Goal: Transaction & Acquisition: Purchase product/service

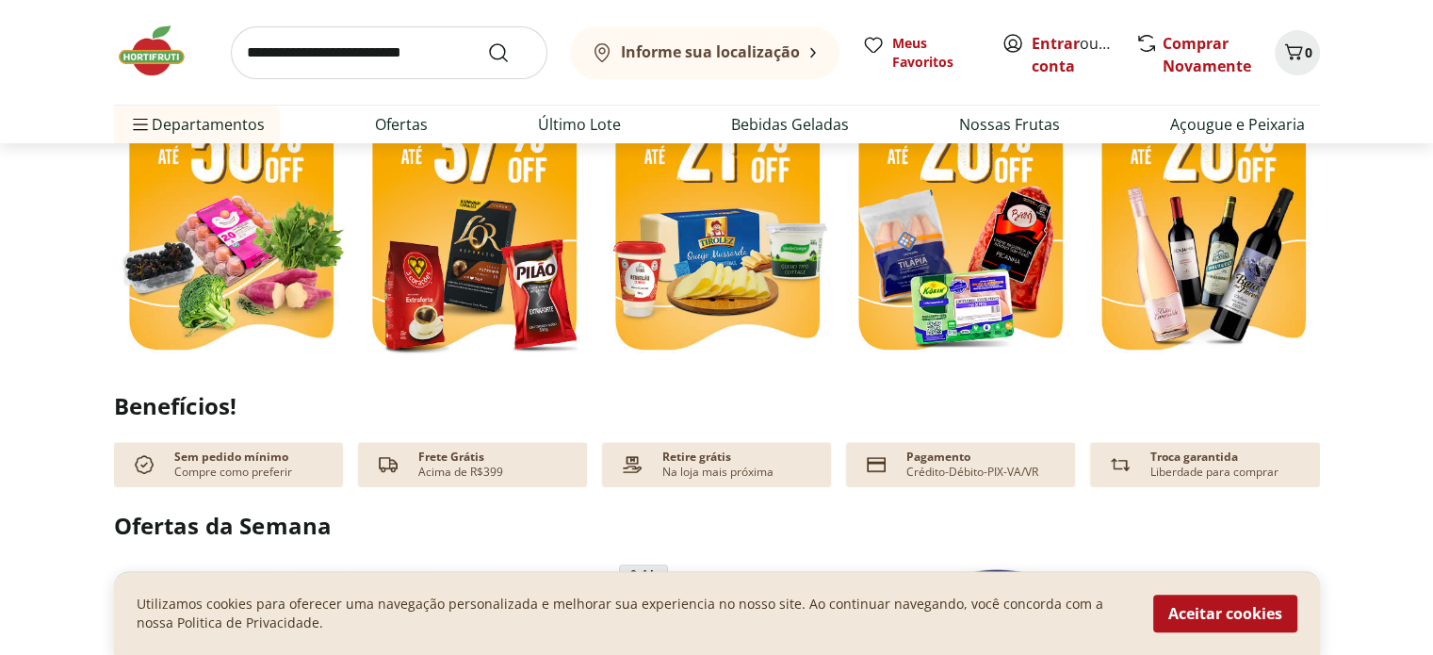
scroll to position [471, 0]
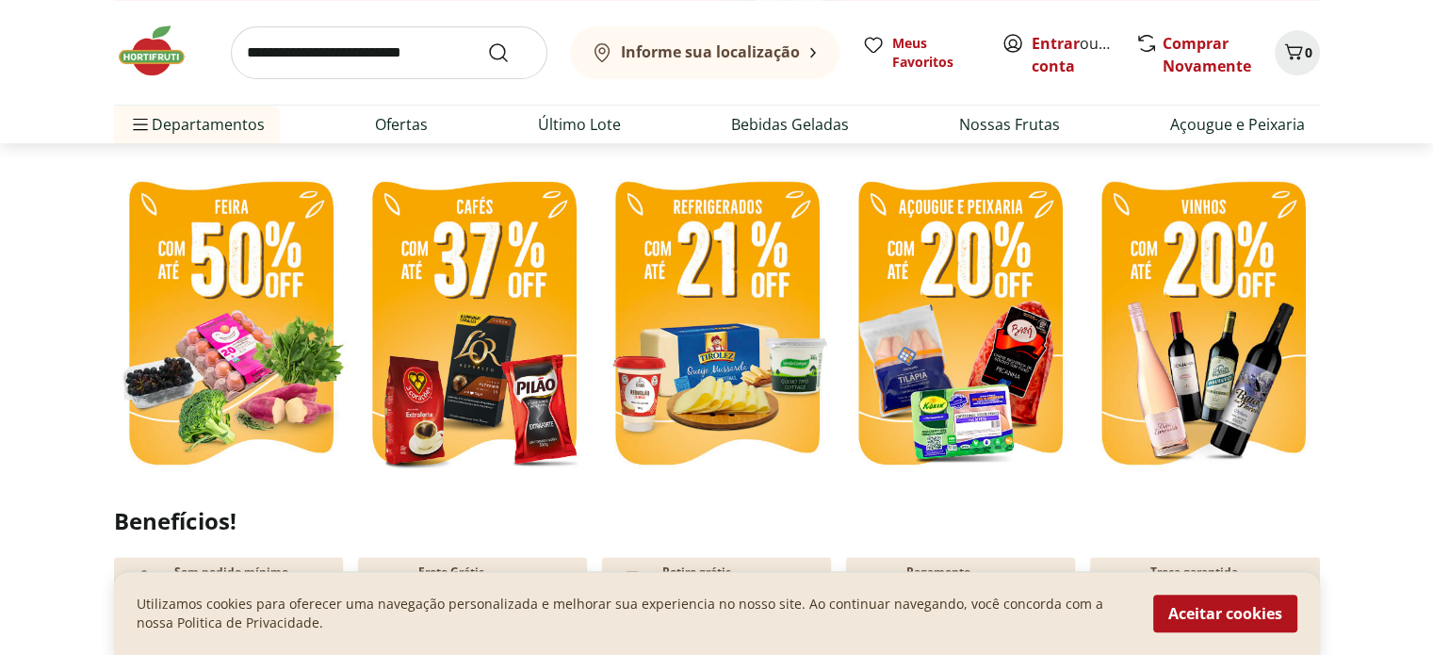
click at [225, 322] on img at bounding box center [231, 326] width 234 height 312
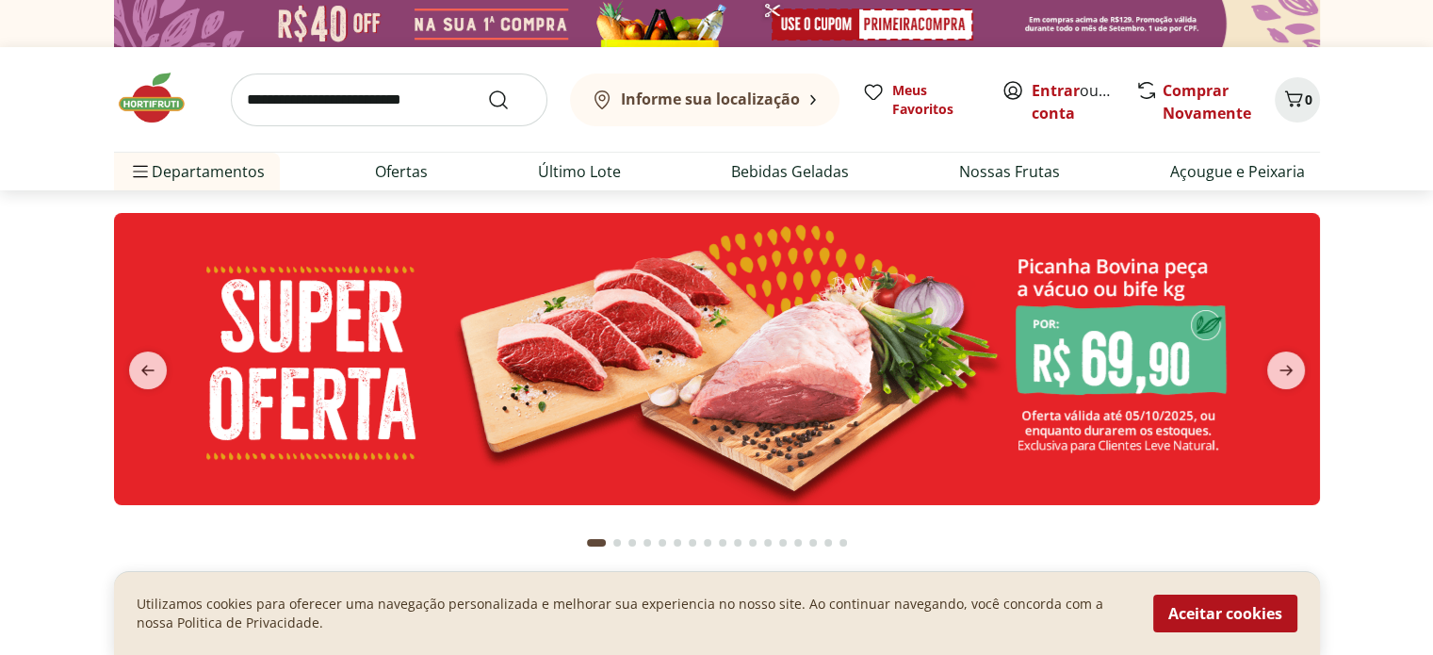
select select "**********"
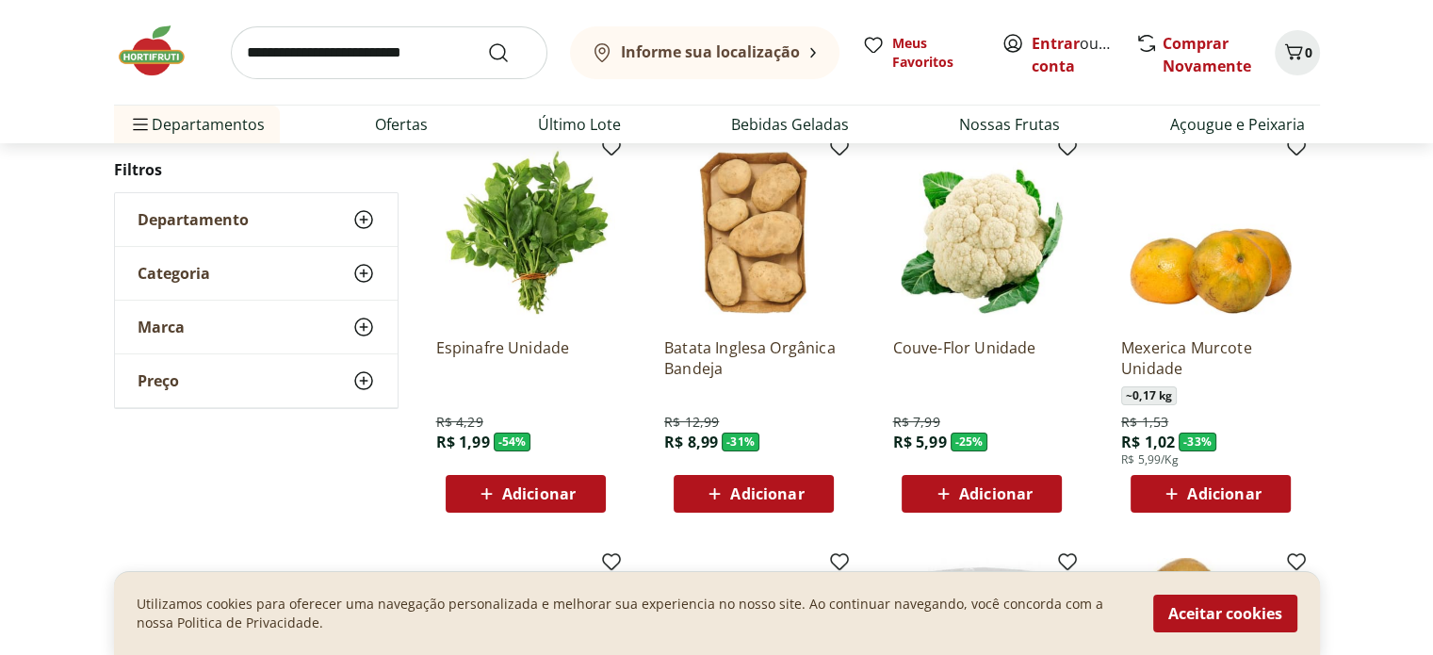
scroll to position [188, 0]
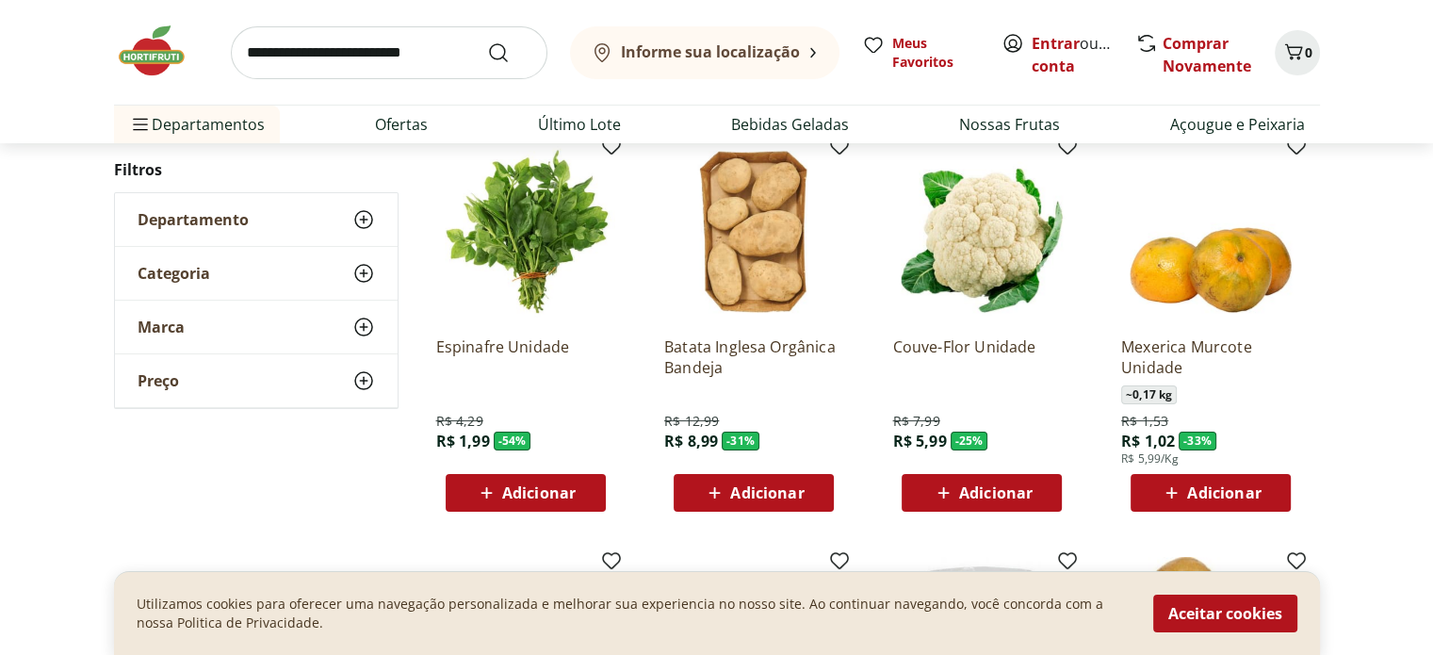
click at [531, 500] on span "Adicionar" at bounding box center [538, 492] width 73 height 15
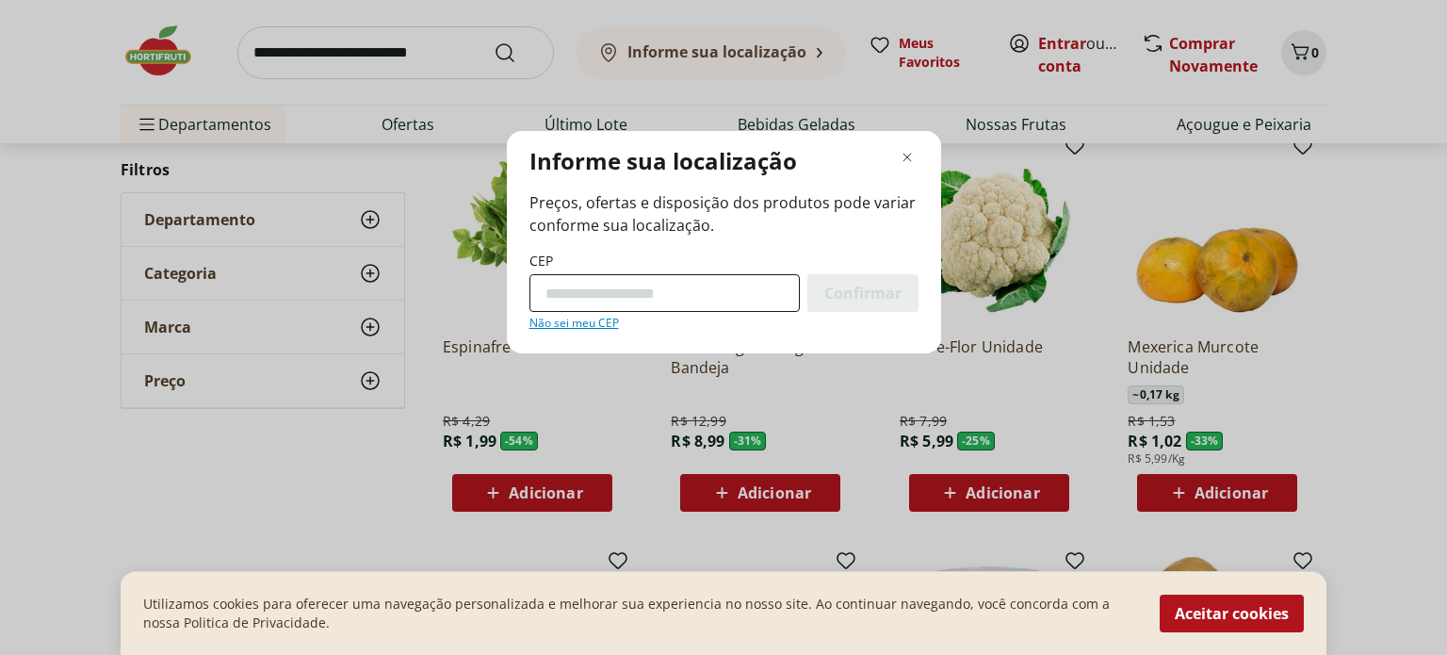
click at [701, 289] on input "CEP" at bounding box center [664, 293] width 270 height 38
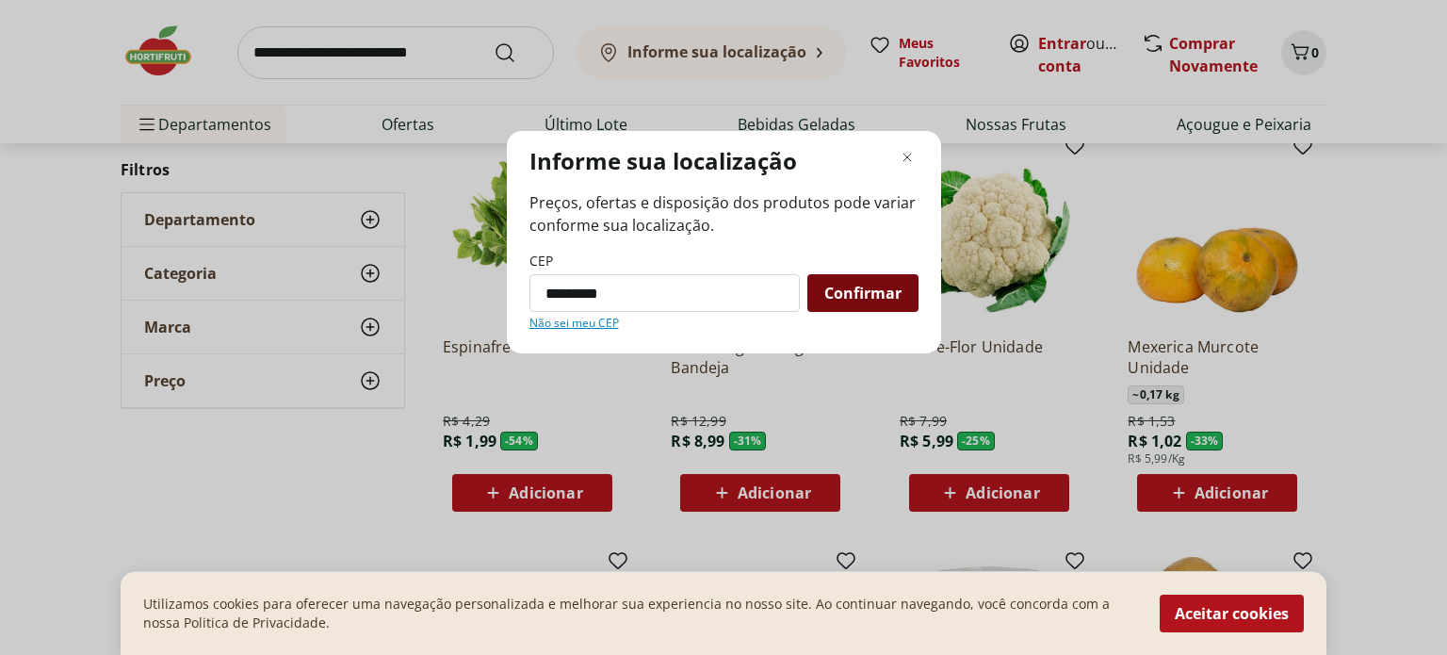
type input "*********"
click at [890, 289] on span "Confirmar" at bounding box center [862, 292] width 77 height 15
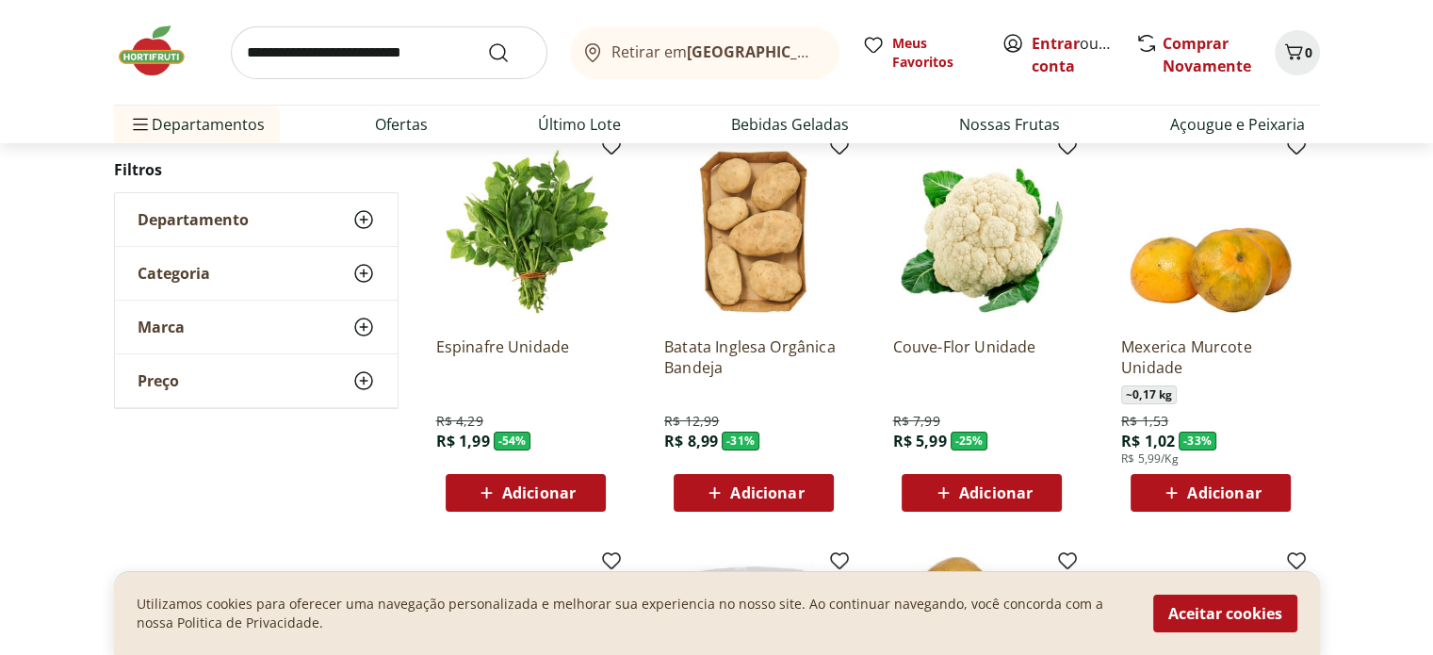
click at [550, 493] on span "Adicionar" at bounding box center [538, 492] width 73 height 15
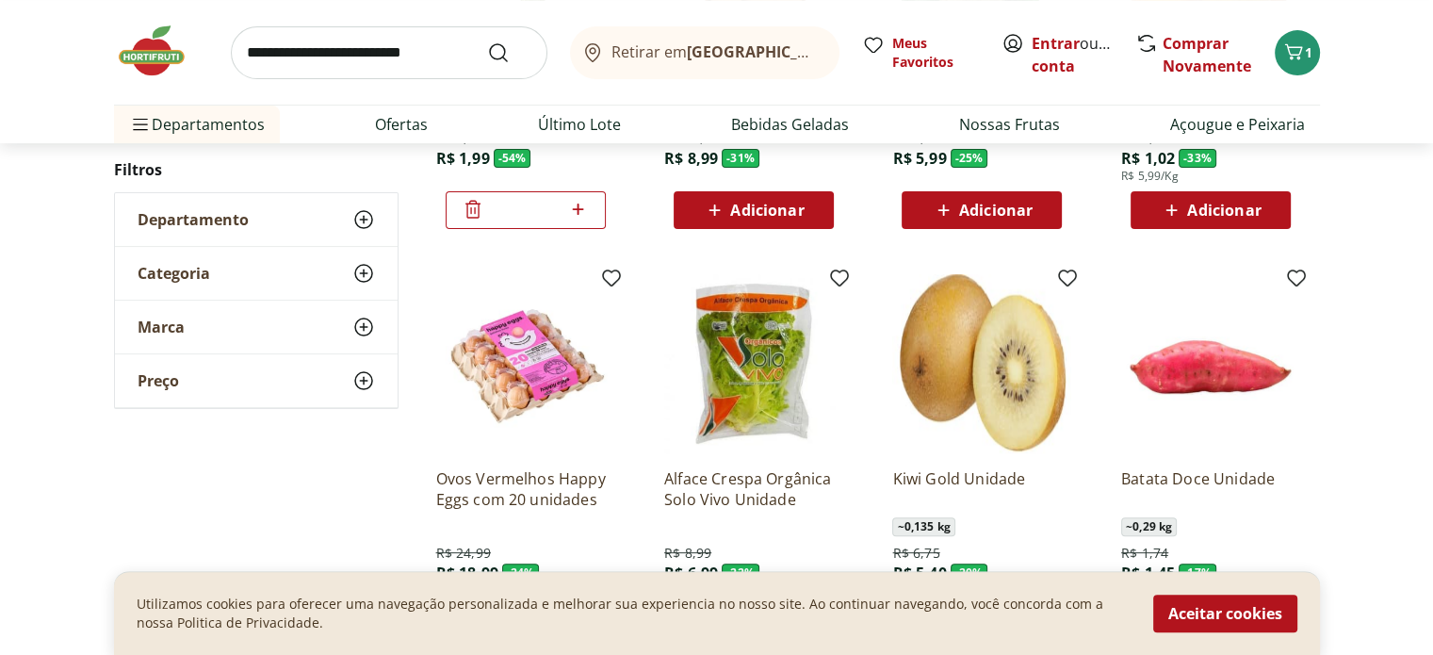
scroll to position [565, 0]
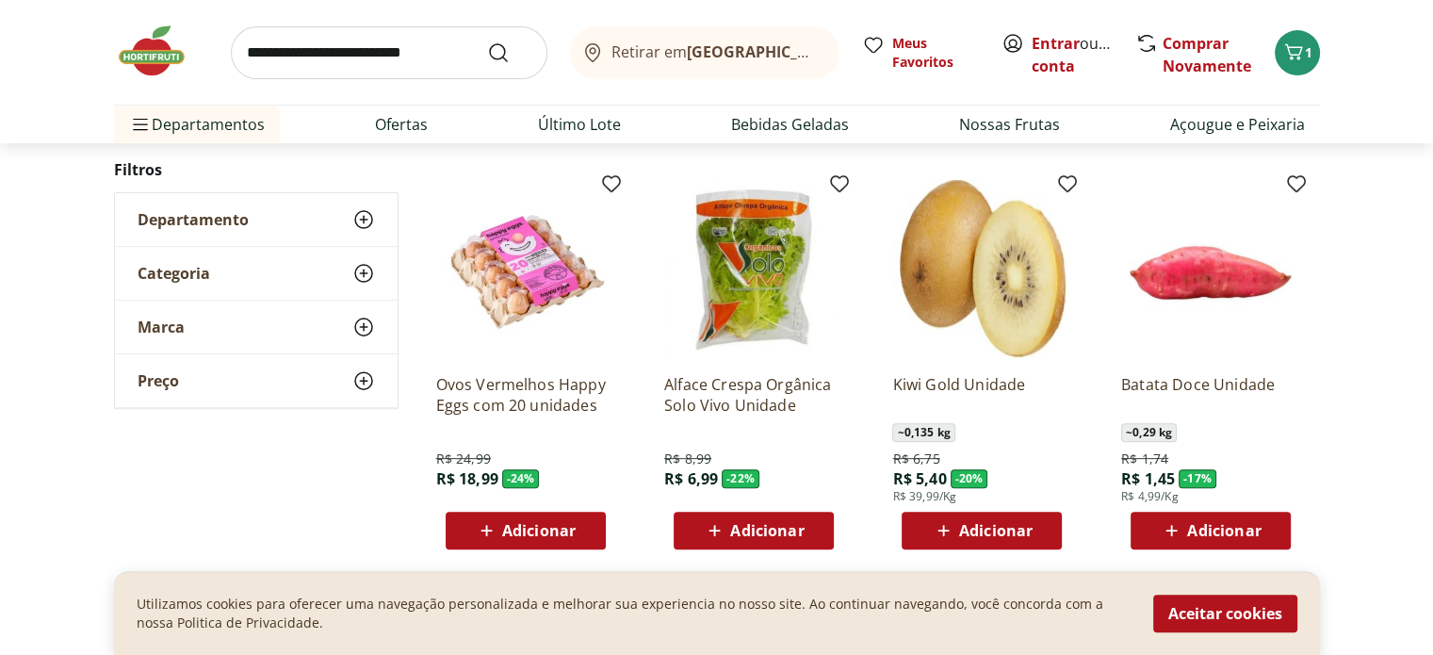
click at [543, 530] on span "Adicionar" at bounding box center [538, 530] width 73 height 15
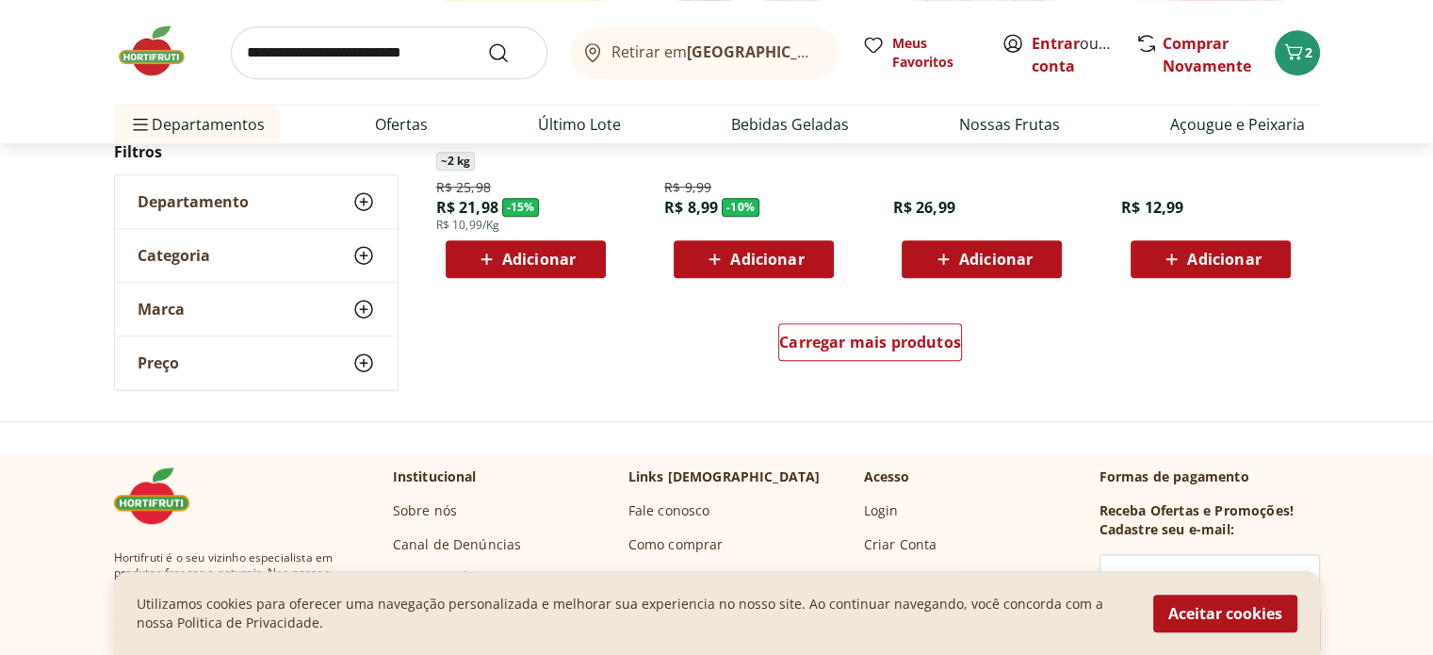
scroll to position [1319, 0]
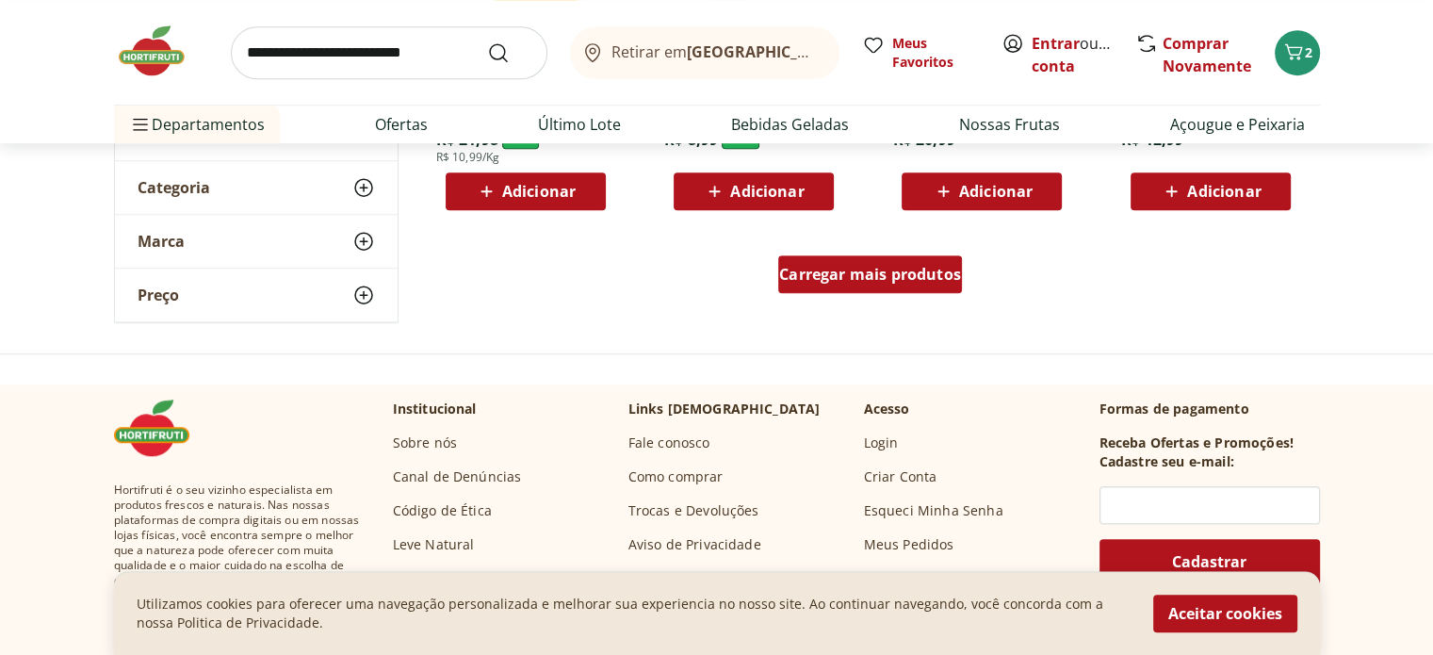
click at [838, 278] on span "Carregar mais produtos" at bounding box center [870, 274] width 182 height 15
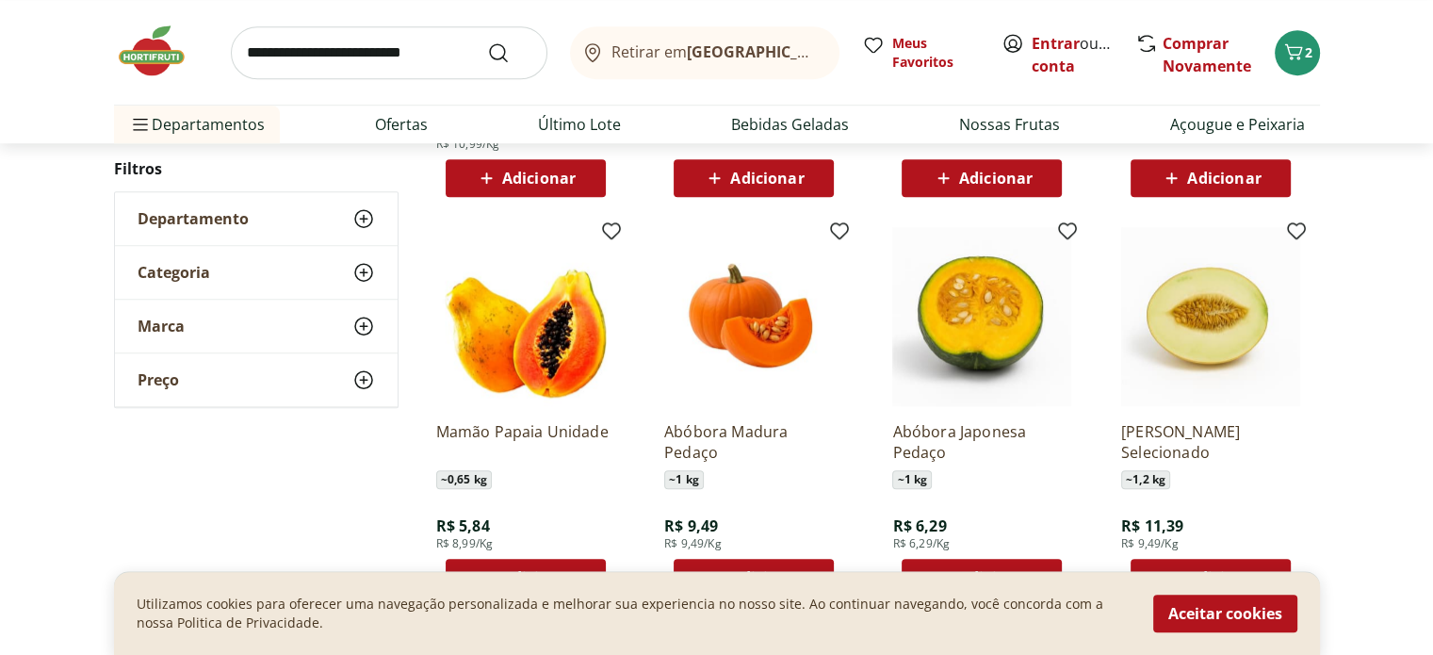
scroll to position [1413, 0]
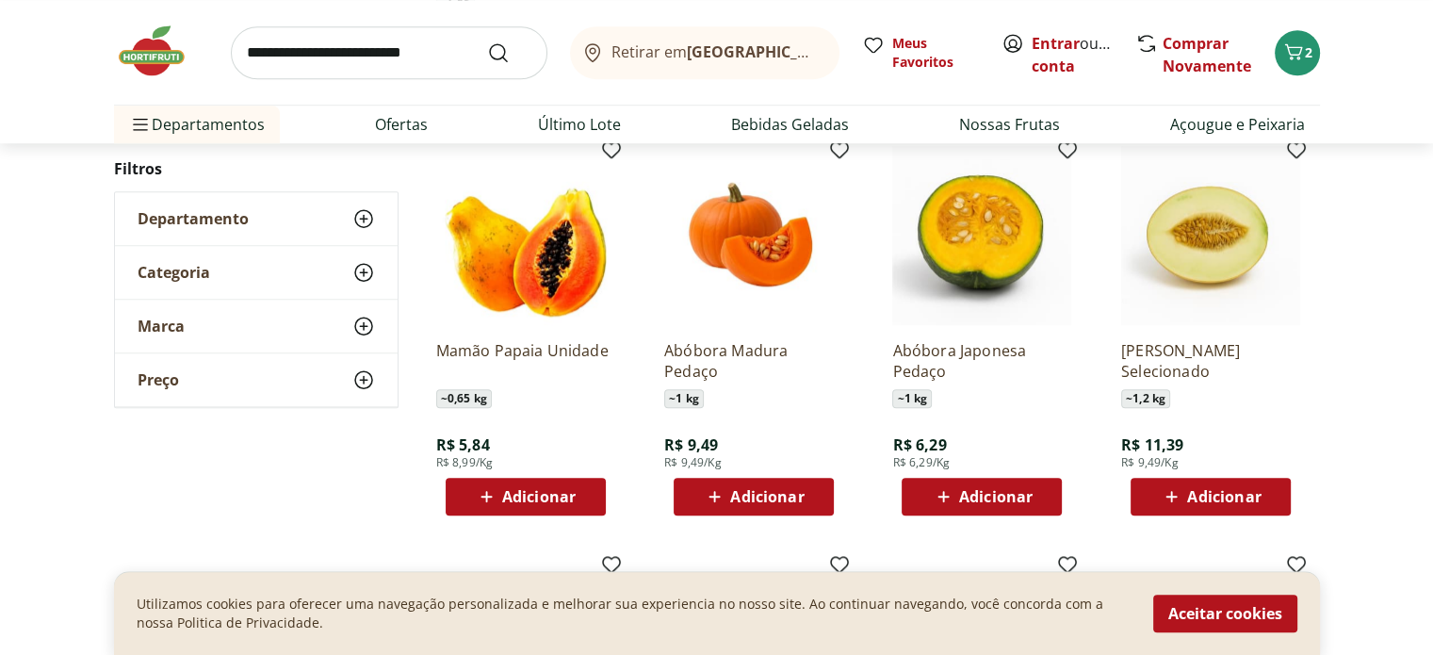
click at [996, 501] on span "Adicionar" at bounding box center [995, 496] width 73 height 15
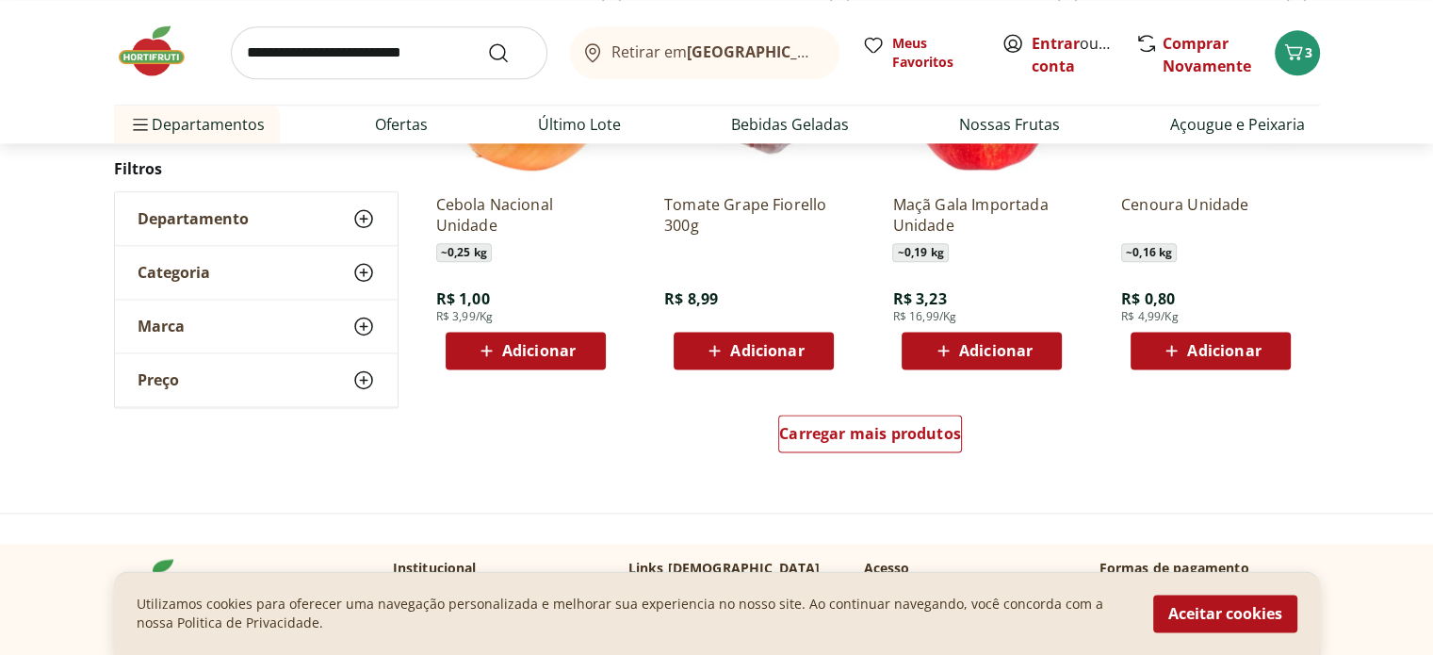
scroll to position [2355, 0]
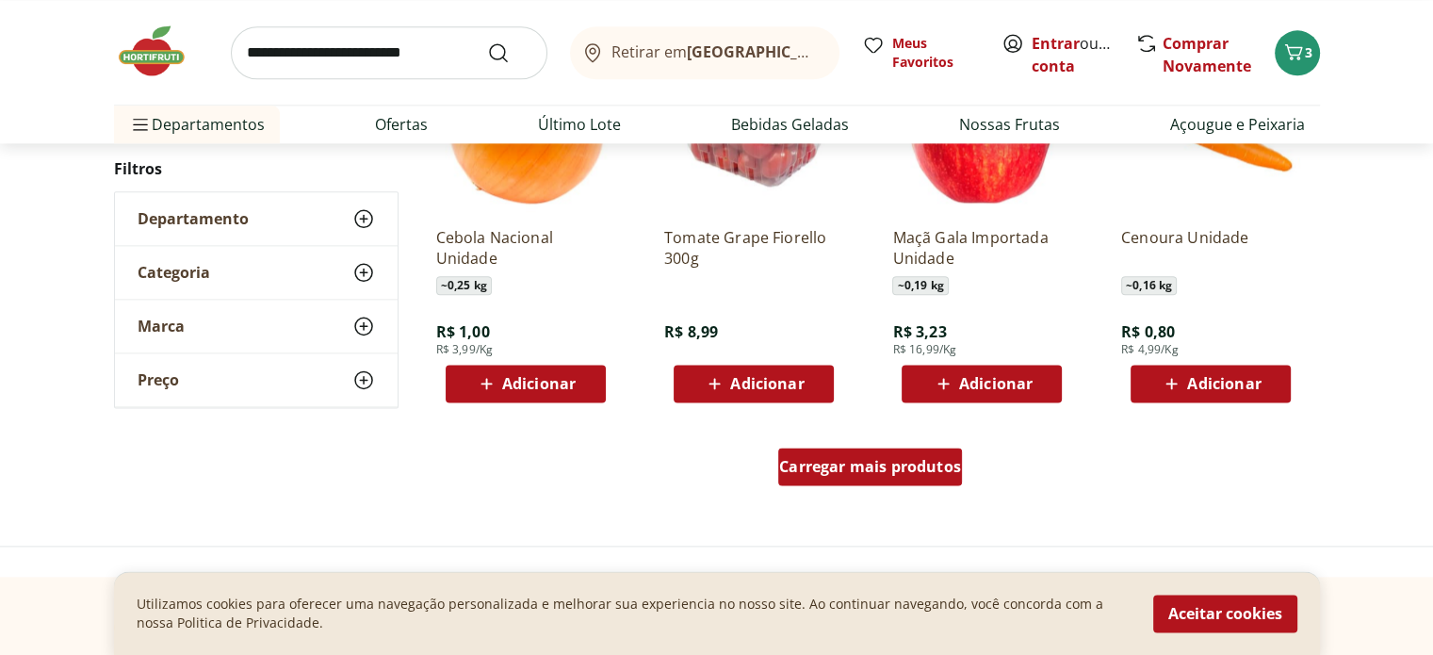
click at [842, 479] on div "Carregar mais produtos" at bounding box center [870, 466] width 184 height 38
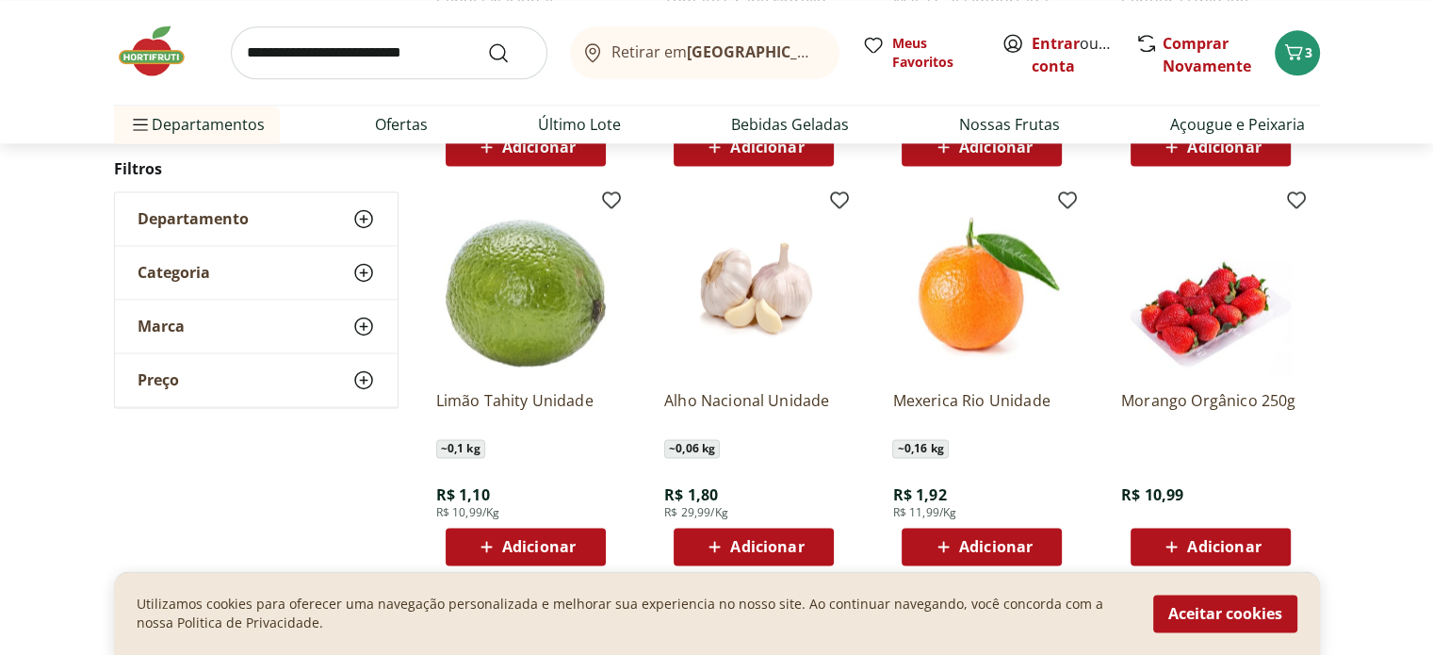
scroll to position [2637, 0]
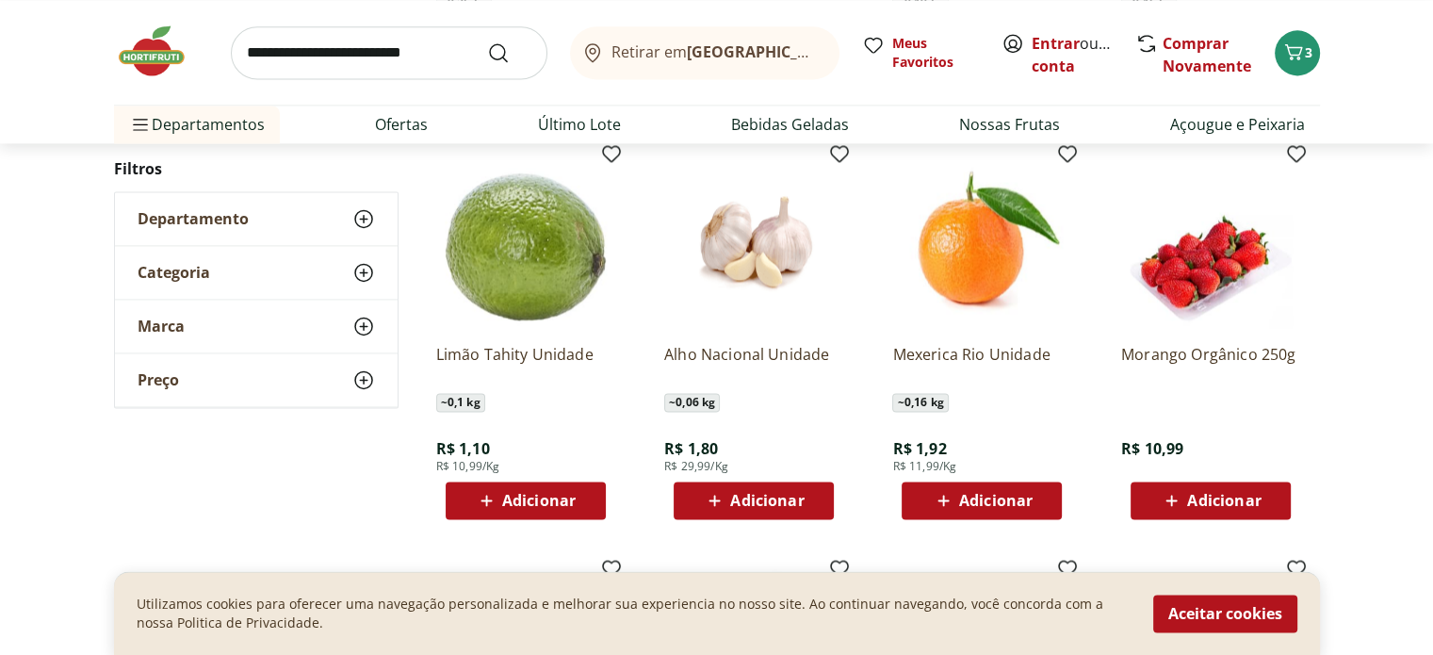
click at [769, 510] on span "Adicionar" at bounding box center [753, 500] width 101 height 23
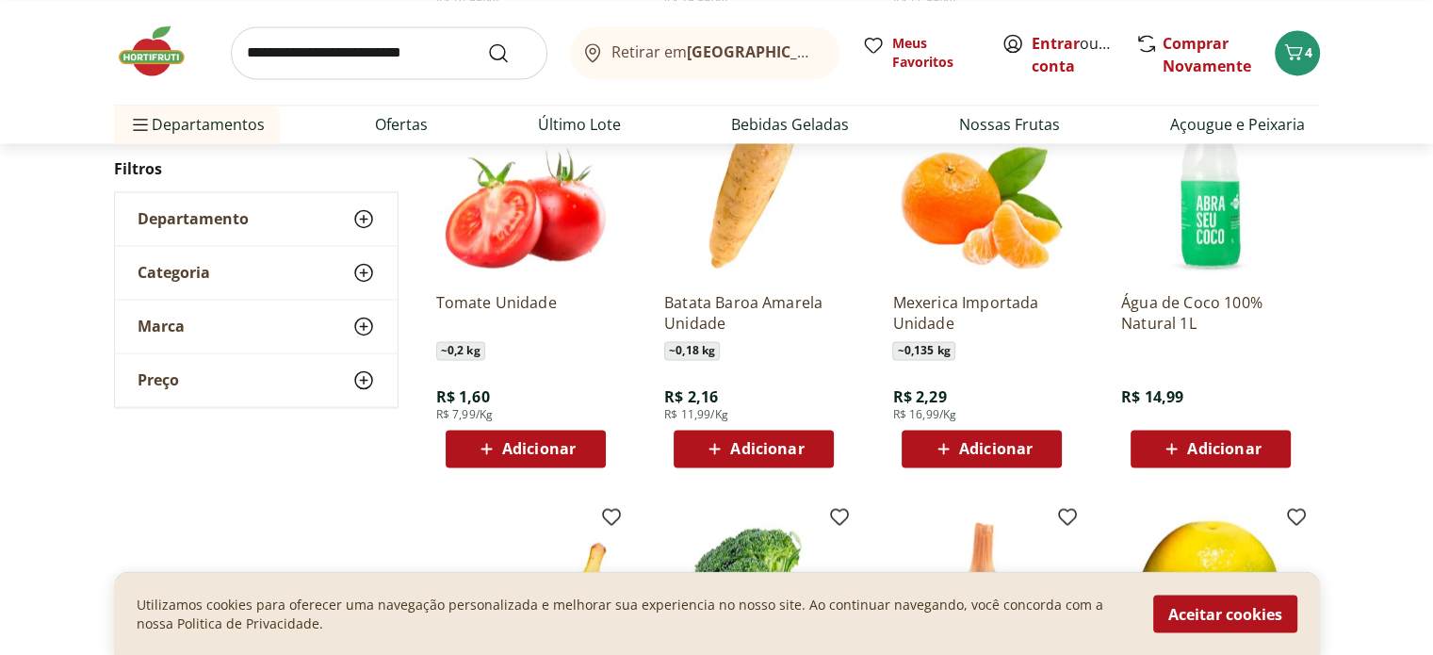
scroll to position [3108, 0]
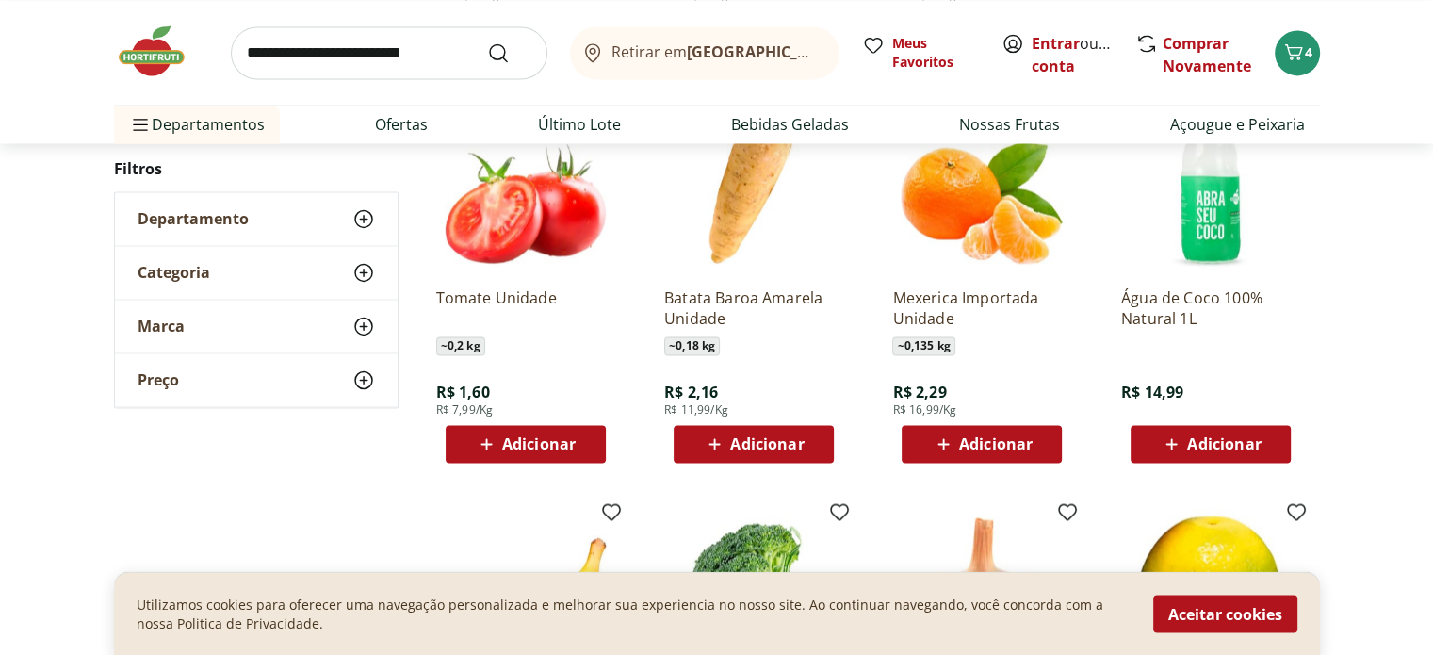
click at [535, 447] on span "Adicionar" at bounding box center [538, 443] width 73 height 15
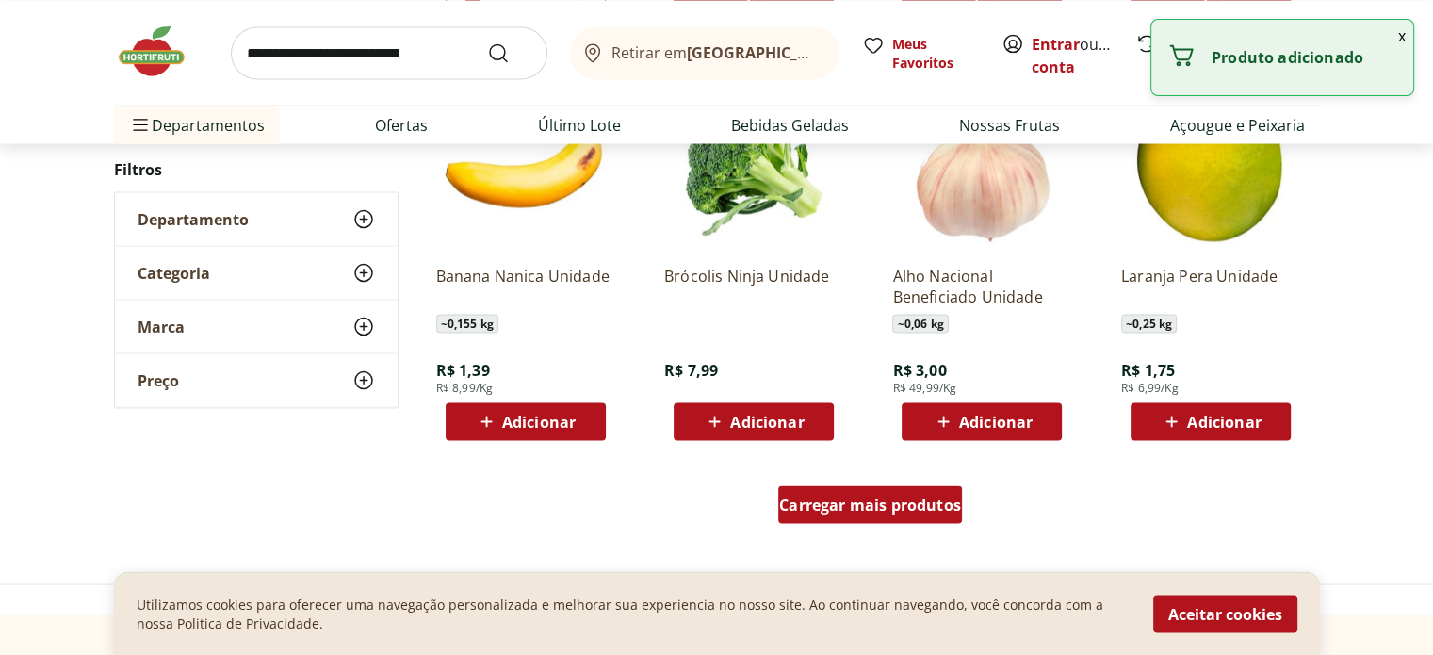
scroll to position [3579, 0]
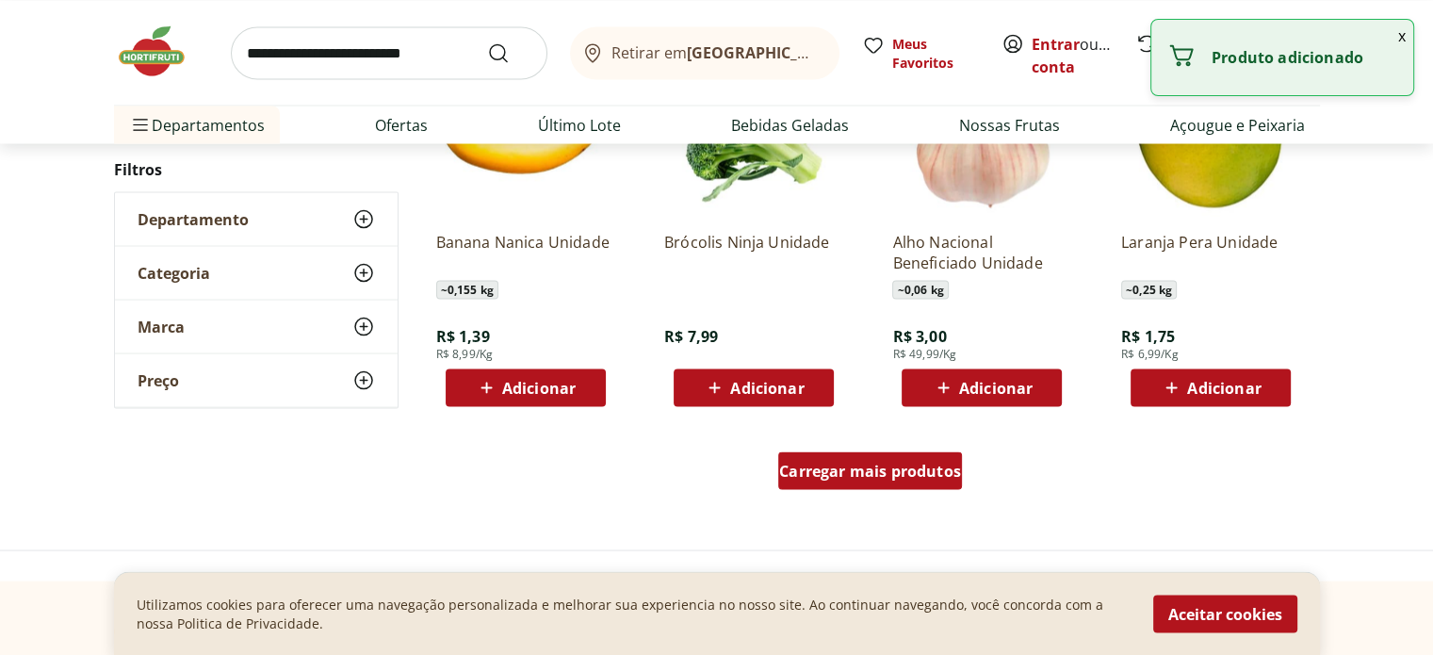
click at [809, 474] on span "Carregar mais produtos" at bounding box center [870, 469] width 182 height 15
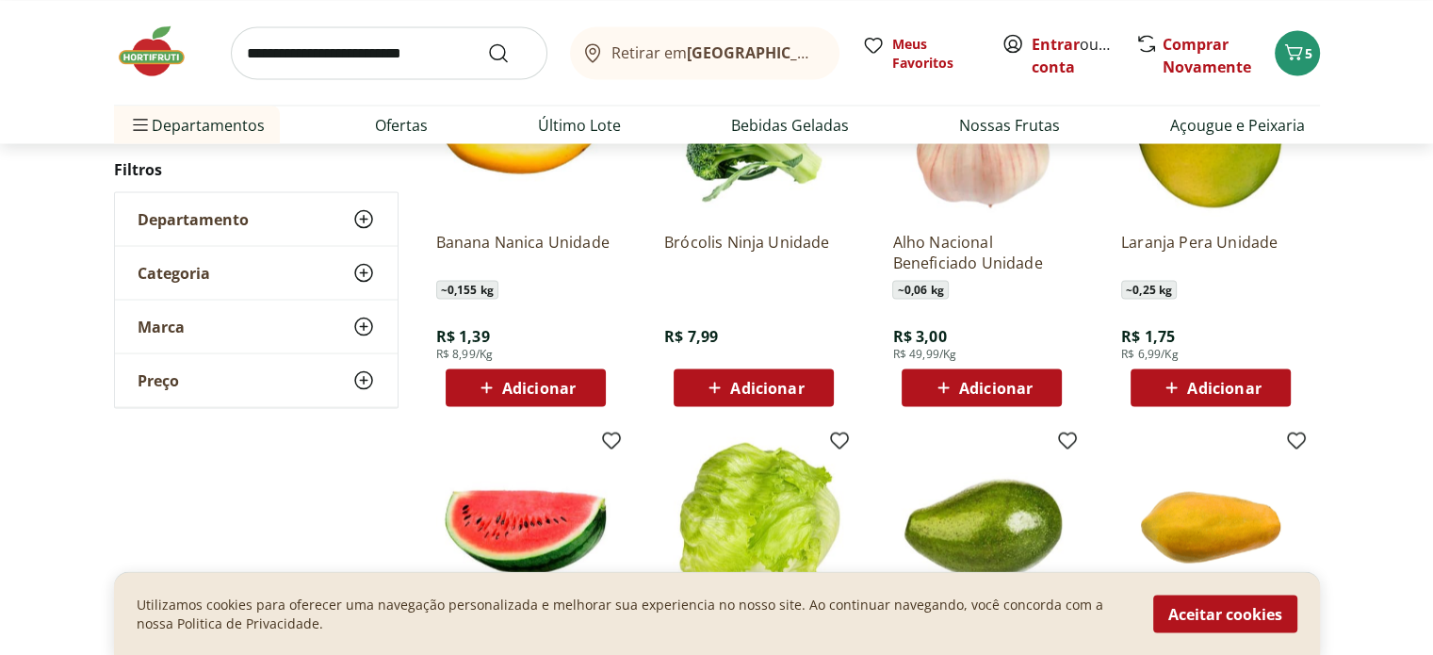
click at [757, 393] on span "Adicionar" at bounding box center [766, 387] width 73 height 15
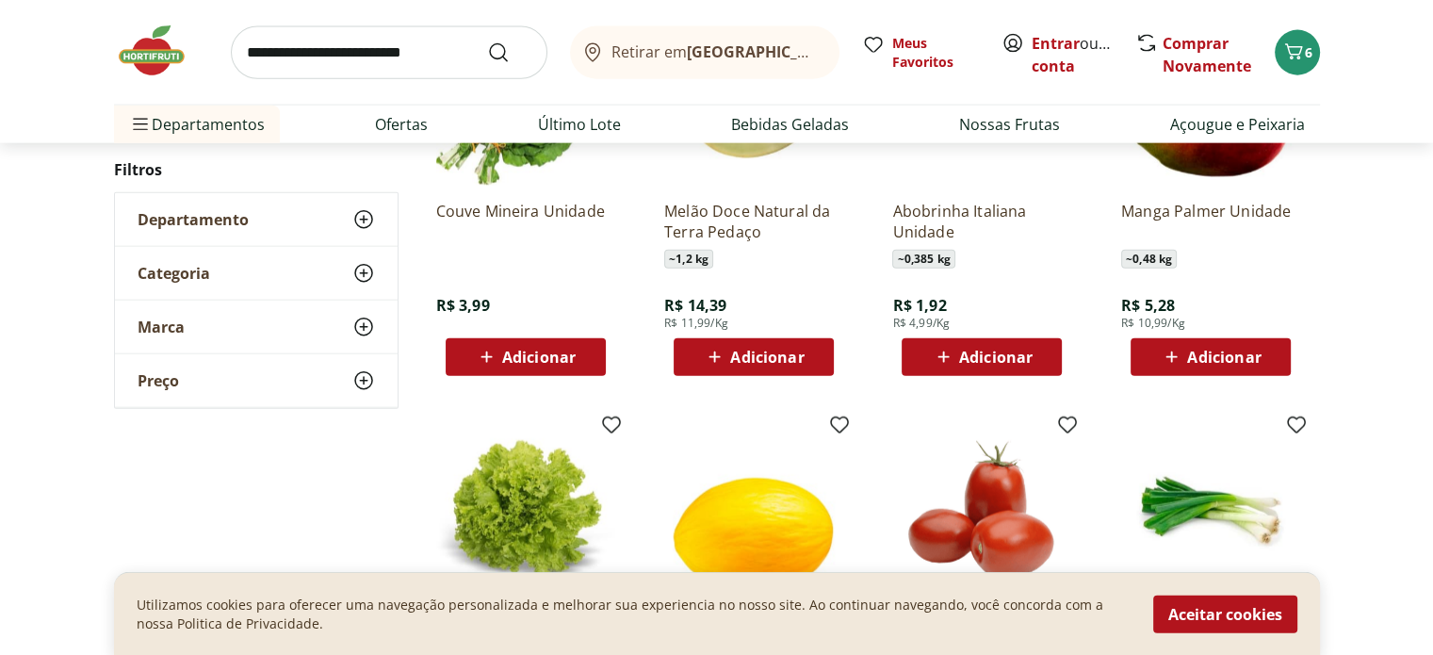
scroll to position [4427, 0]
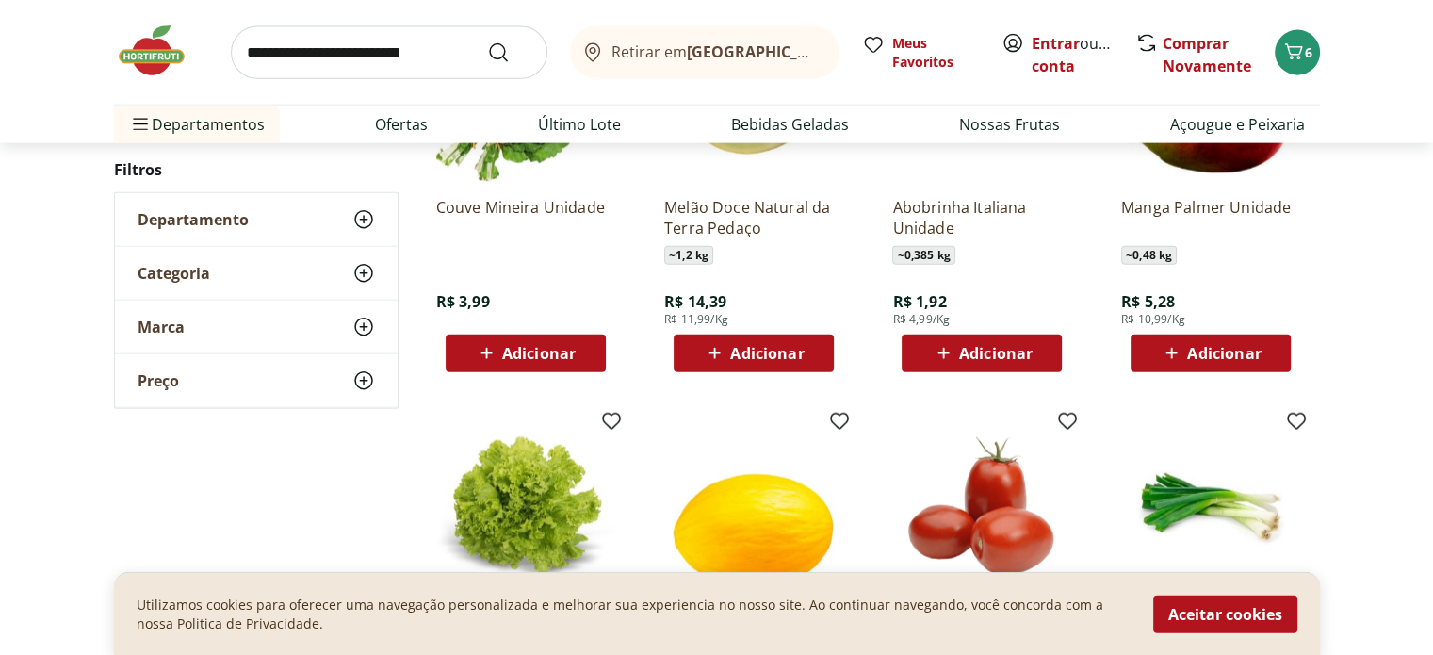
click at [980, 351] on span "Adicionar" at bounding box center [995, 353] width 73 height 15
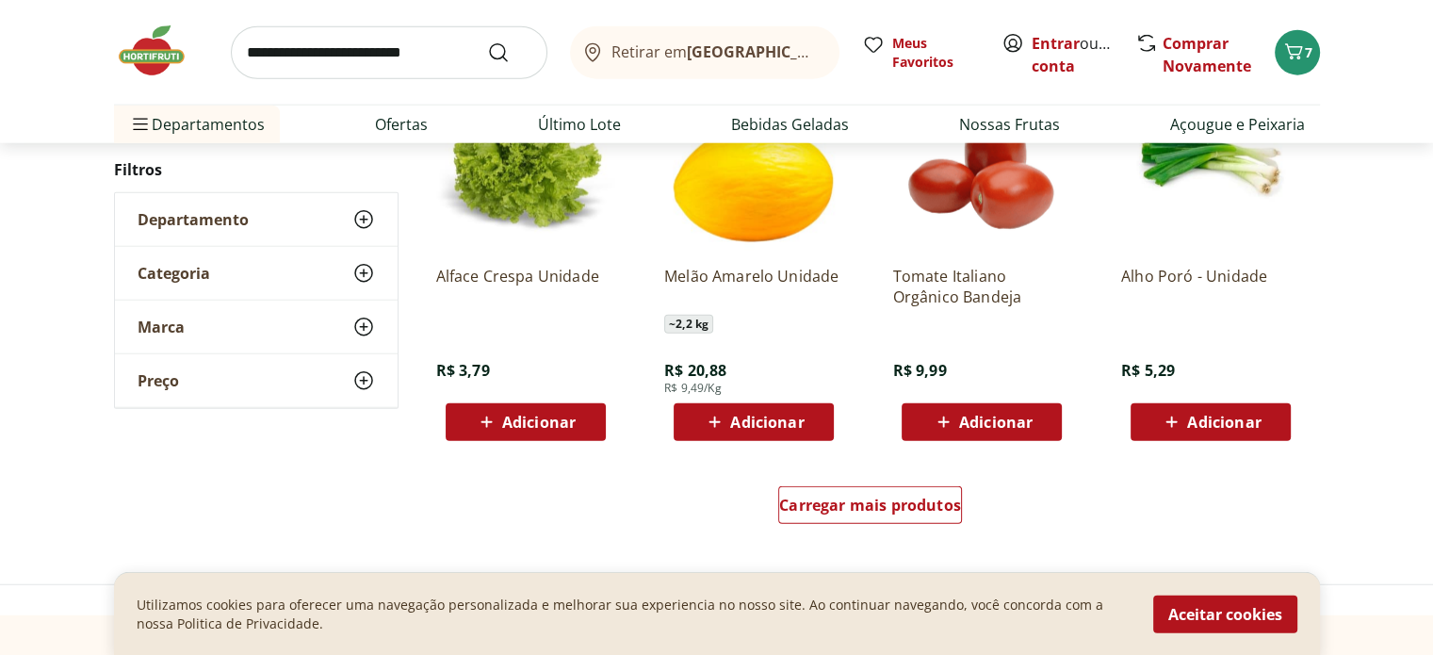
scroll to position [4803, 0]
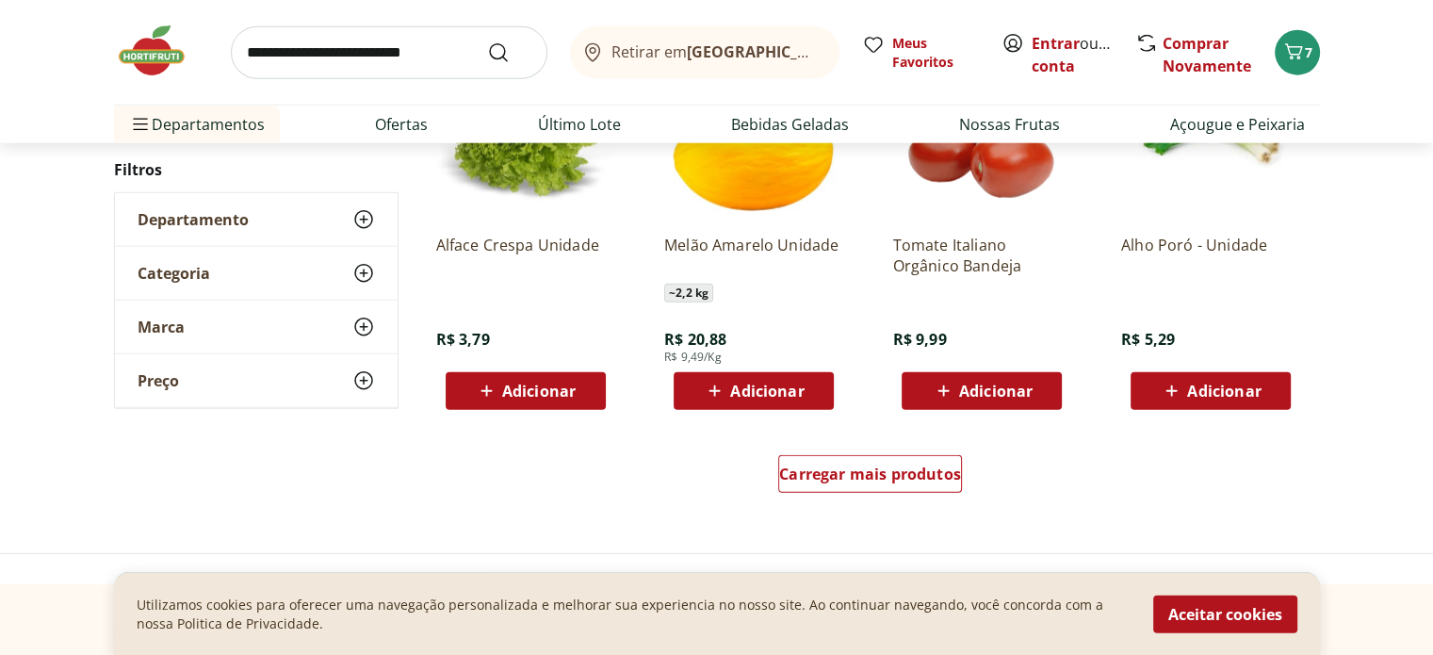
click at [1189, 395] on span "Adicionar" at bounding box center [1223, 390] width 73 height 15
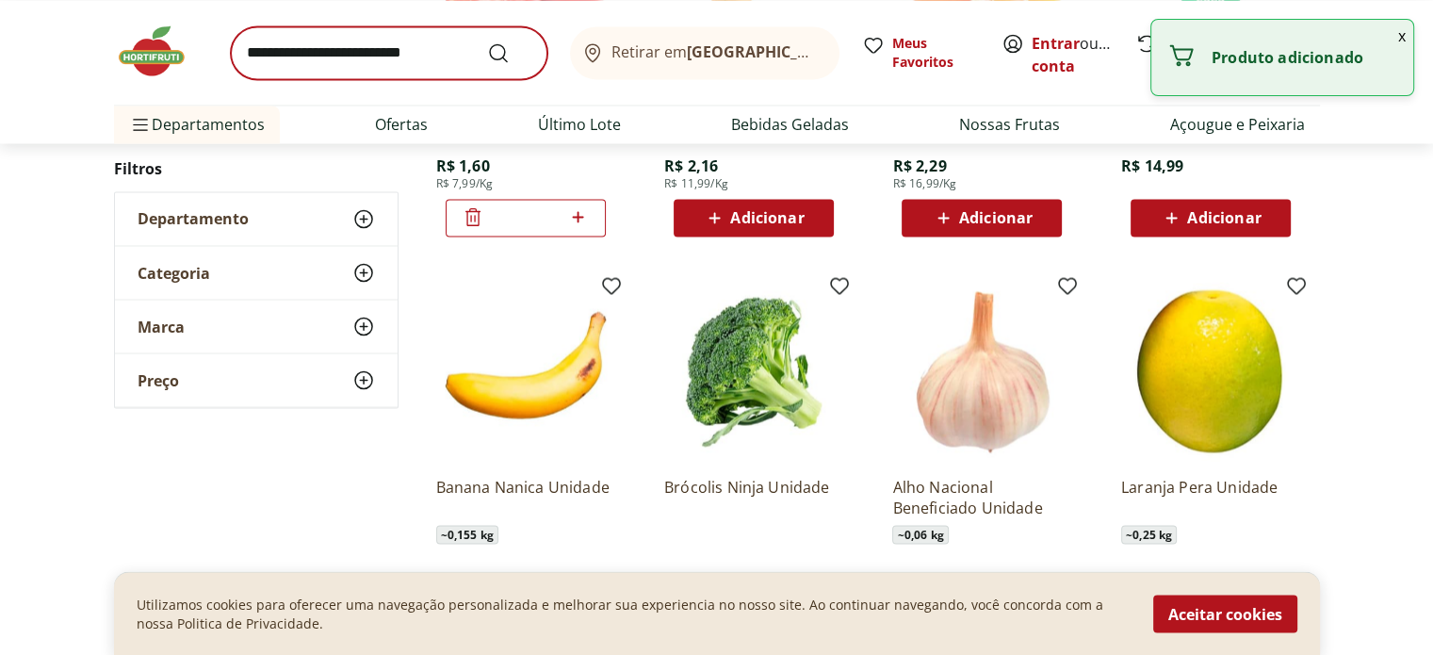
scroll to position [3297, 0]
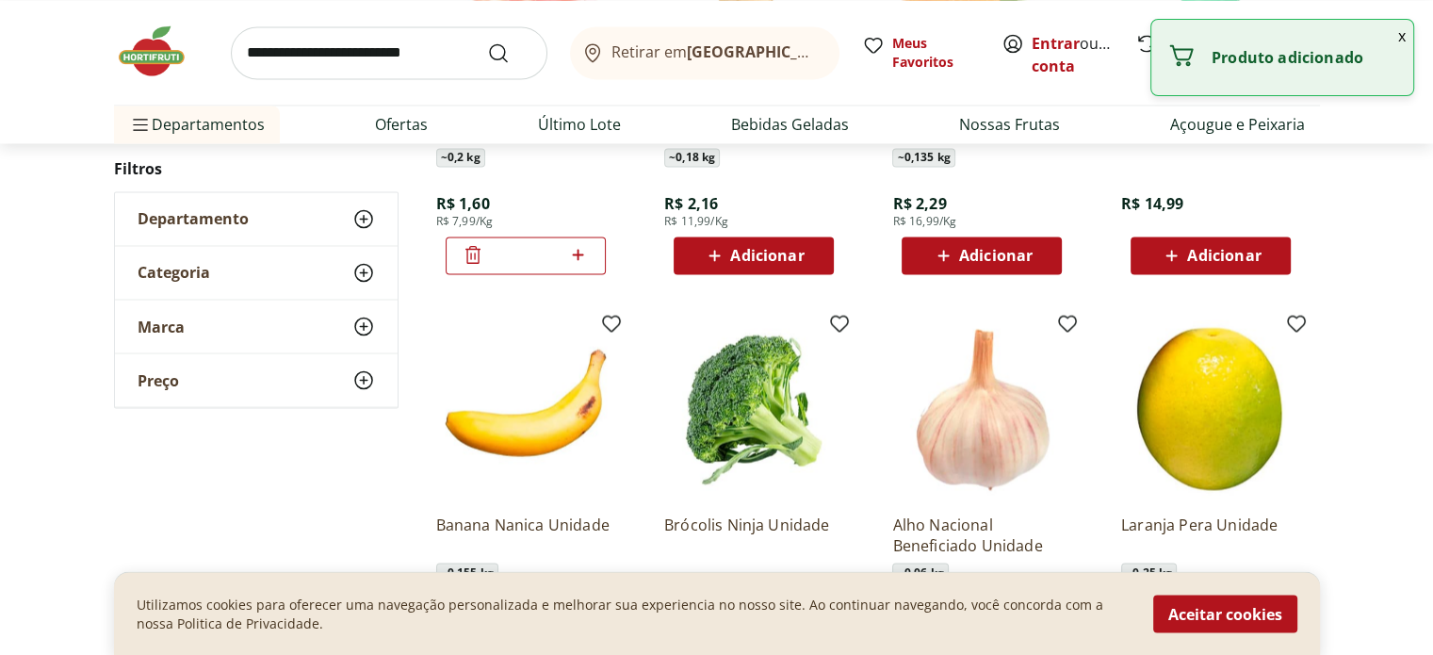
click at [142, 43] on img at bounding box center [161, 51] width 94 height 57
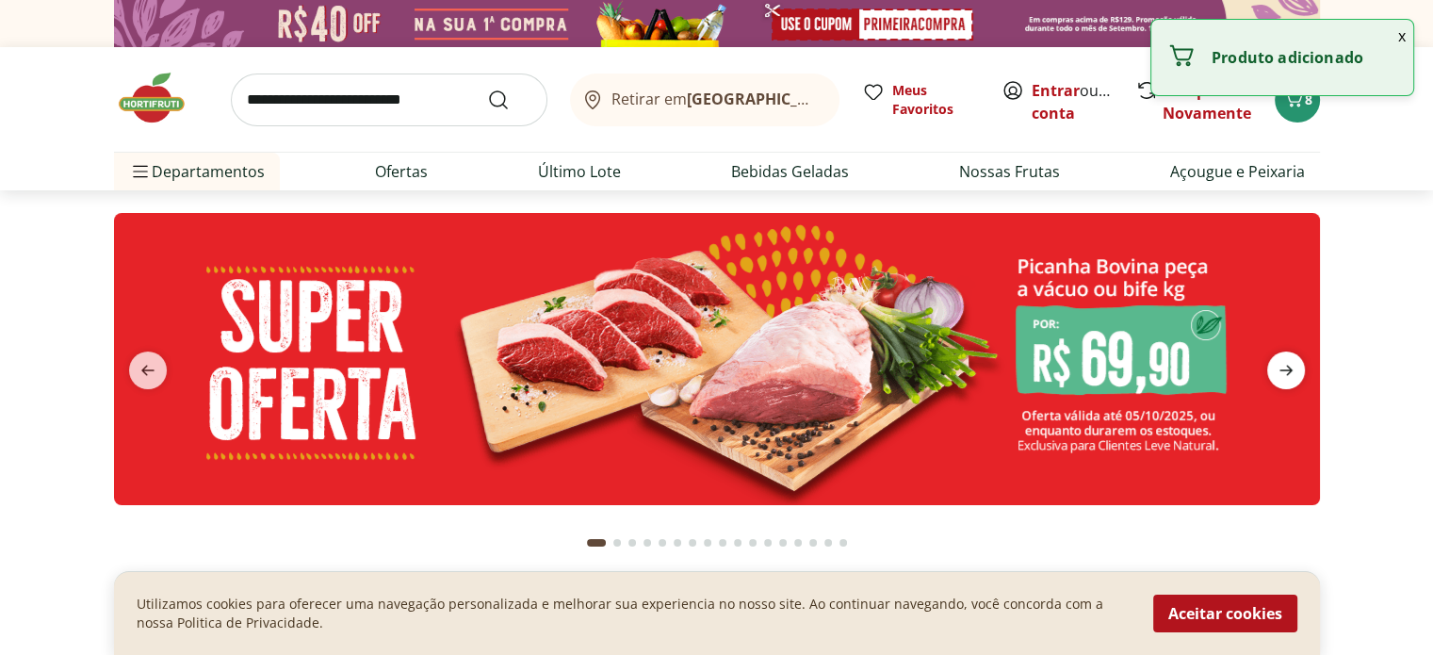
click at [1288, 365] on icon "next" at bounding box center [1285, 370] width 23 height 23
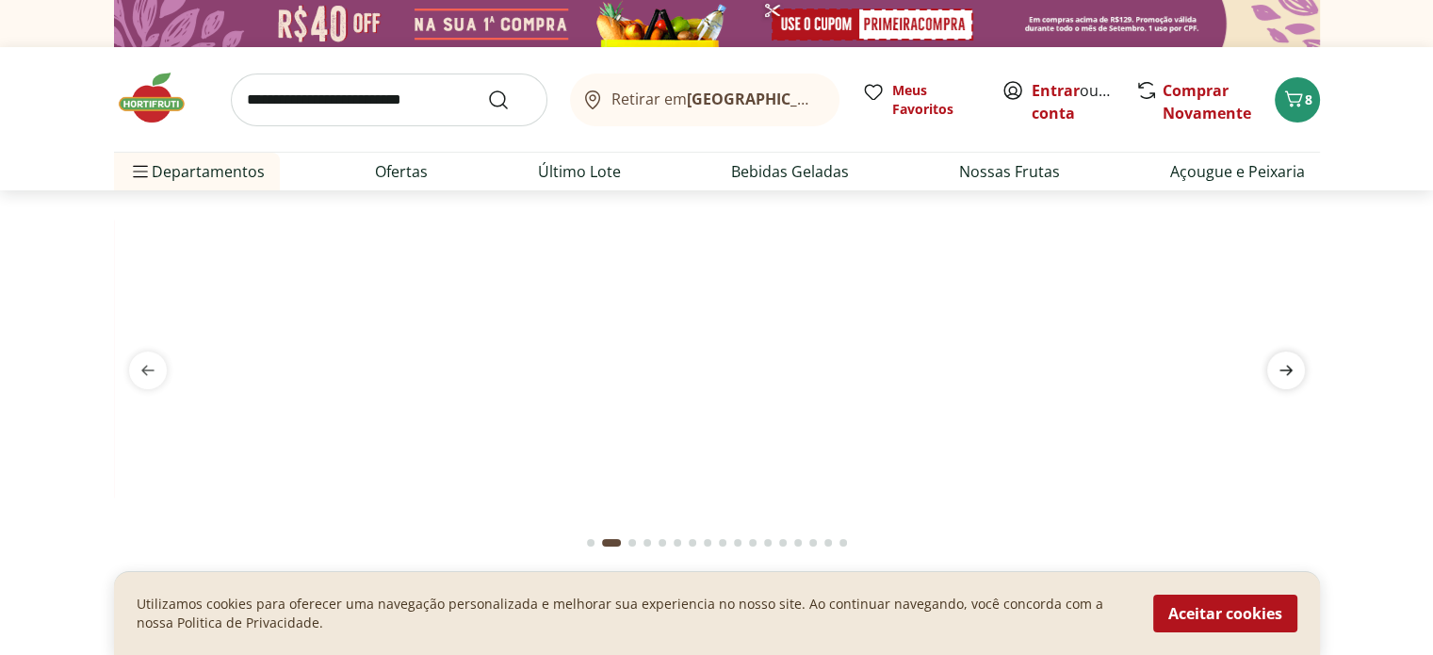
click at [1292, 376] on icon "next" at bounding box center [1285, 370] width 23 height 23
click at [224, 213] on img at bounding box center [717, 213] width 1206 height 0
select select "**********"
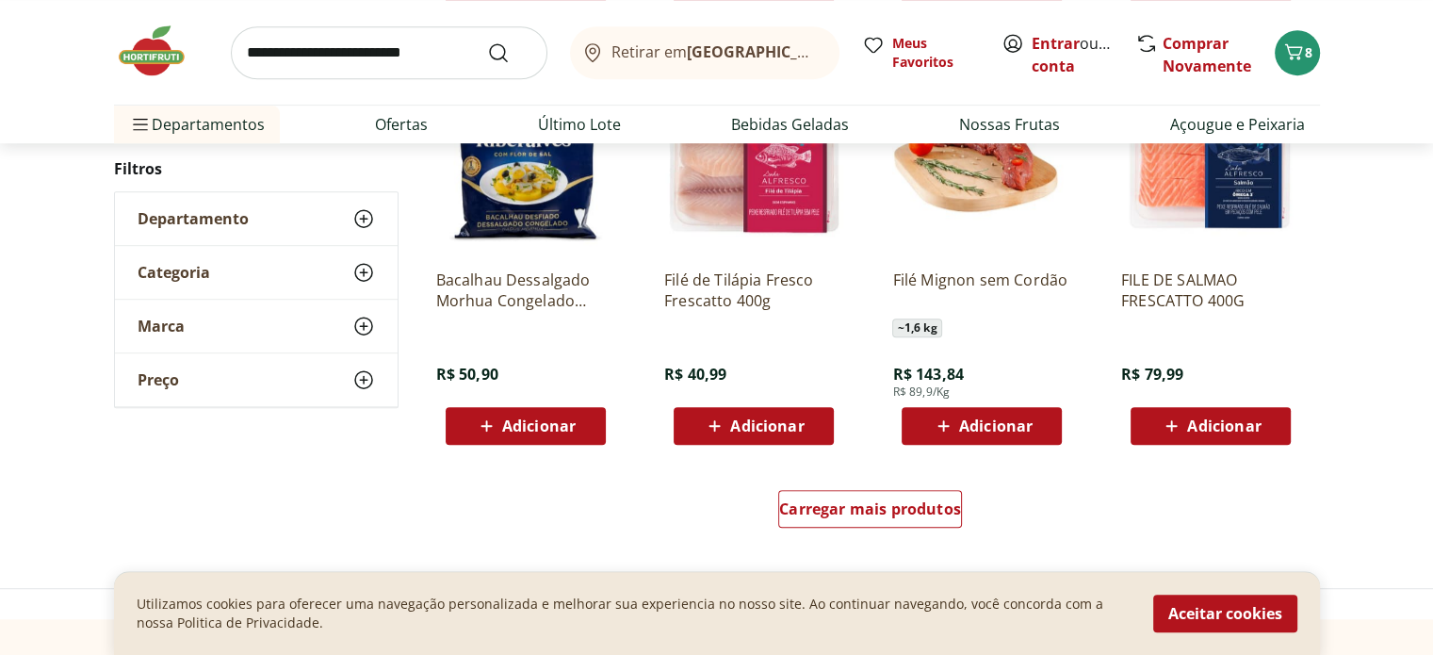
scroll to position [1224, 0]
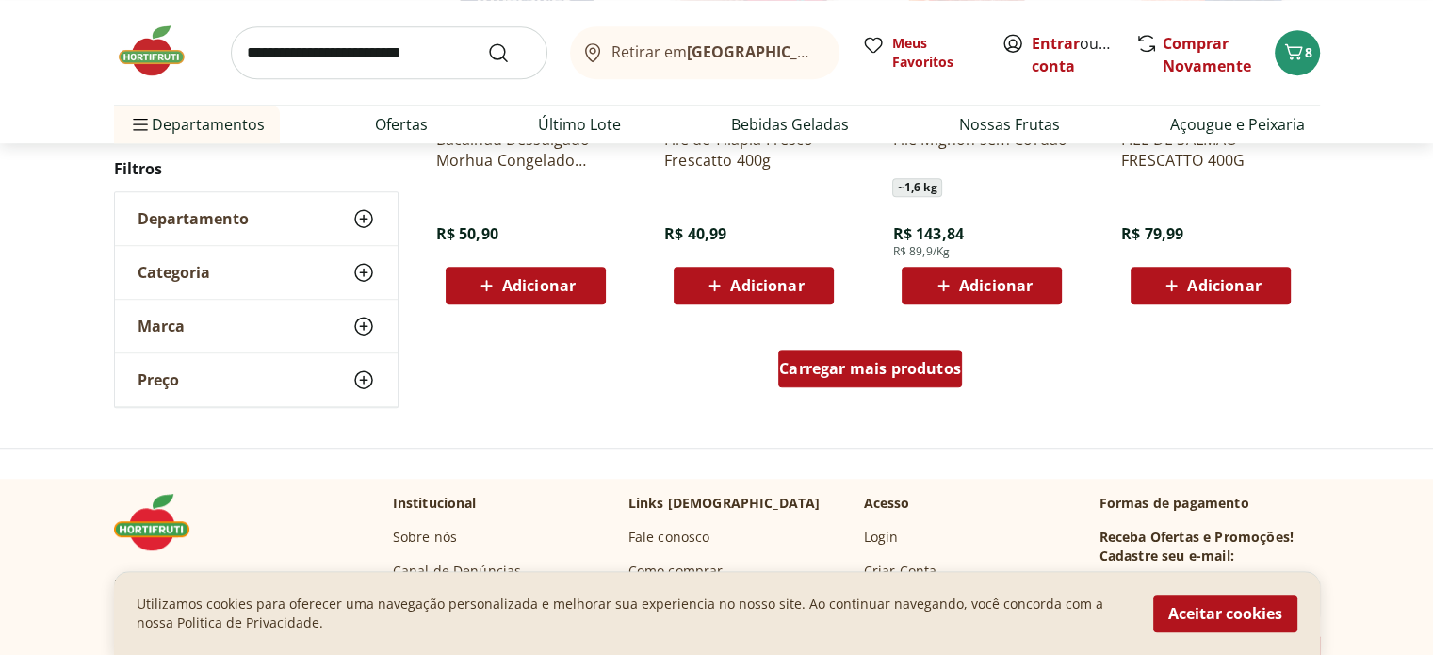
click at [900, 372] on span "Carregar mais produtos" at bounding box center [870, 368] width 182 height 15
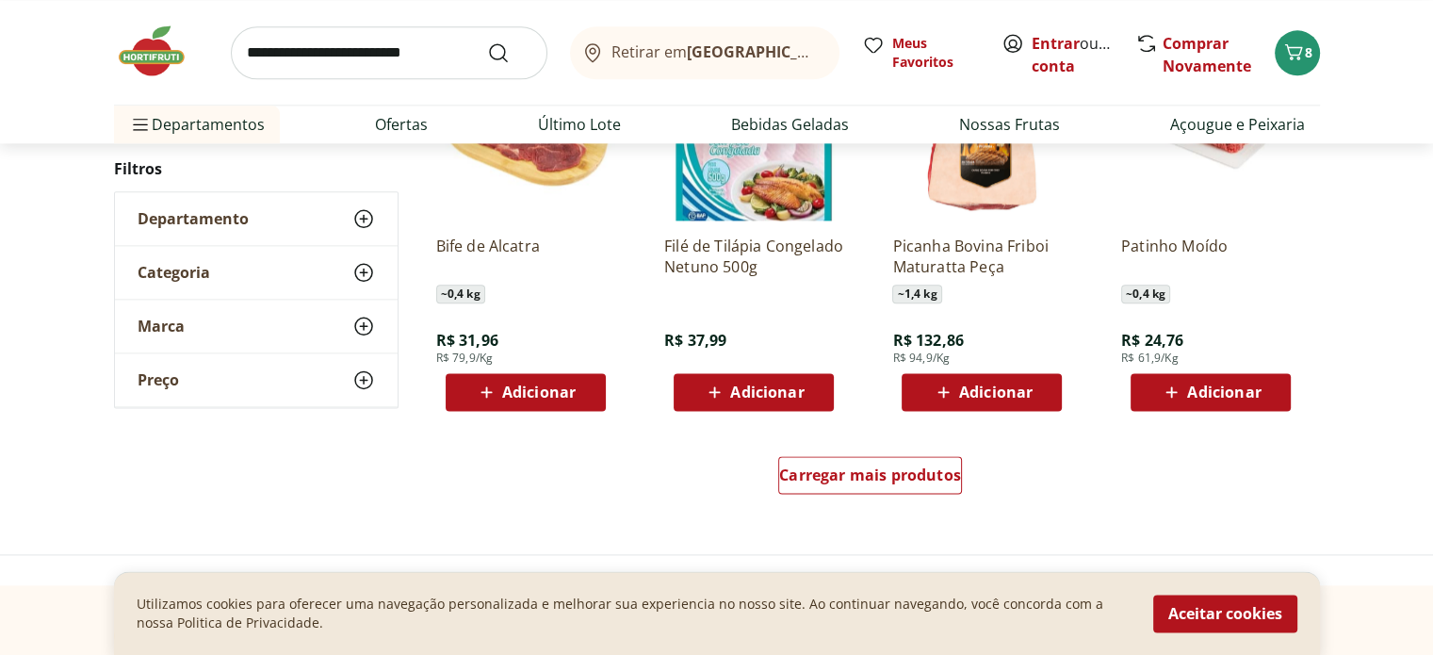
scroll to position [2355, 0]
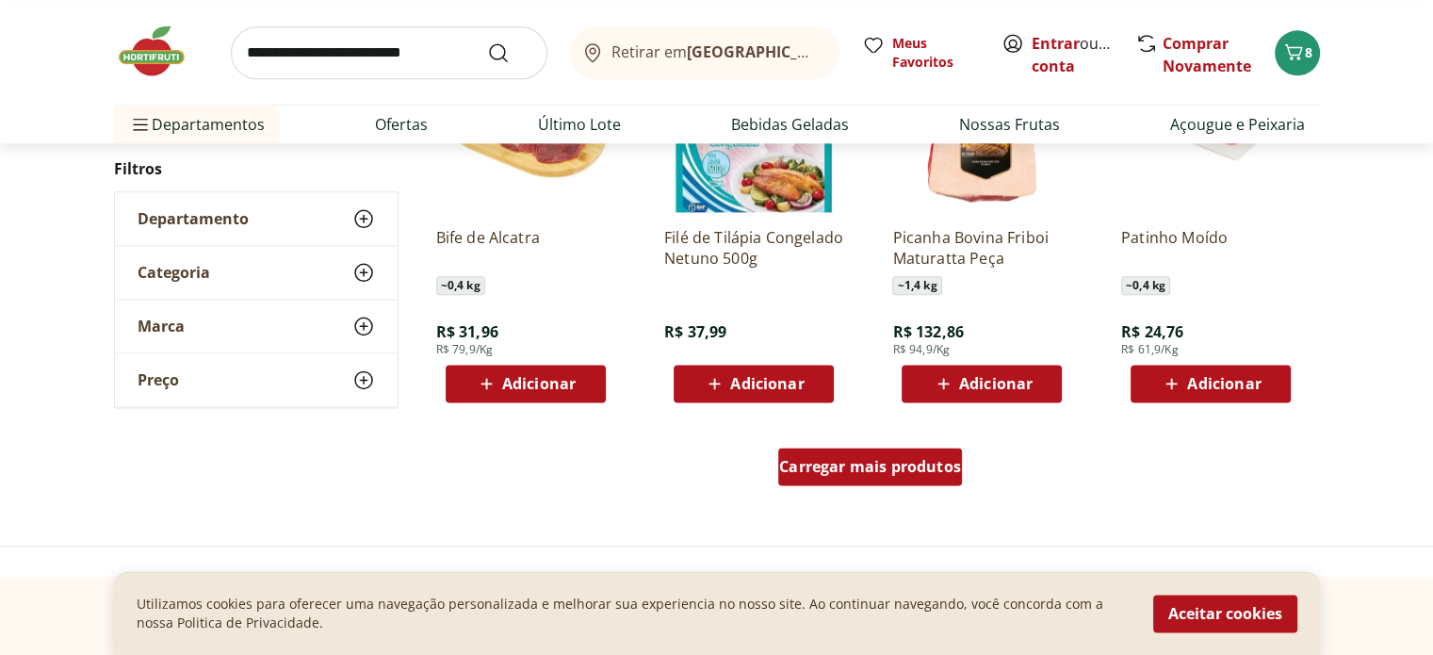
click at [865, 481] on div "Carregar mais produtos" at bounding box center [870, 466] width 184 height 38
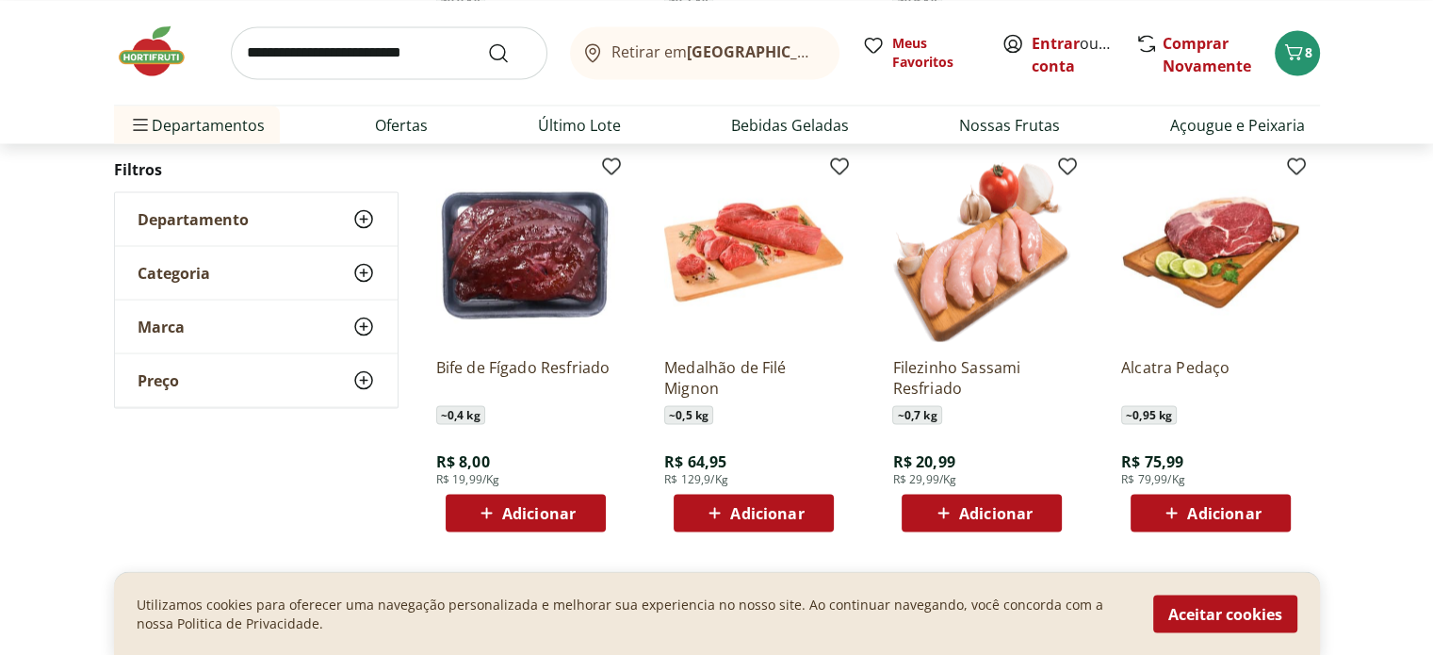
scroll to position [3485, 0]
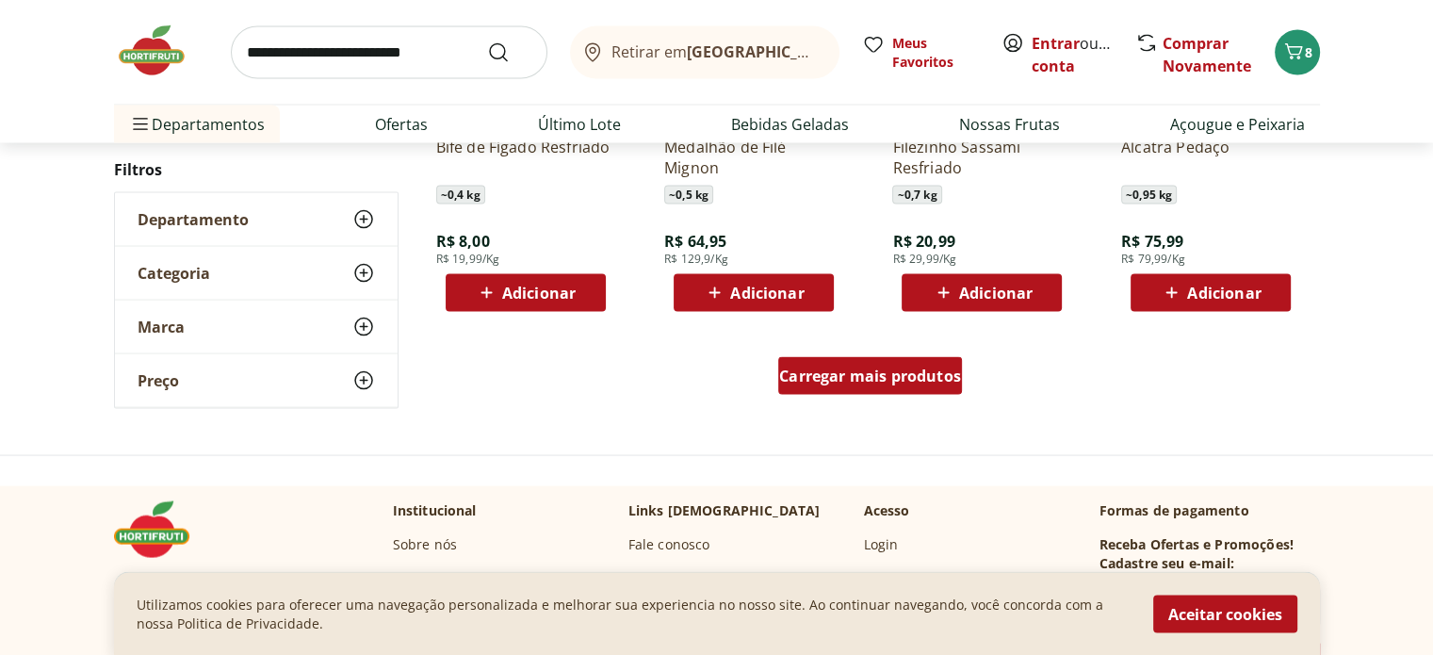
click at [923, 378] on span "Carregar mais produtos" at bounding box center [870, 375] width 182 height 15
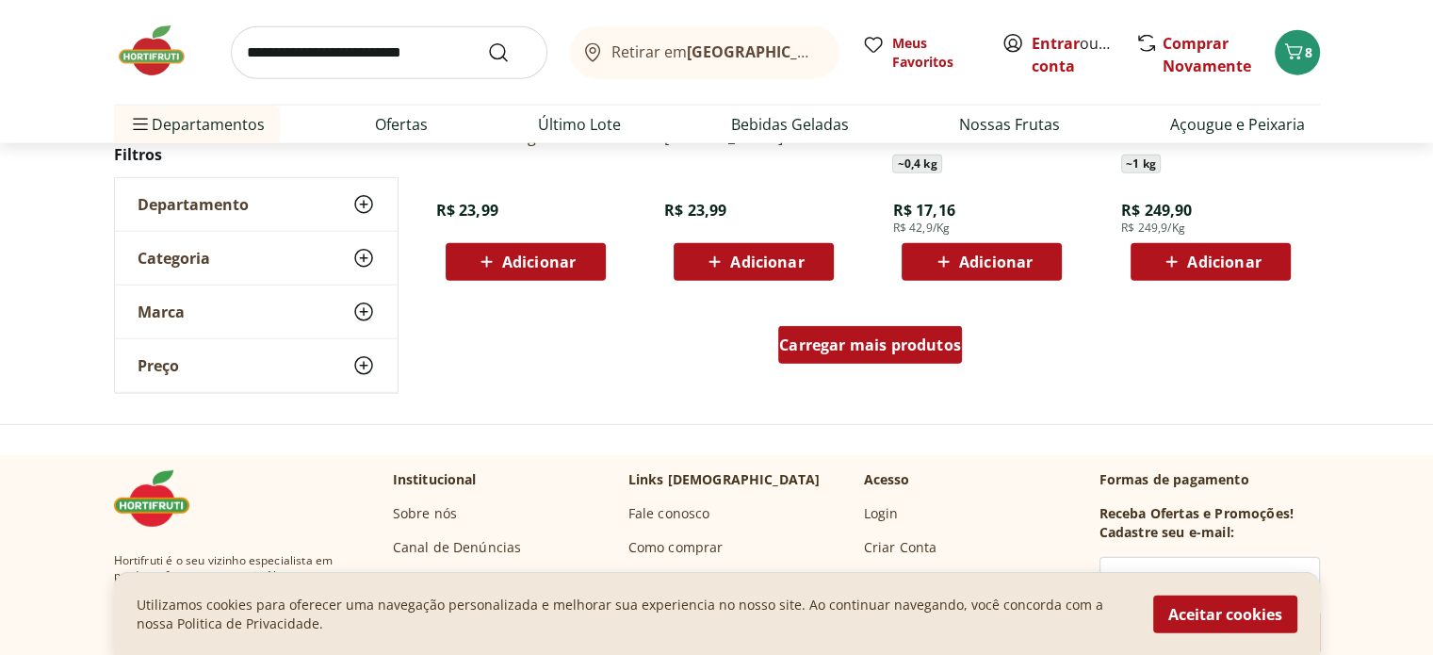
scroll to position [4898, 0]
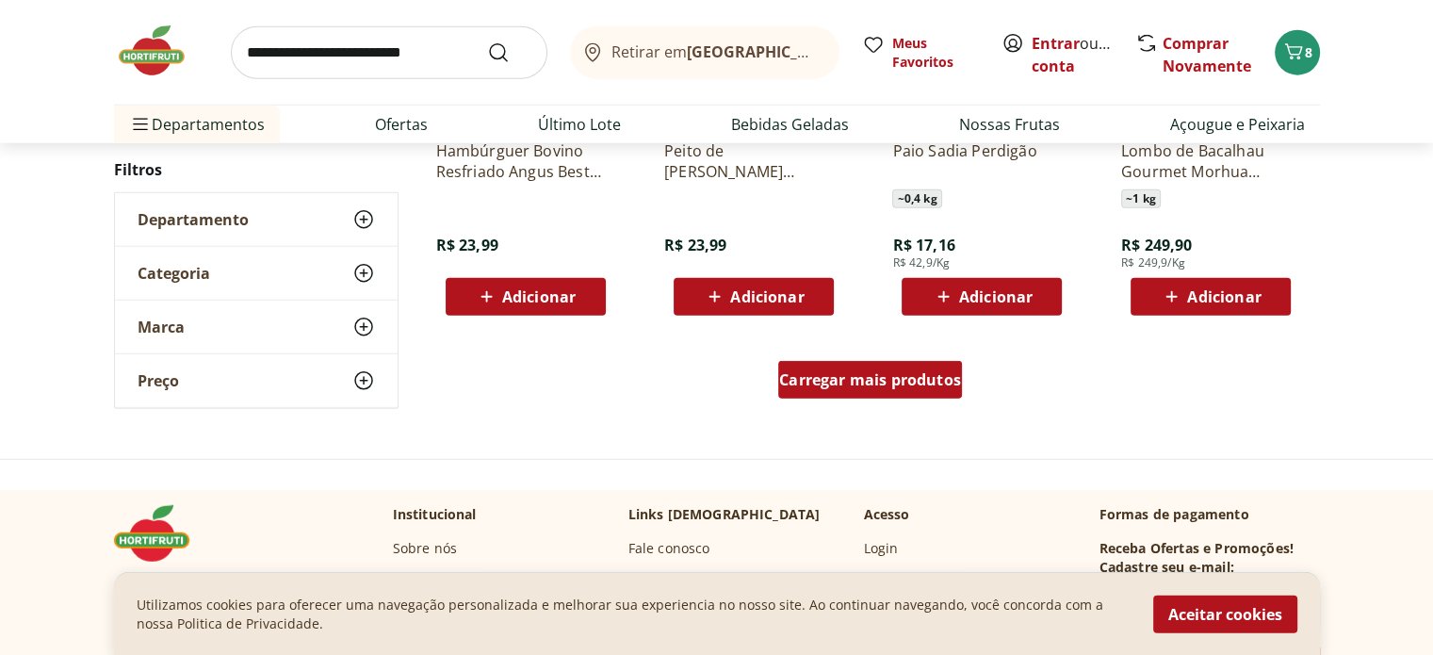
click at [885, 387] on span "Carregar mais produtos" at bounding box center [870, 379] width 182 height 15
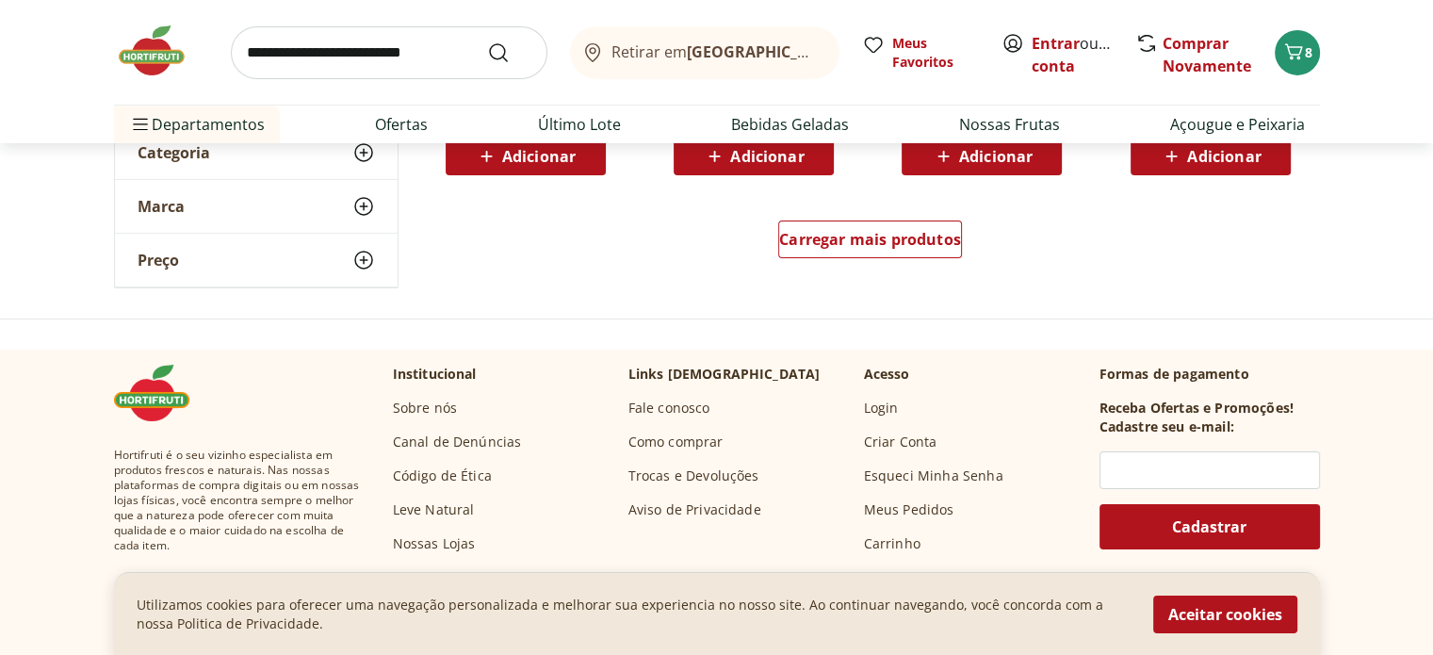
scroll to position [6310, 0]
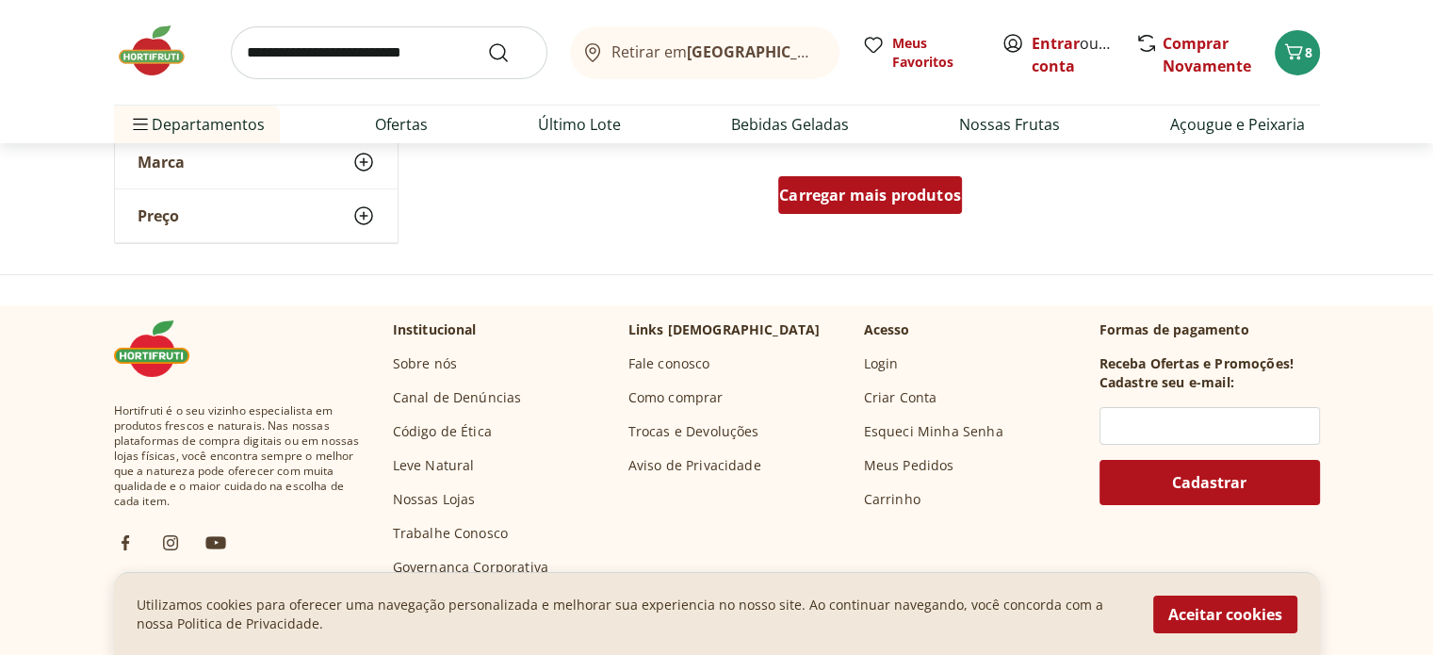
click at [825, 207] on div "Carregar mais produtos" at bounding box center [870, 195] width 184 height 38
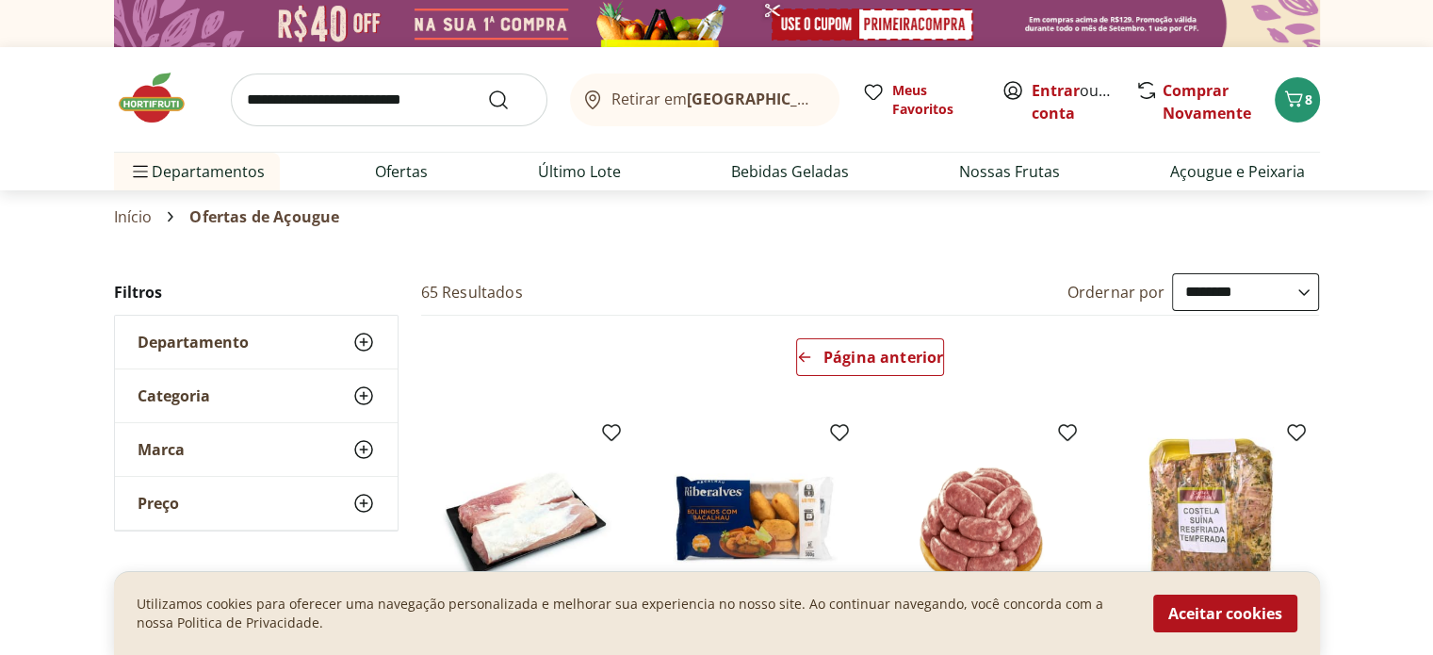
click at [139, 90] on img at bounding box center [161, 98] width 94 height 57
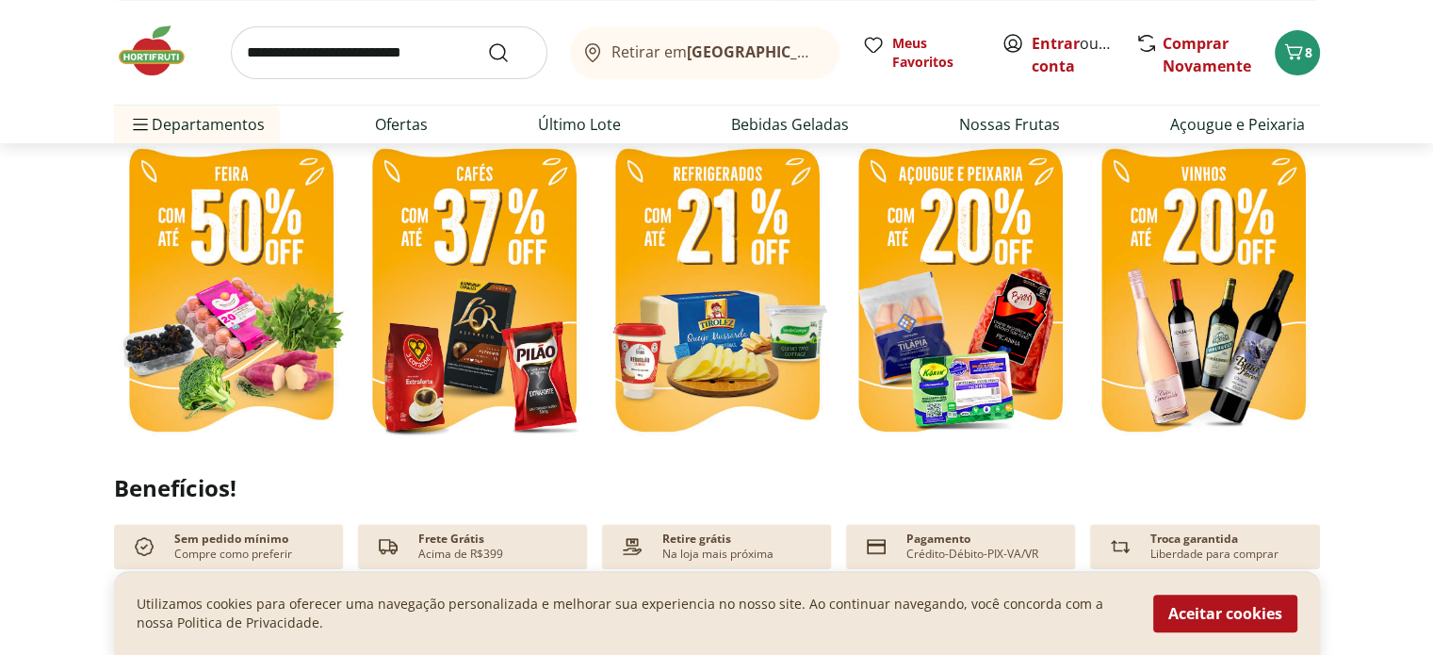
scroll to position [471, 0]
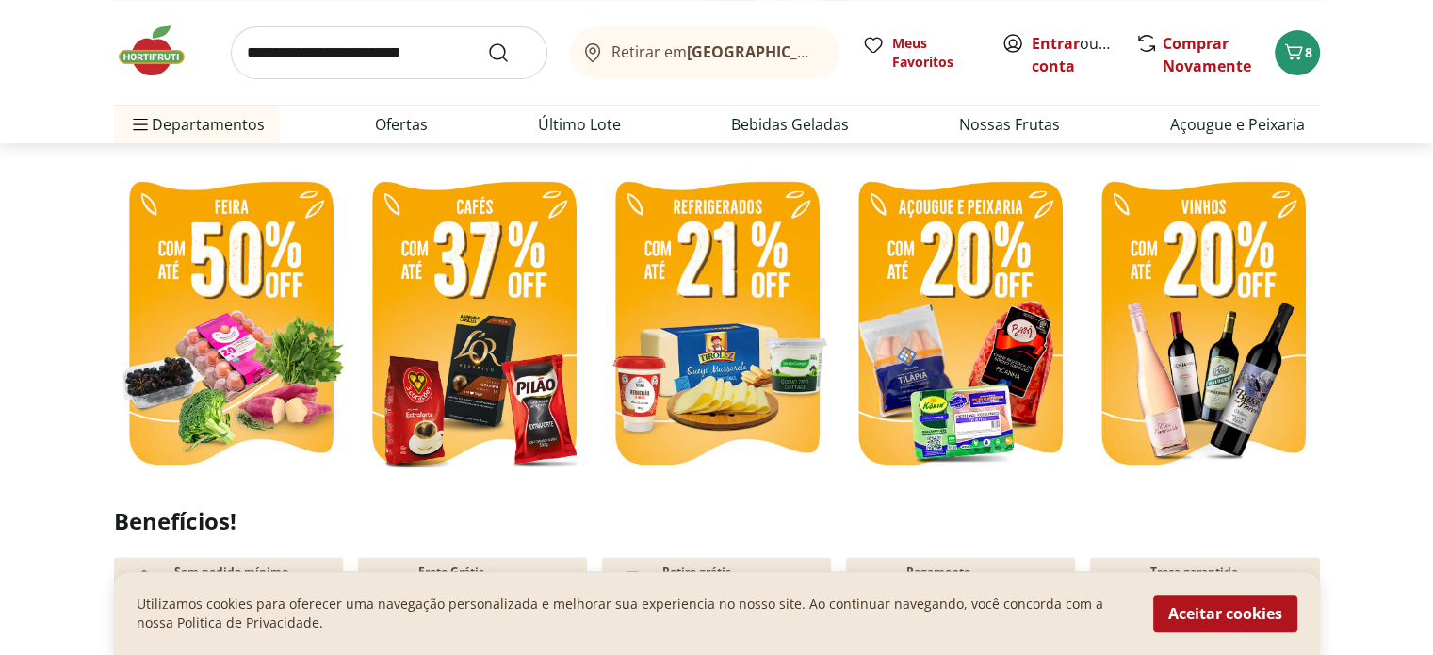
click at [723, 366] on img at bounding box center [717, 326] width 234 height 312
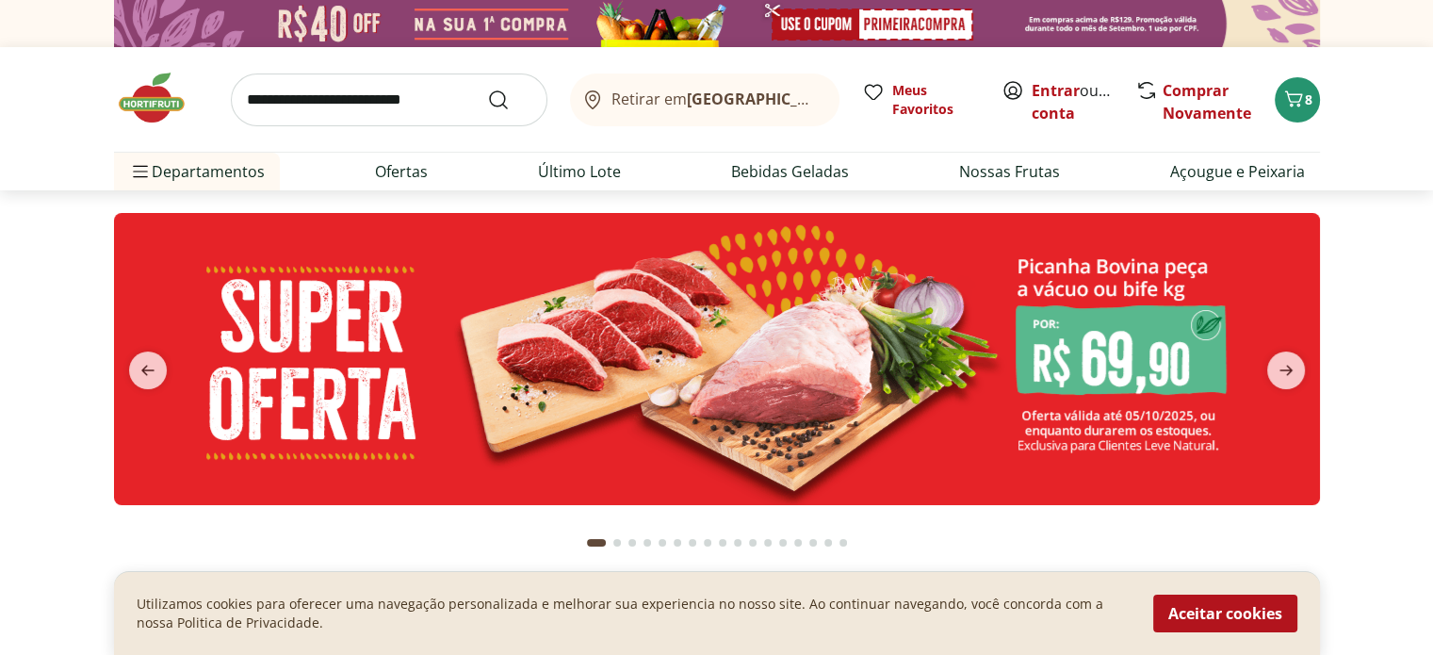
select select "**********"
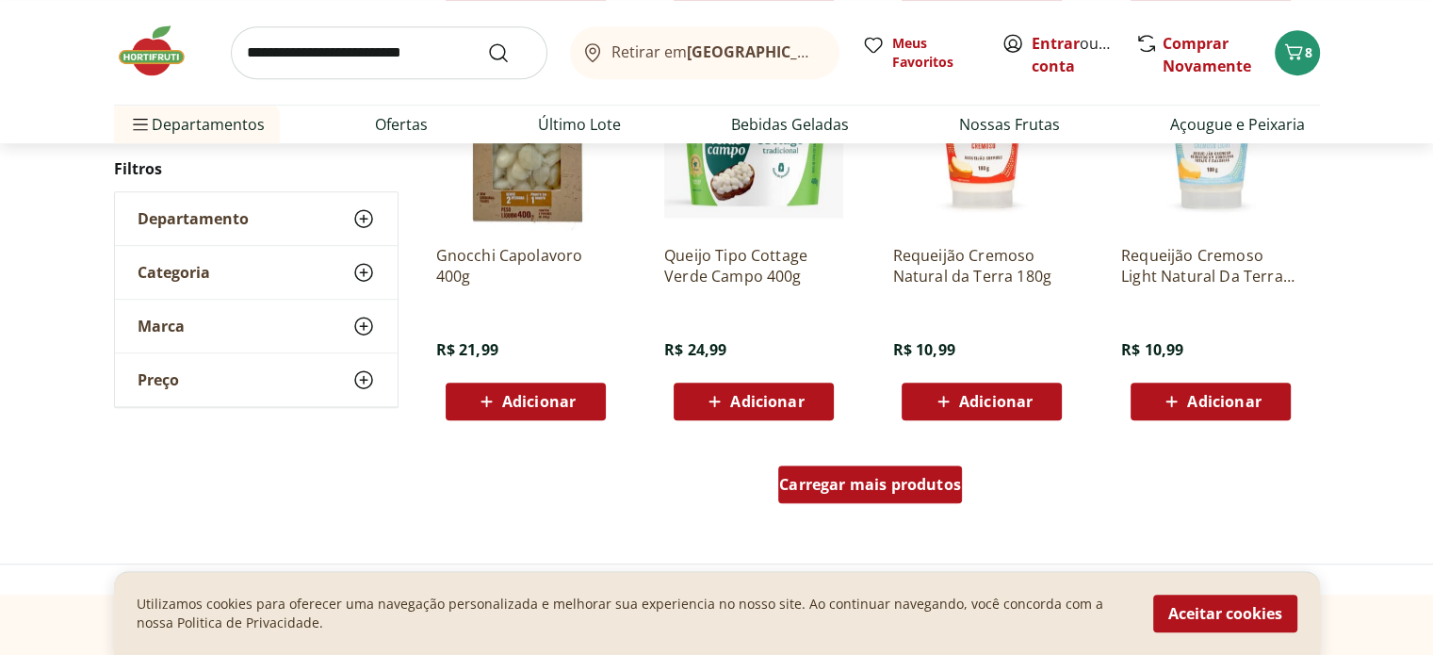
scroll to position [1224, 0]
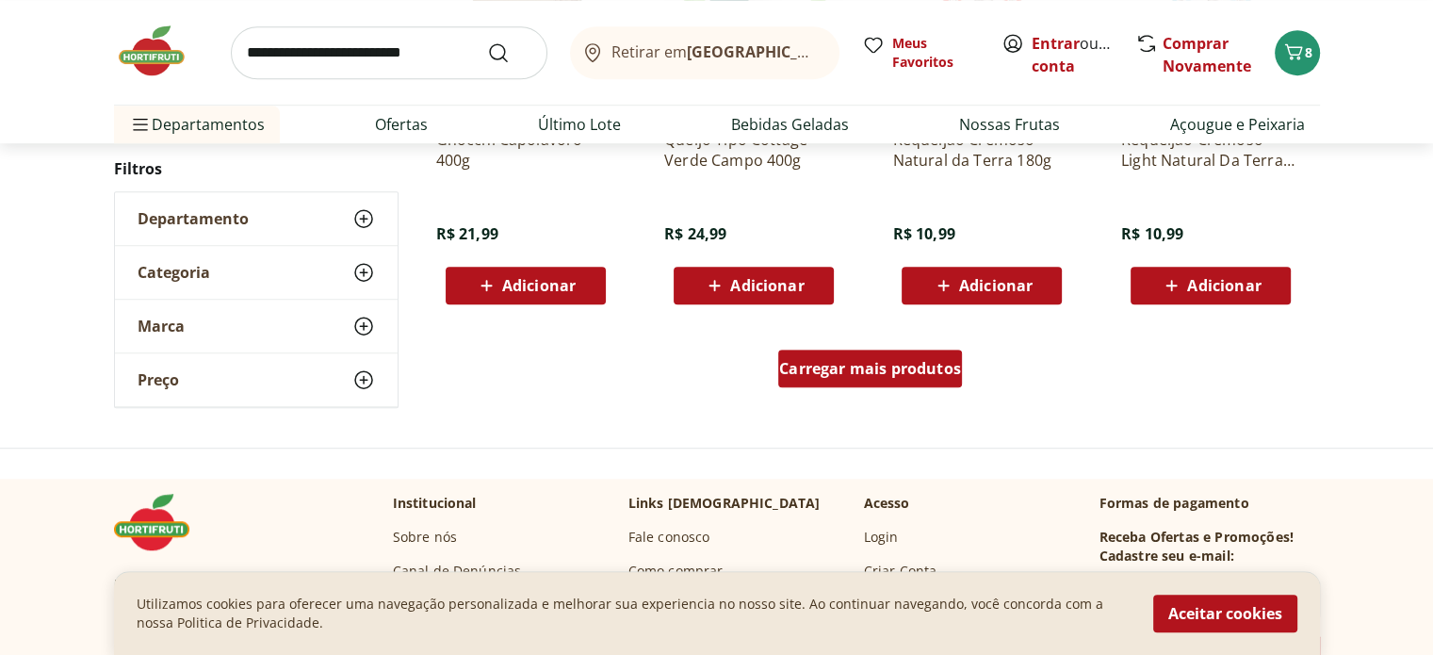
click at [818, 361] on span "Carregar mais produtos" at bounding box center [870, 368] width 182 height 15
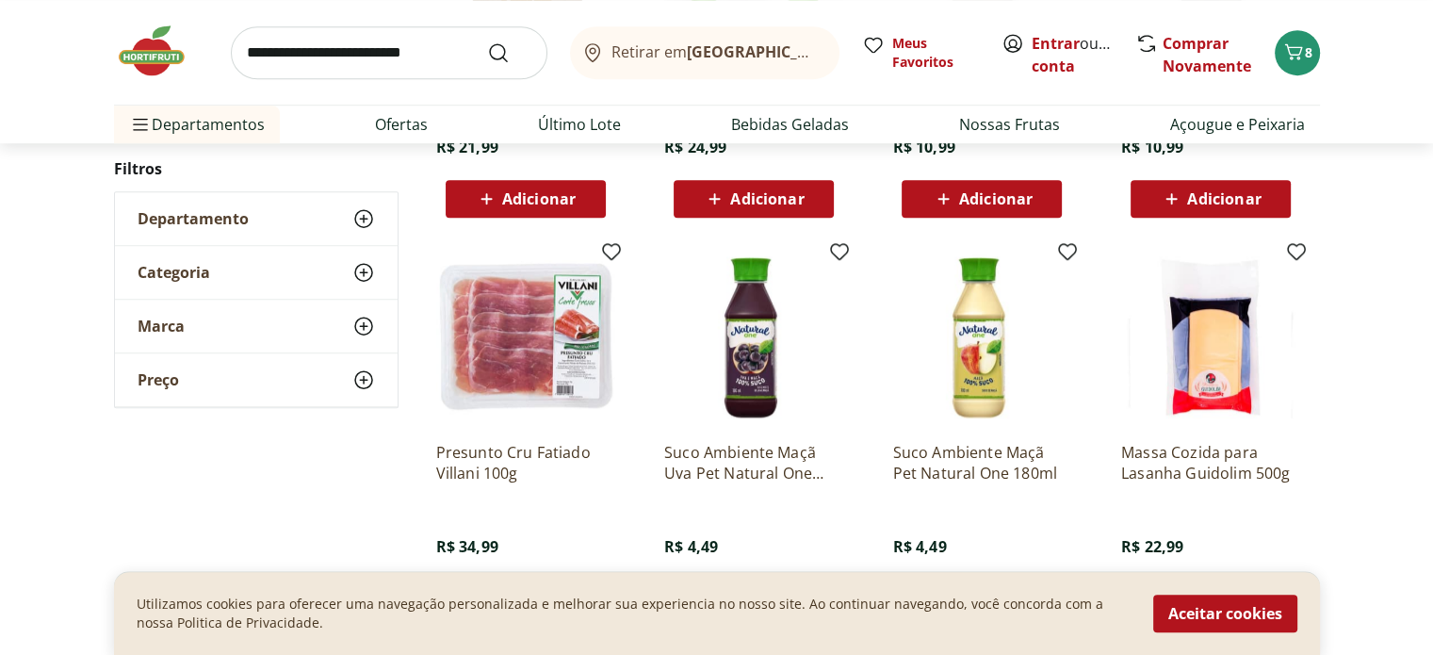
scroll to position [1413, 0]
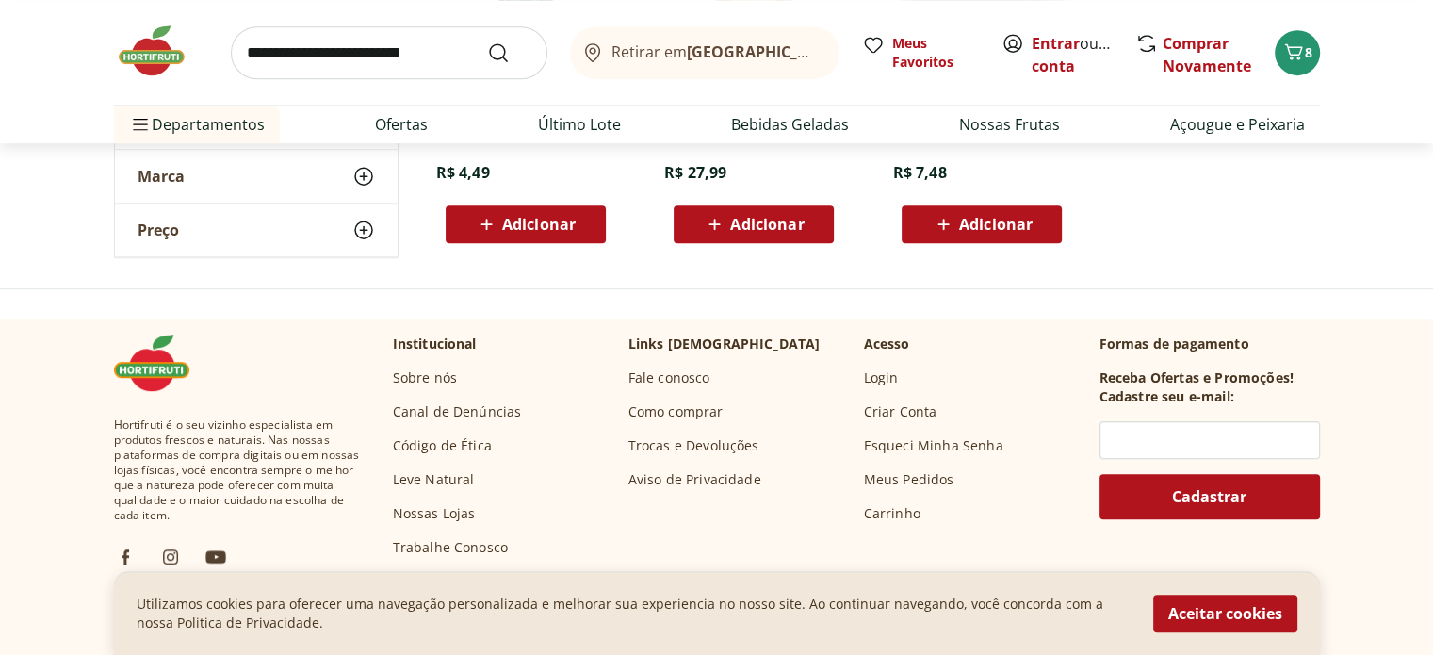
scroll to position [1036, 0]
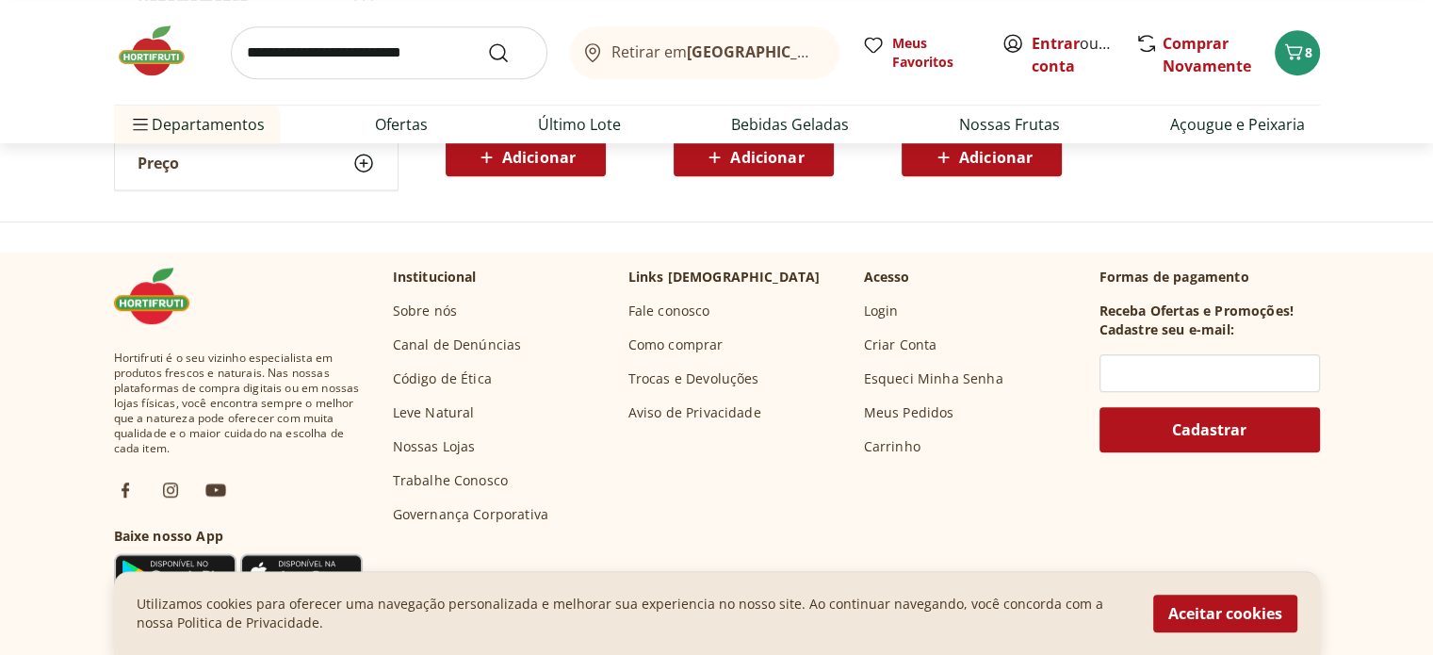
click at [131, 63] on img at bounding box center [161, 51] width 94 height 57
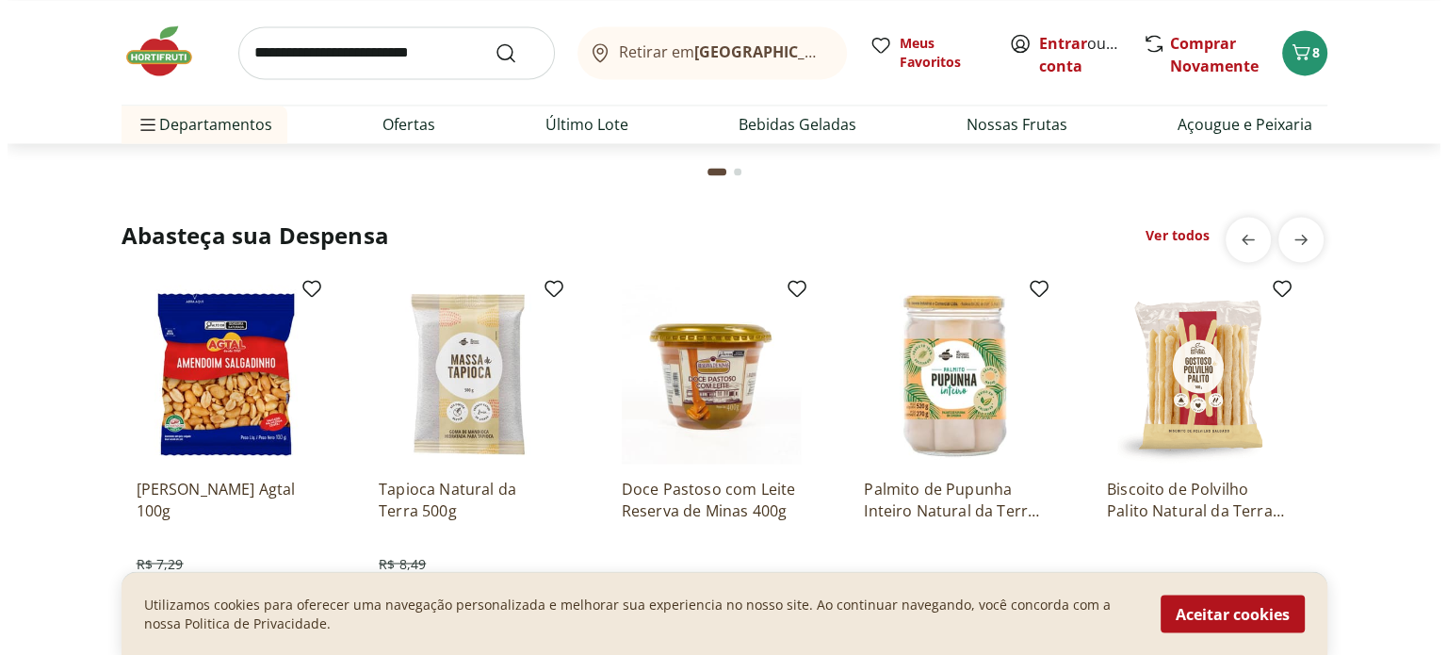
scroll to position [3202, 0]
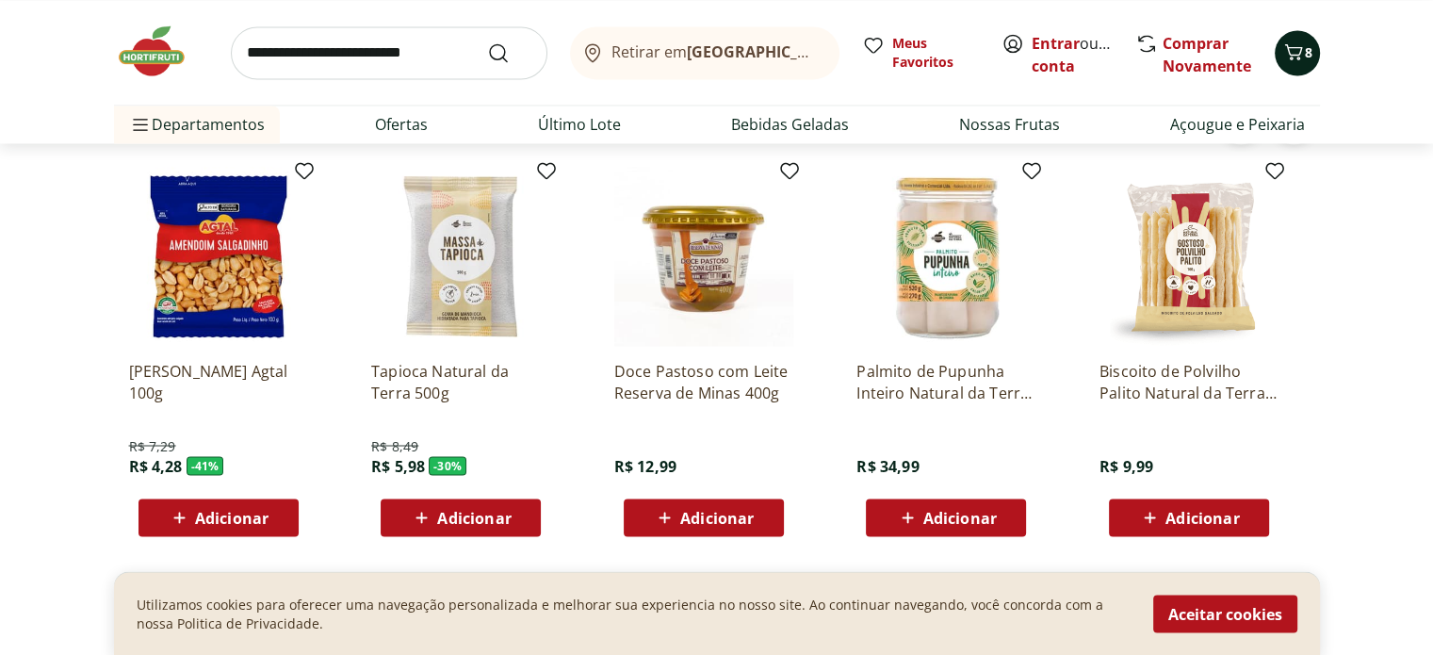
click at [1299, 55] on icon "Carrinho" at bounding box center [1293, 52] width 23 height 23
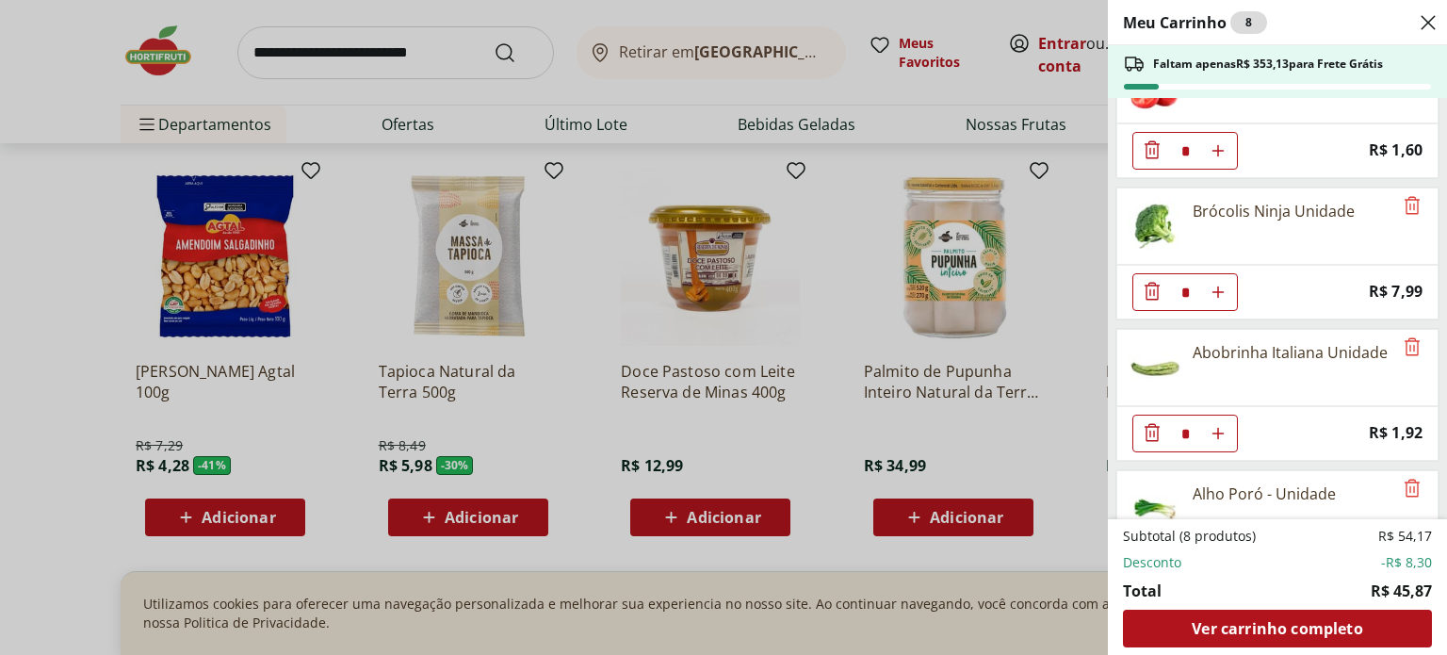
scroll to position [519, 0]
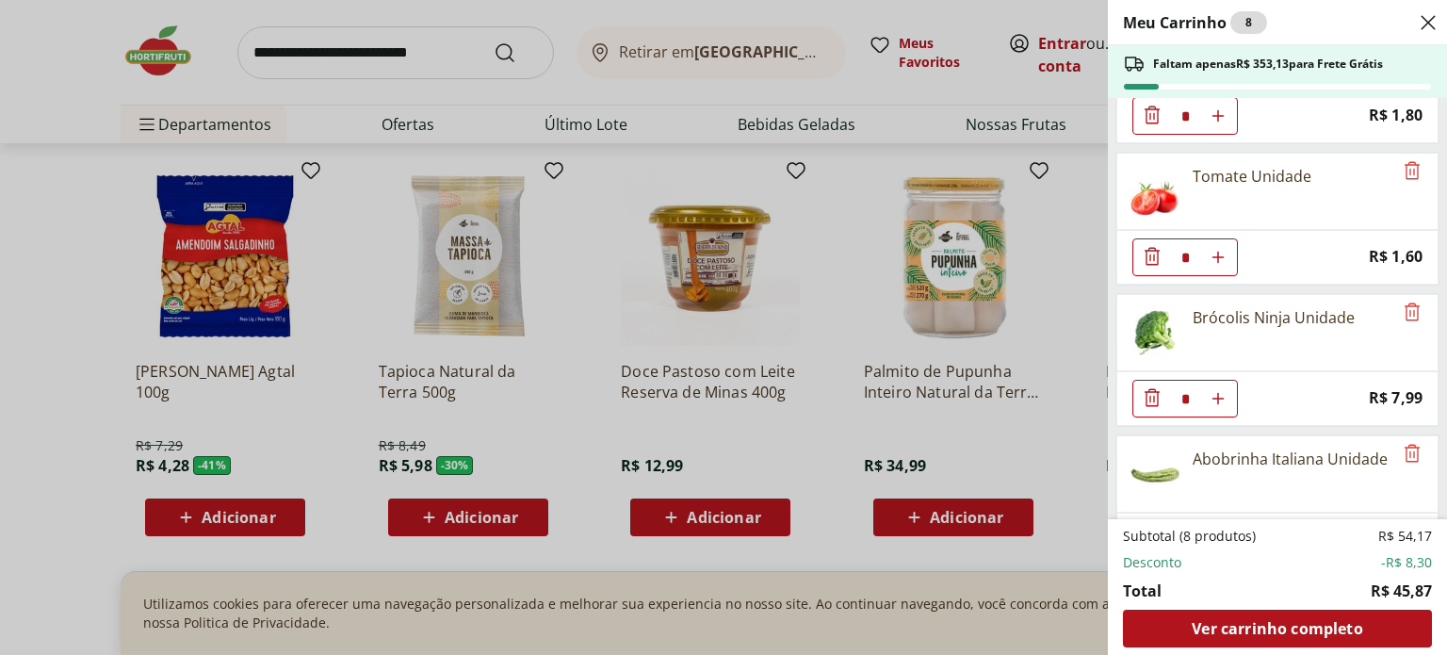
click at [1216, 397] on icon "Aumentar Quantidade" at bounding box center [1217, 398] width 15 height 15
type input "*"
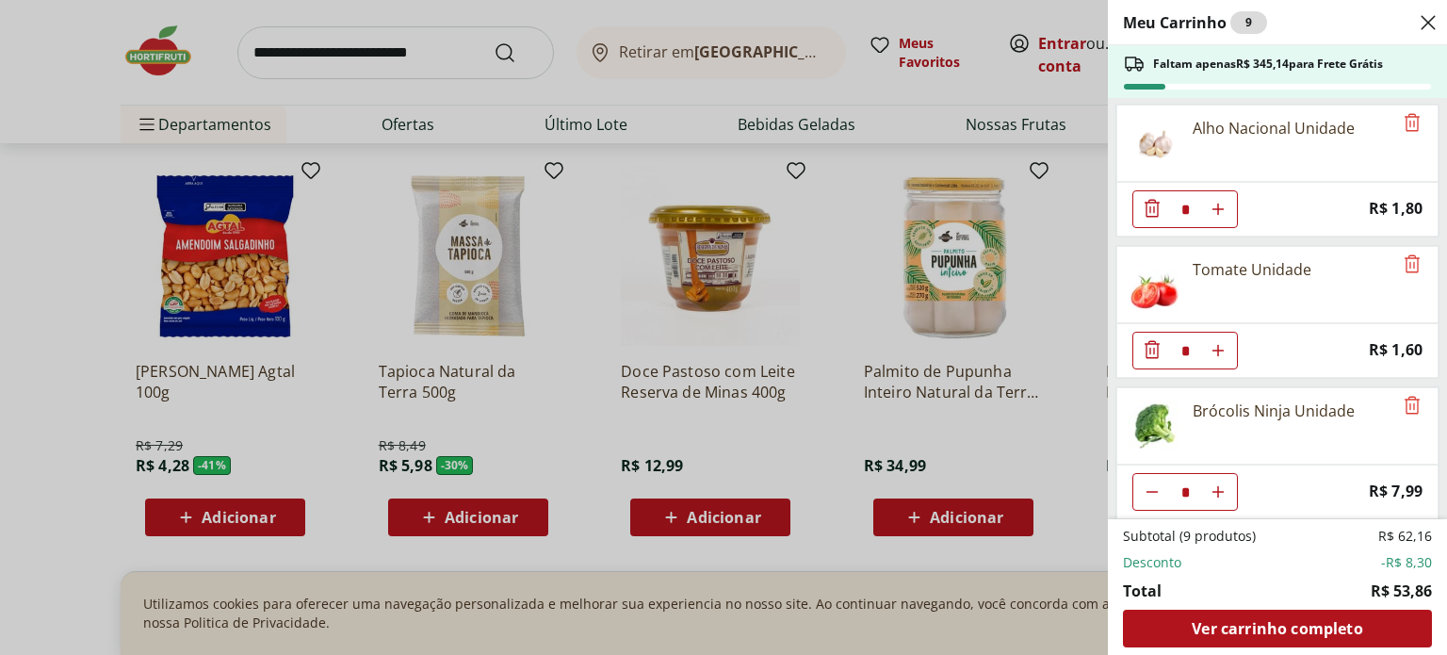
scroll to position [425, 0]
click at [1213, 354] on button "Aumentar Quantidade" at bounding box center [1218, 351] width 38 height 38
click at [1213, 353] on icon "Aumentar Quantidade" at bounding box center [1217, 351] width 15 height 15
click at [1217, 351] on icon "Aumentar Quantidade" at bounding box center [1217, 351] width 15 height 15
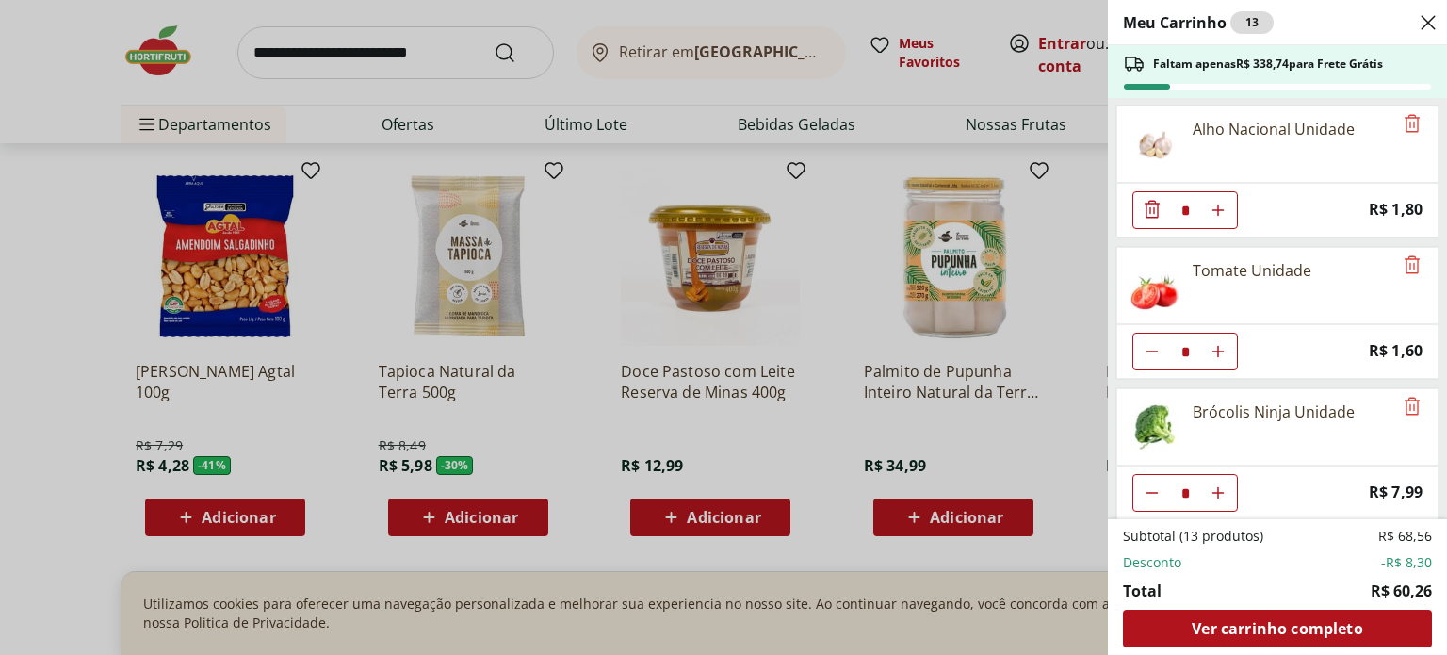
click at [1222, 344] on icon "Aumentar Quantidade" at bounding box center [1217, 351] width 15 height 15
type input "*"
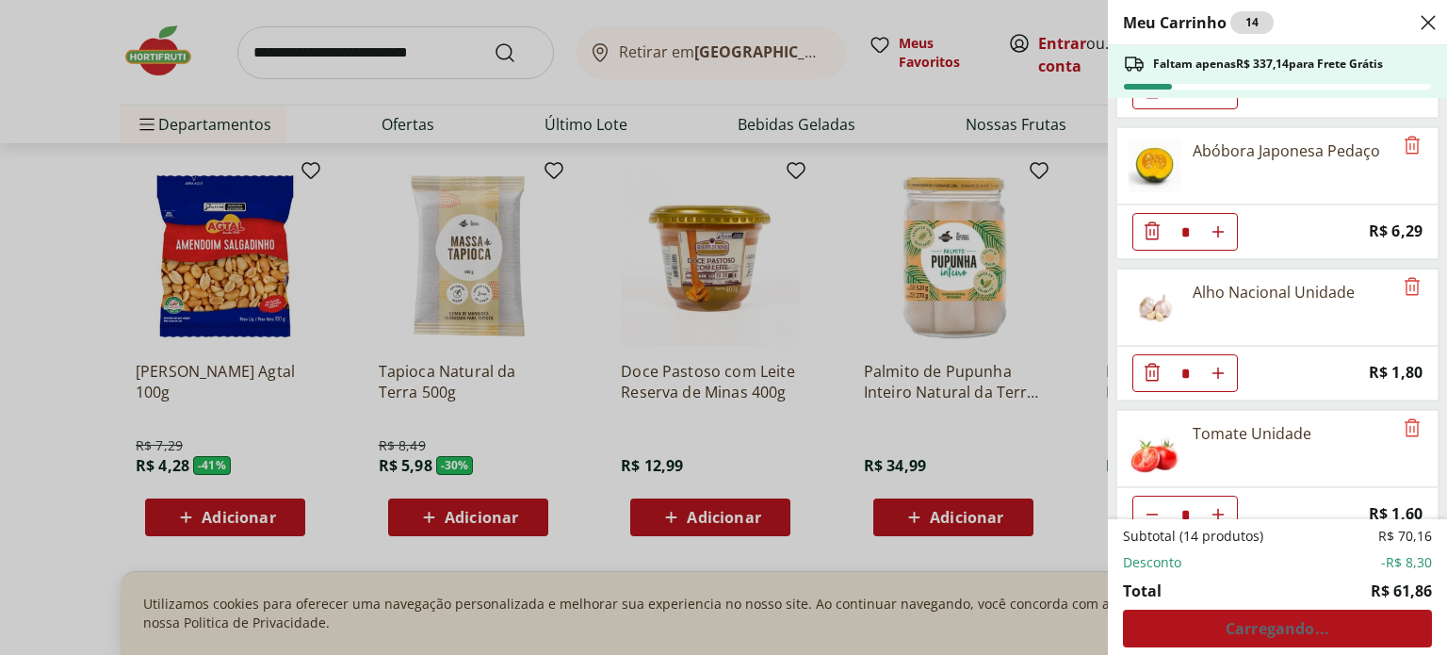
scroll to position [236, 0]
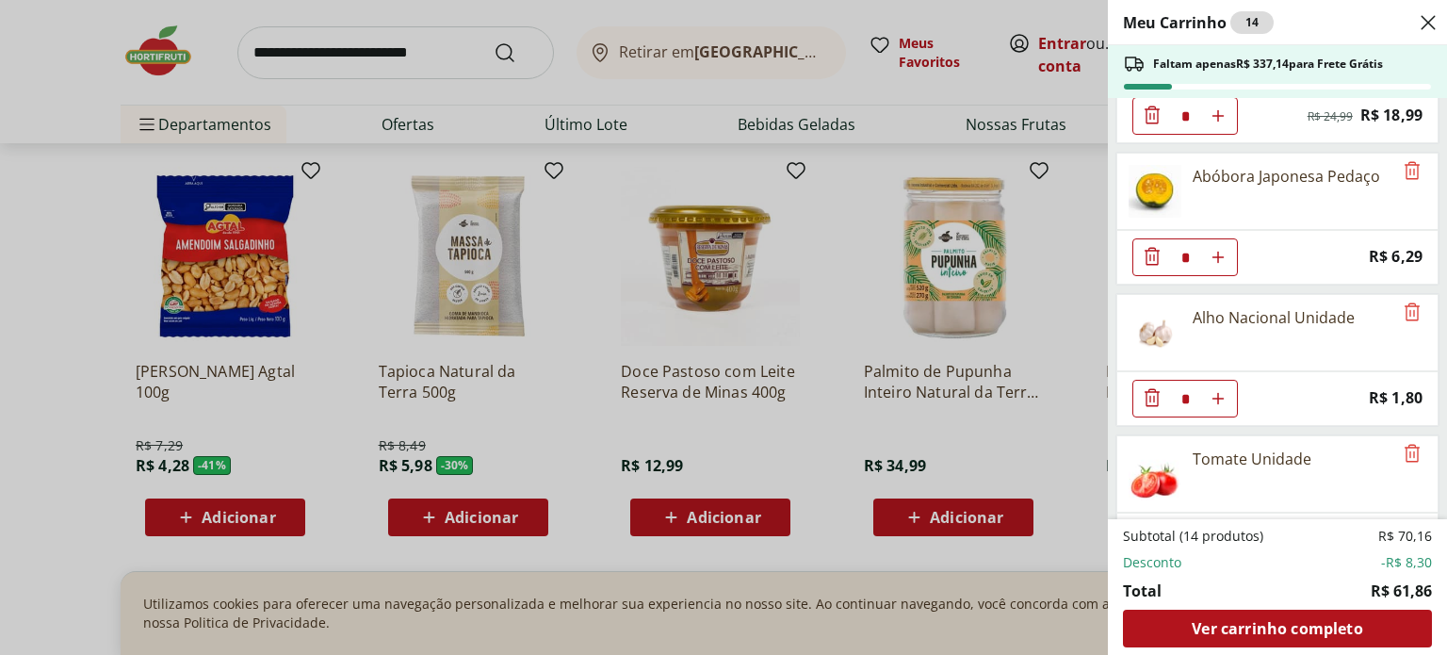
click at [1224, 392] on icon "Aumentar Quantidade" at bounding box center [1217, 398] width 15 height 15
type input "*"
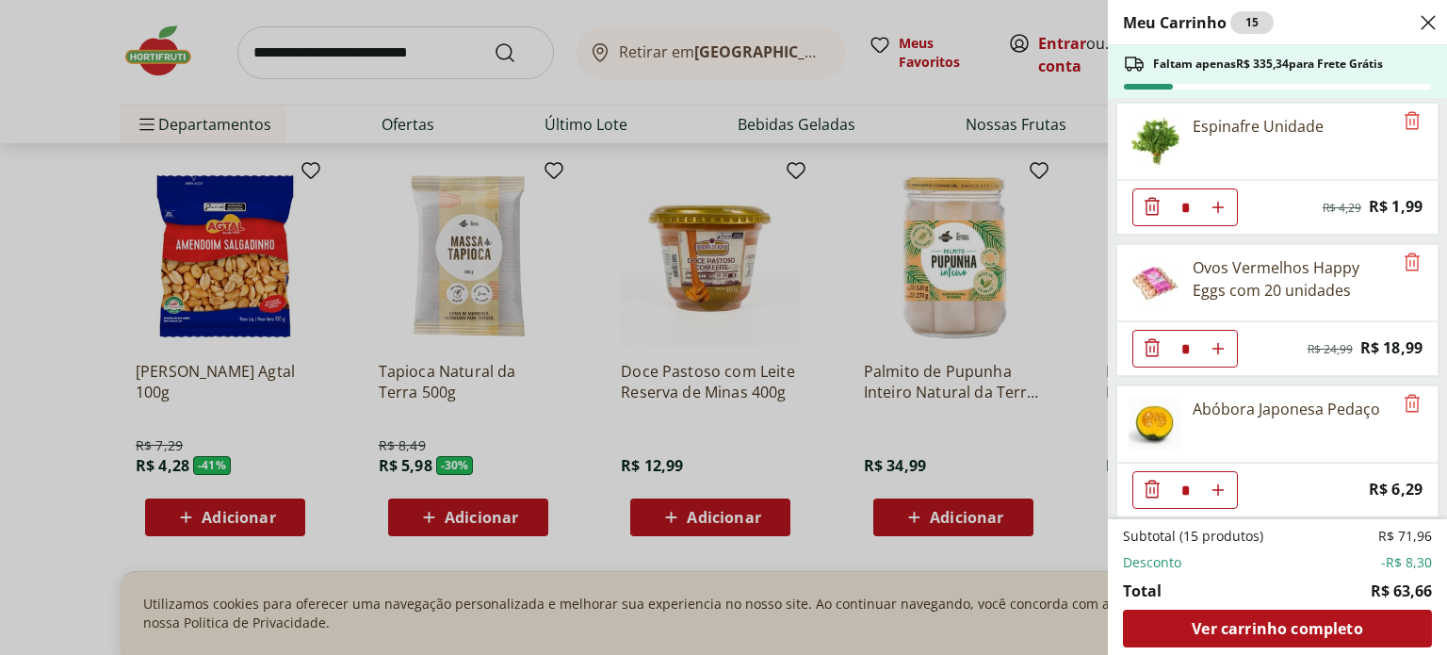
scroll to position [0, 0]
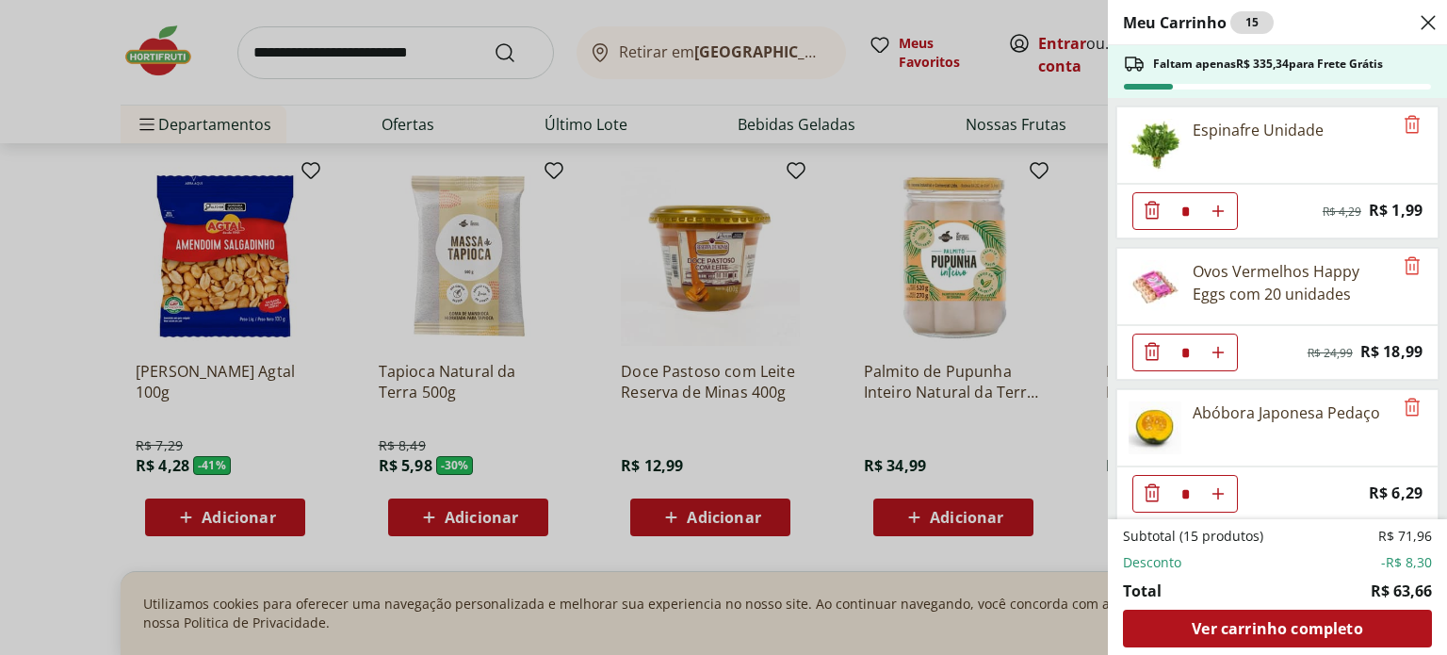
click at [1222, 206] on icon "Aumentar Quantidade" at bounding box center [1217, 210] width 15 height 15
type input "*"
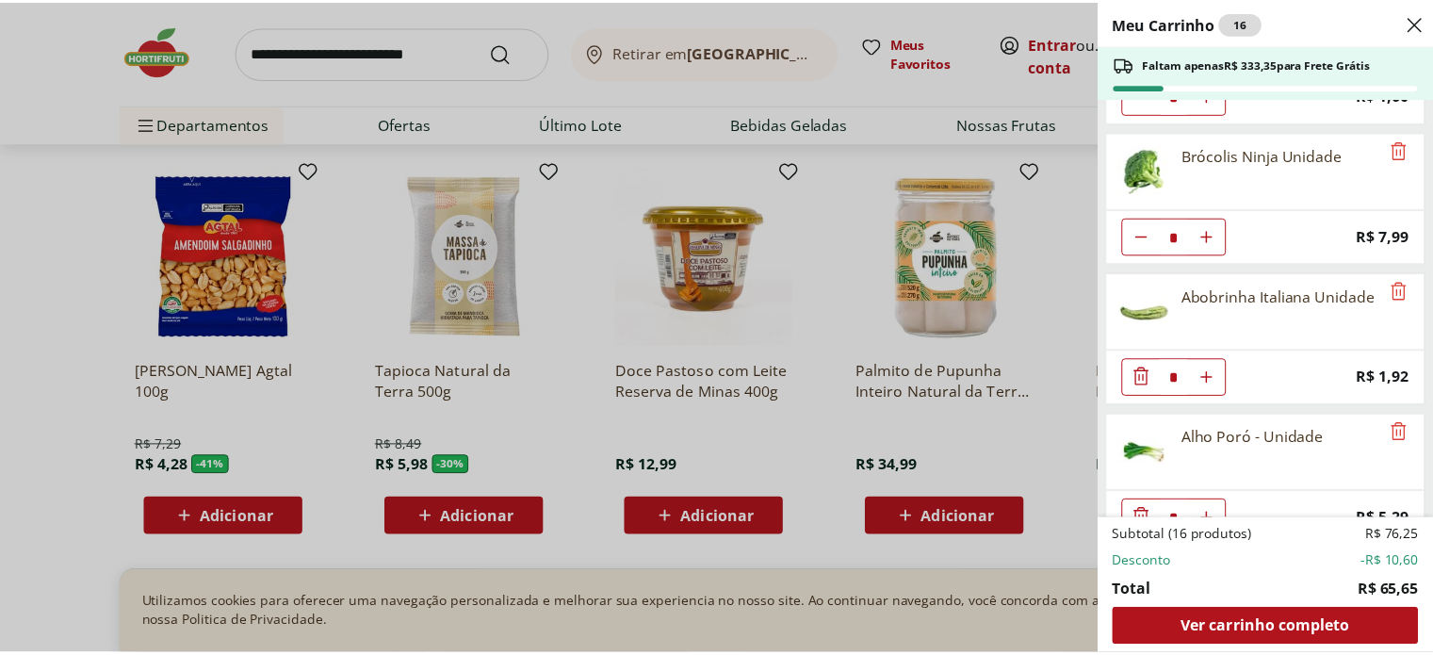
scroll to position [707, 0]
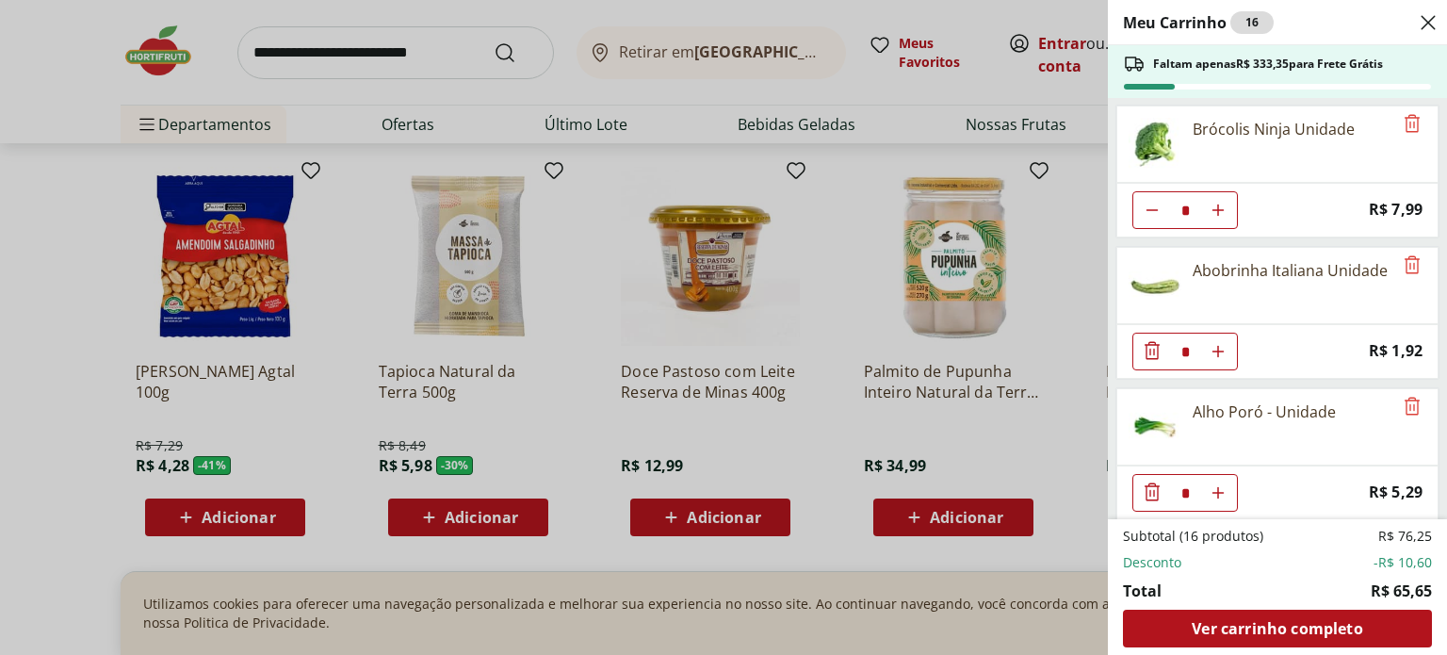
click at [1223, 344] on icon "Aumentar Quantidade" at bounding box center [1217, 351] width 15 height 15
type input "*"
click at [802, 431] on div "Meu Carrinho 17 Faltam apenas R$ 331,43 para Frete Grátis Espinafre Unidade * O…" at bounding box center [723, 327] width 1447 height 655
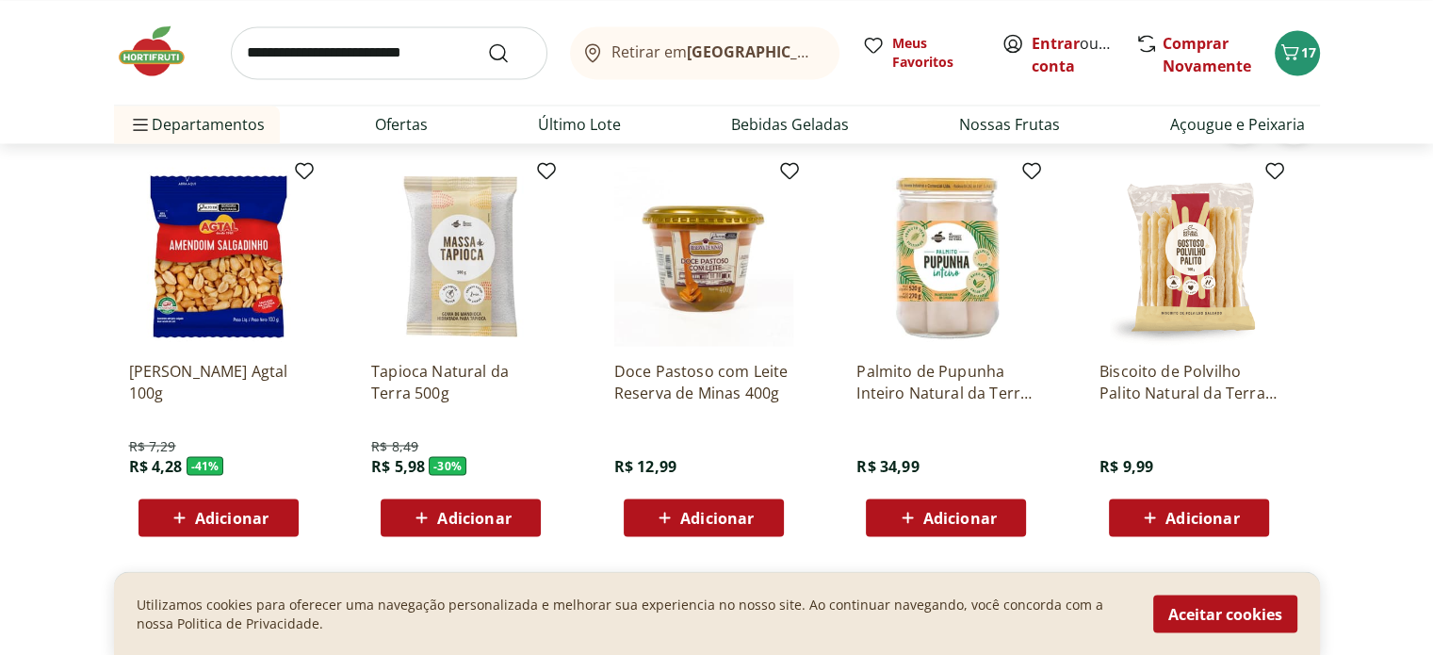
click at [689, 277] on img at bounding box center [703, 256] width 179 height 179
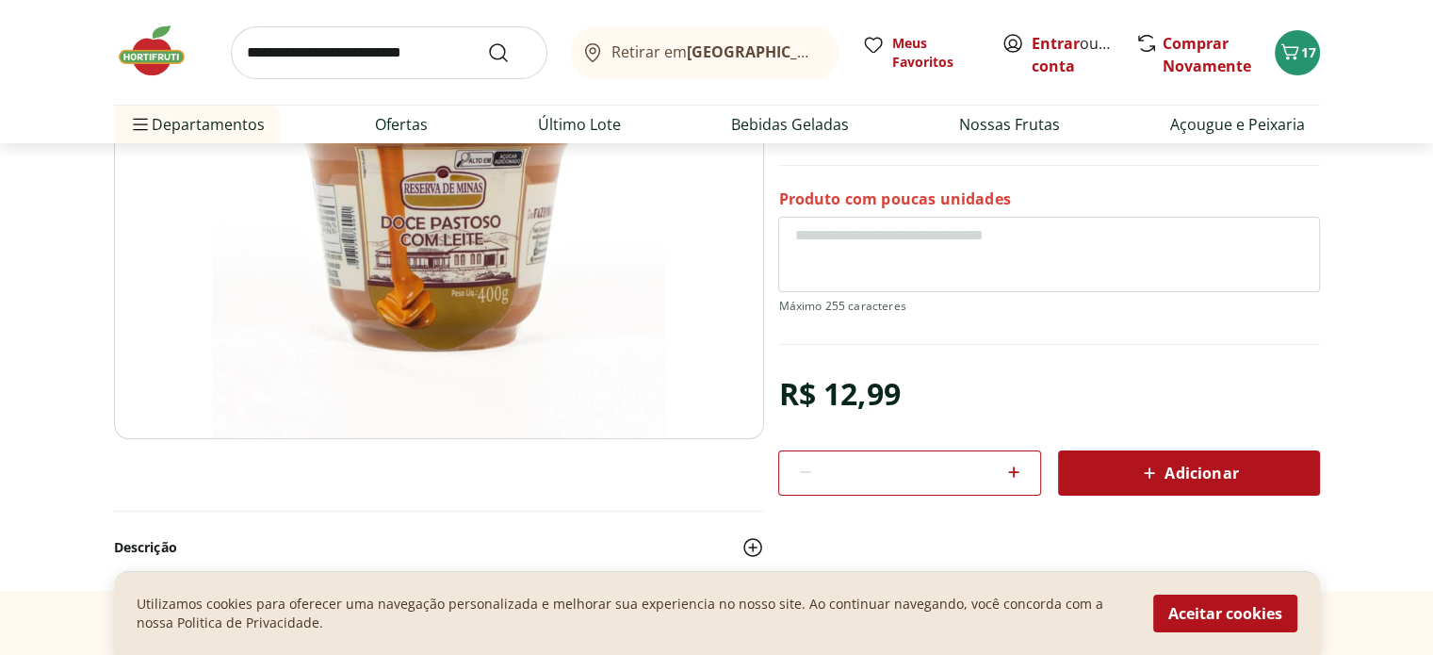
scroll to position [248, 0]
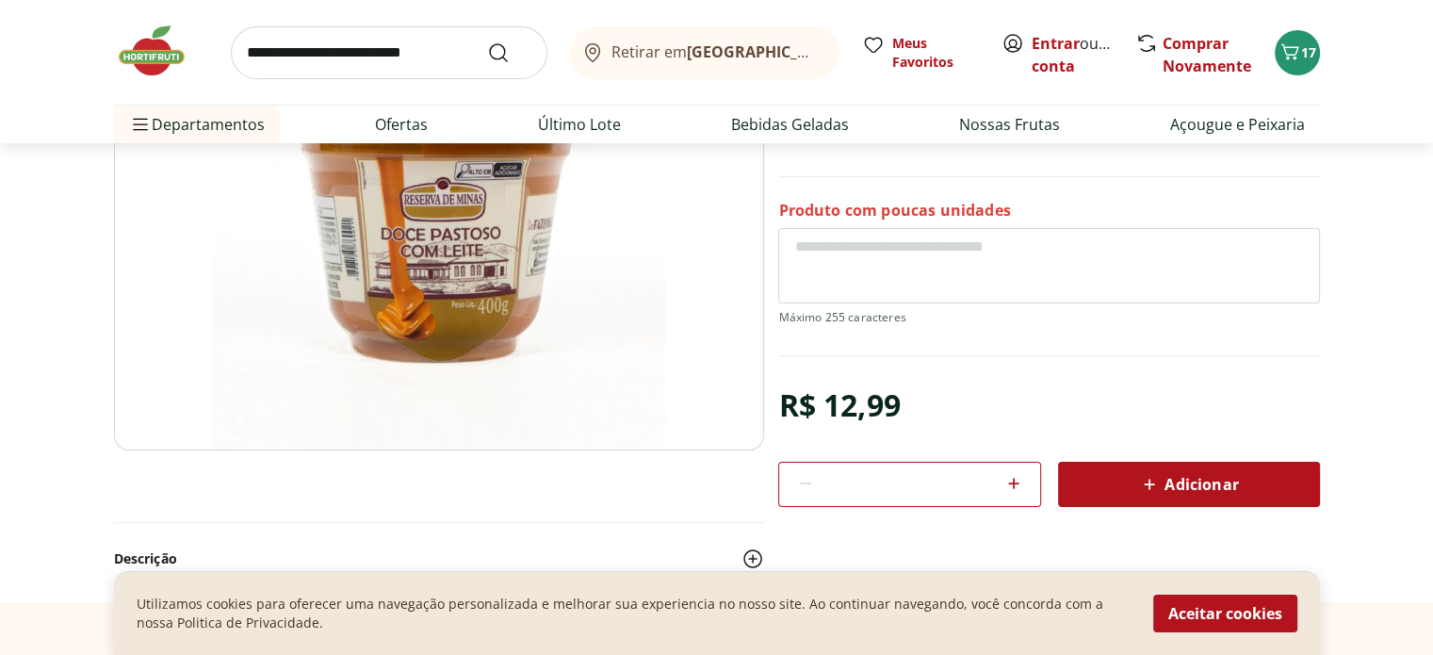
click at [1138, 467] on div "Adicionar" at bounding box center [1189, 484] width 232 height 34
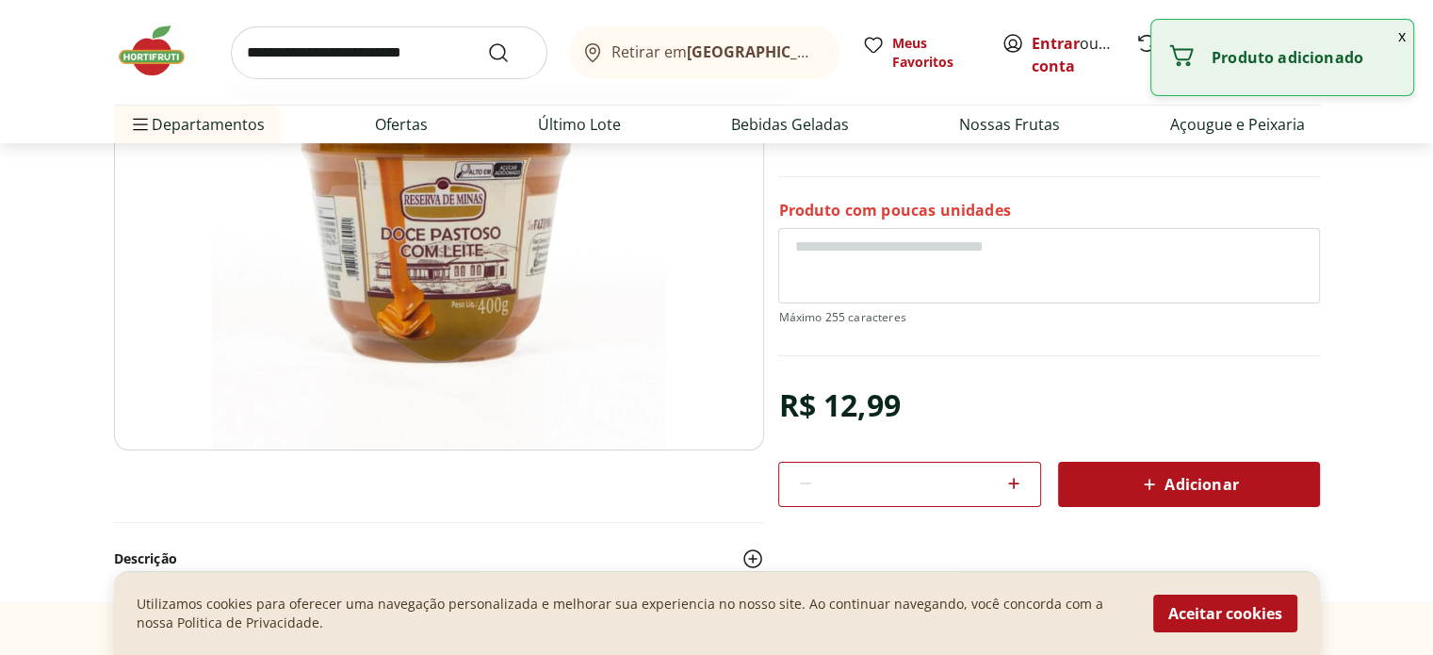
click at [445, 54] on input "search" at bounding box center [389, 52] width 316 height 53
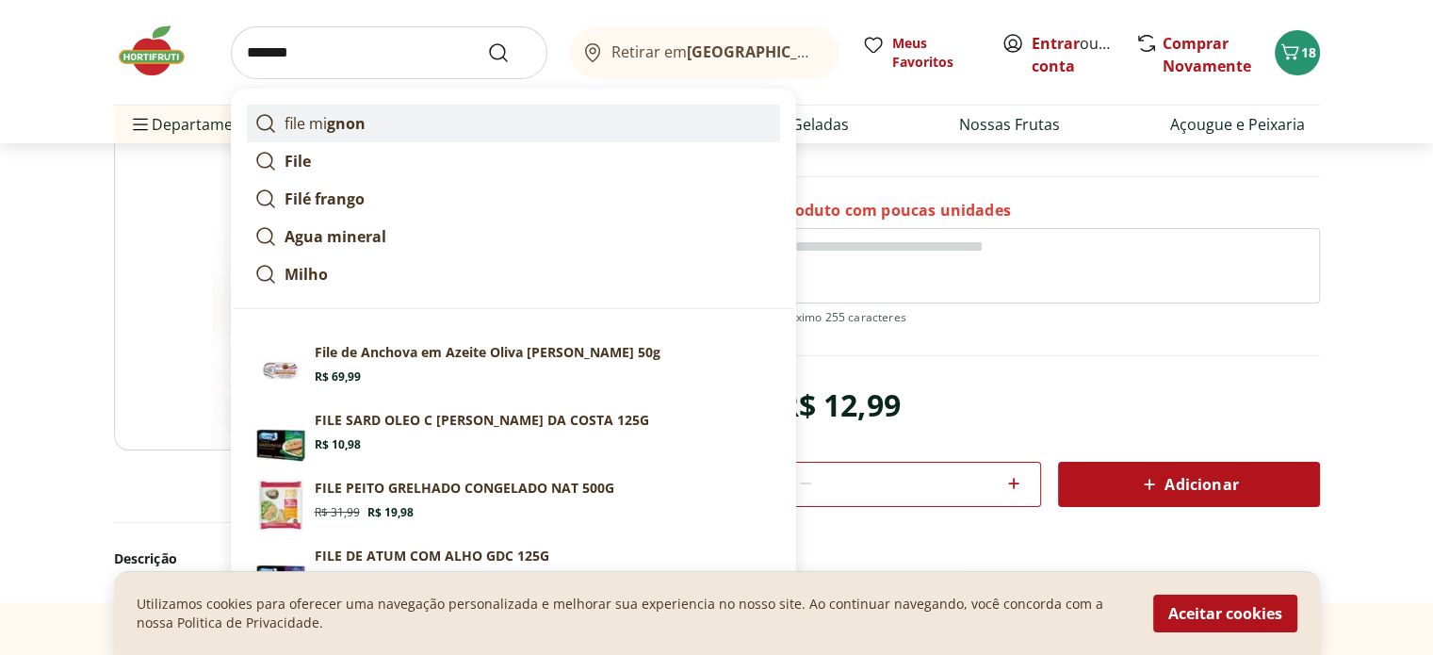
click at [390, 120] on link "file mi gnon" at bounding box center [513, 124] width 533 height 38
type input "**********"
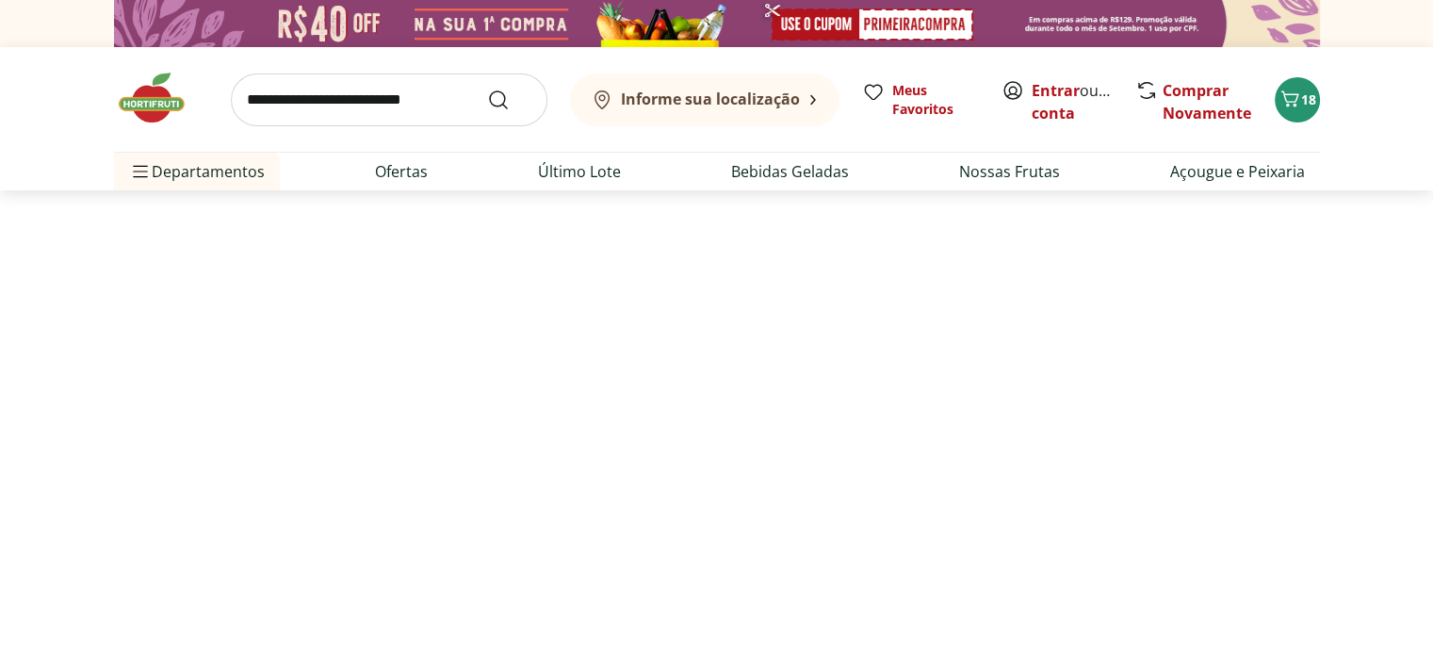
select select "**********"
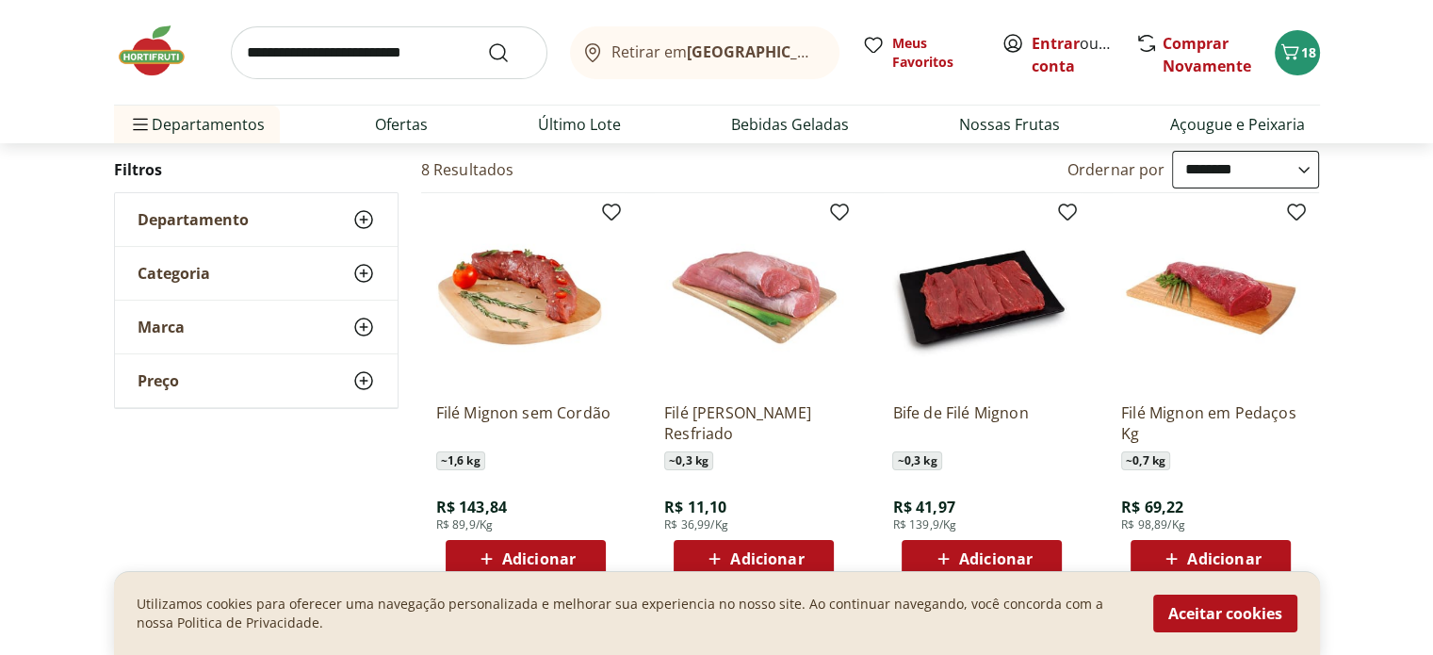
scroll to position [188, 0]
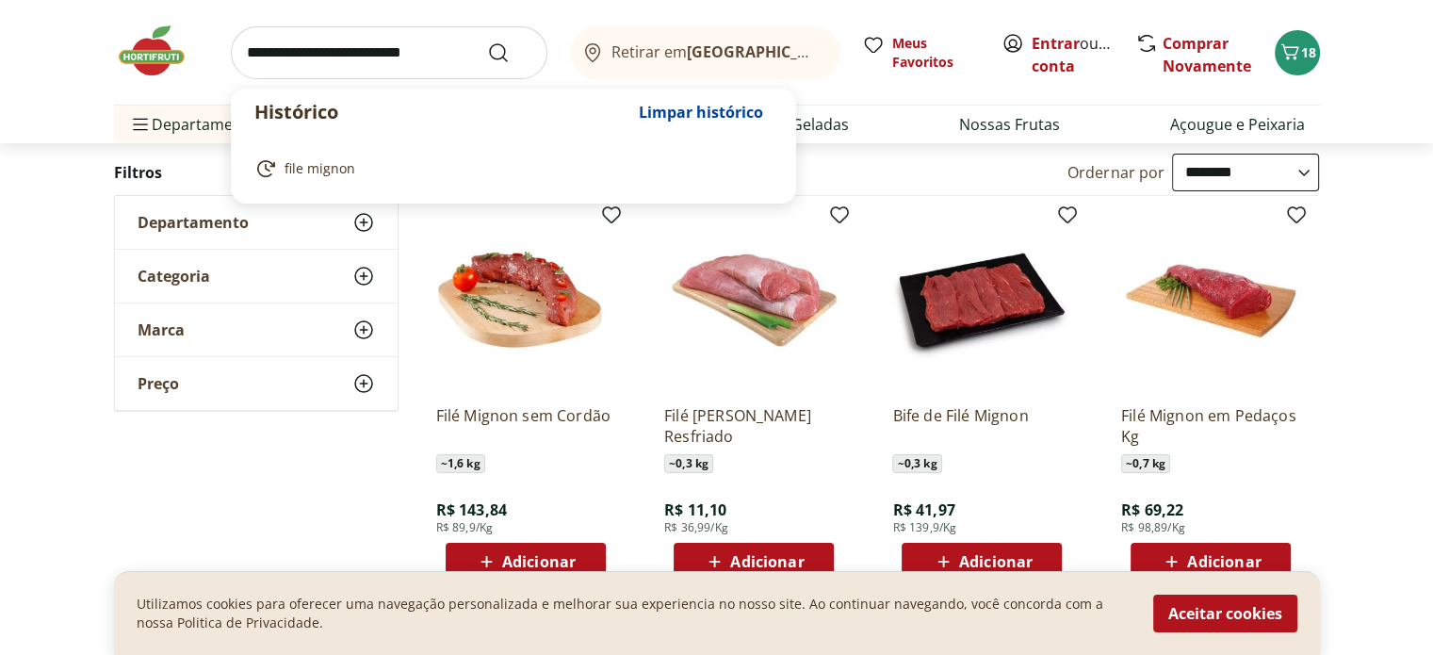
click at [309, 48] on input "search" at bounding box center [389, 52] width 316 height 53
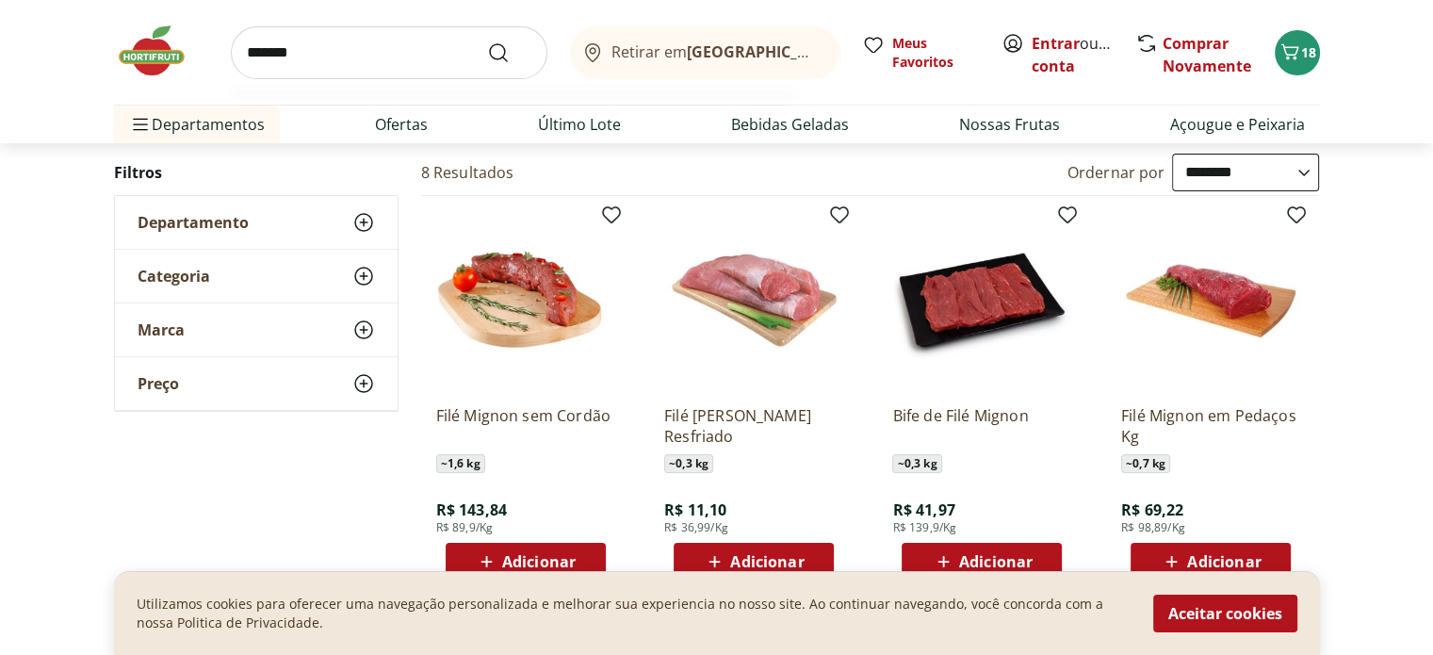
type input "*******"
click at [487, 41] on button "Submit Search" at bounding box center [509, 52] width 45 height 23
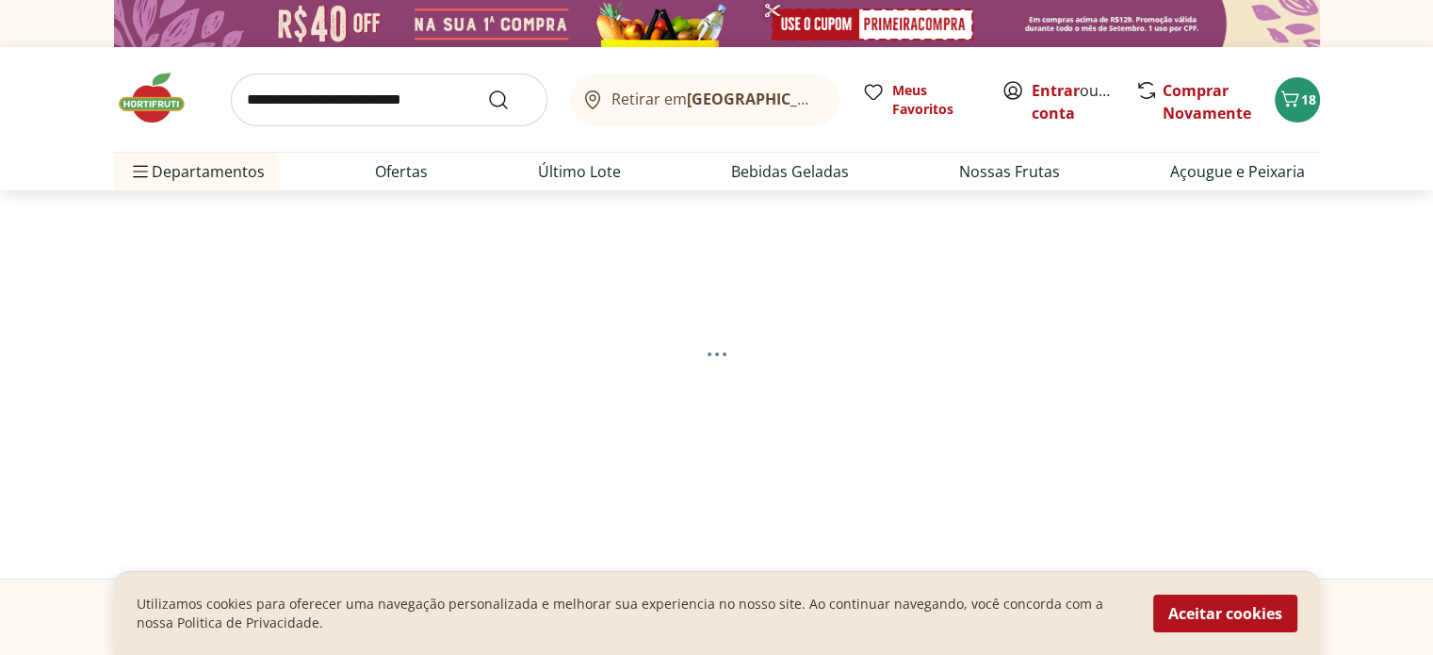
select select "**********"
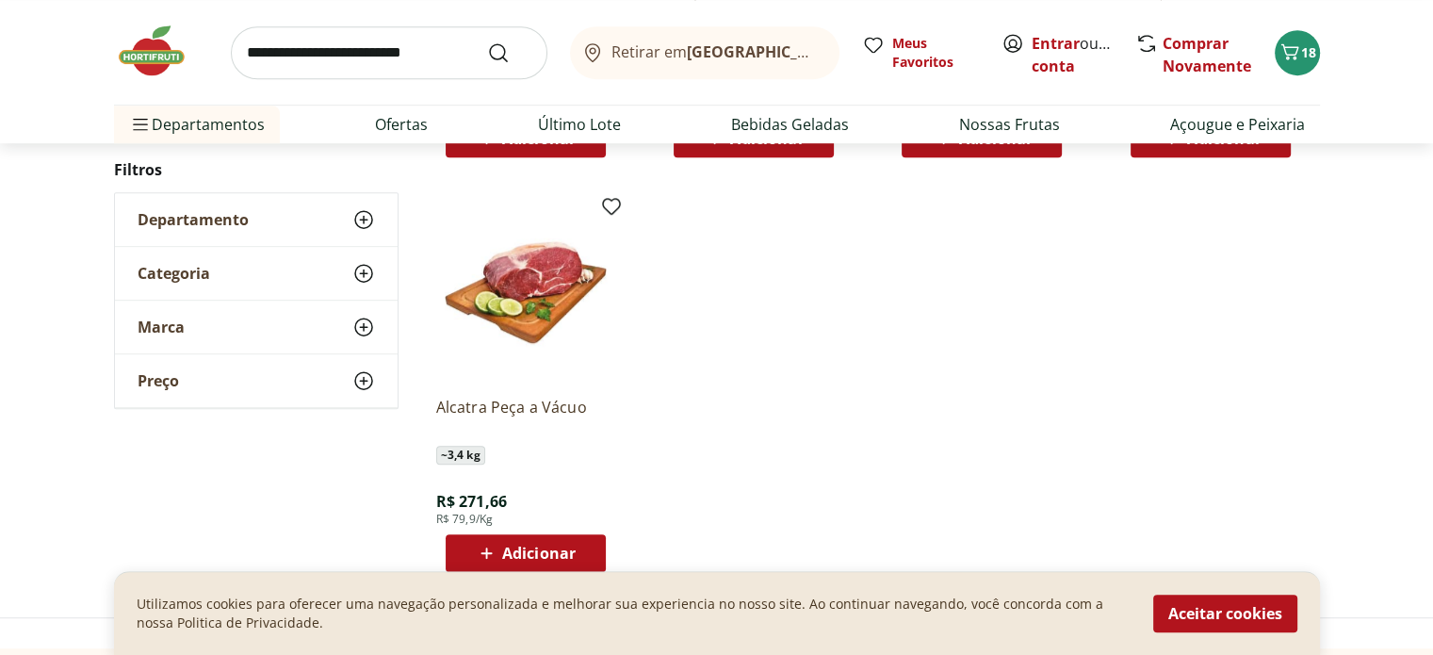
scroll to position [1036, 0]
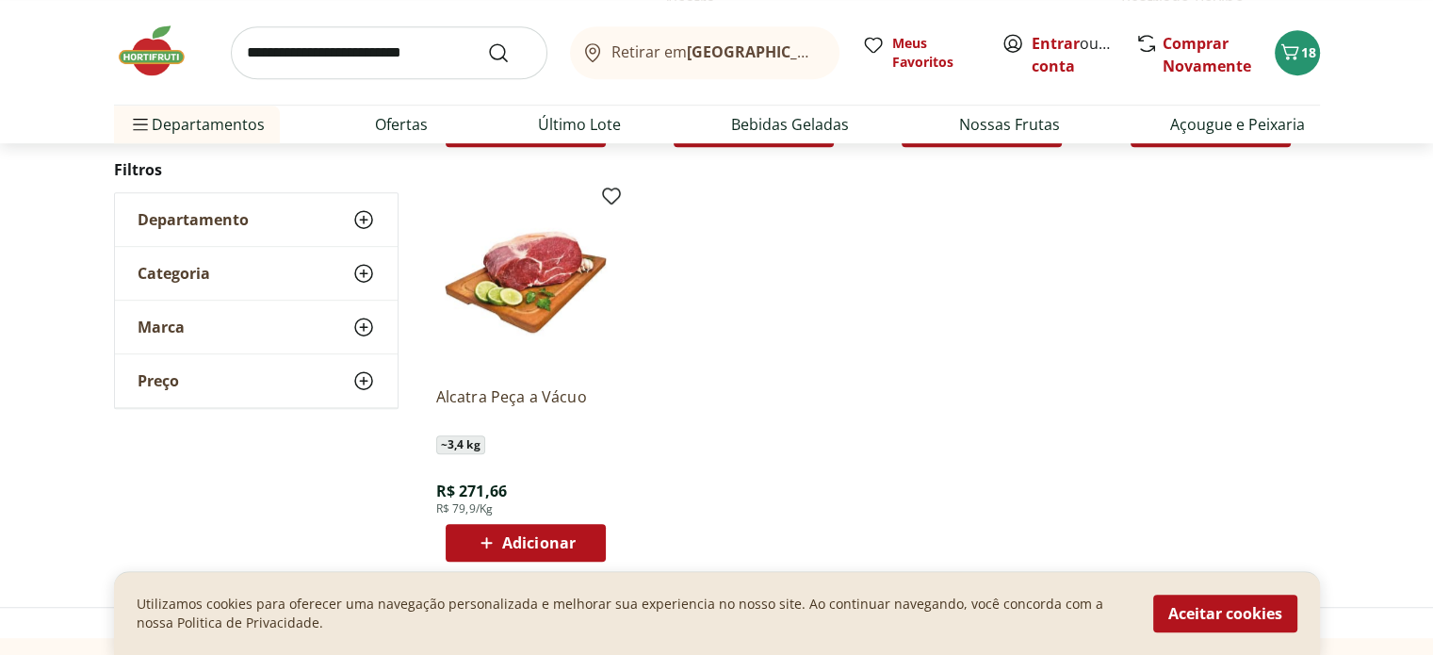
click at [403, 59] on input "search" at bounding box center [389, 52] width 316 height 53
type input "*********"
click at [487, 41] on button "Submit Search" at bounding box center [509, 52] width 45 height 23
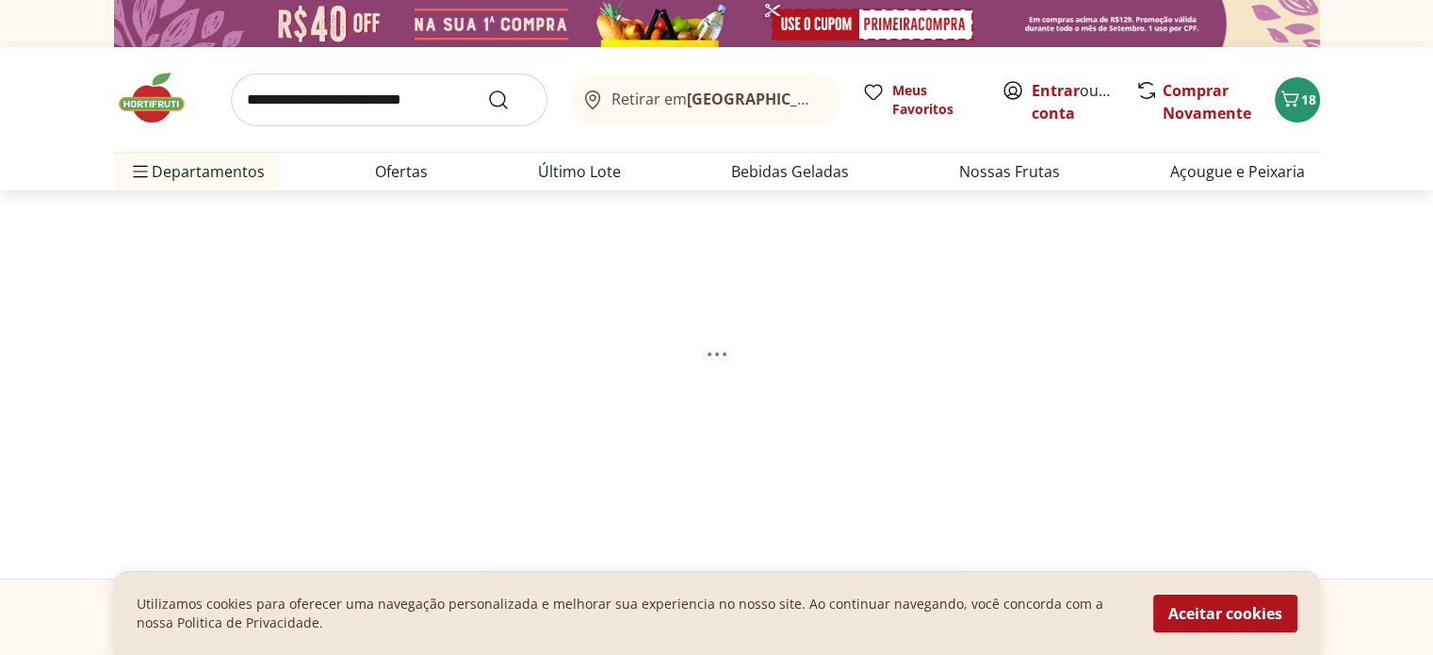
select select "**********"
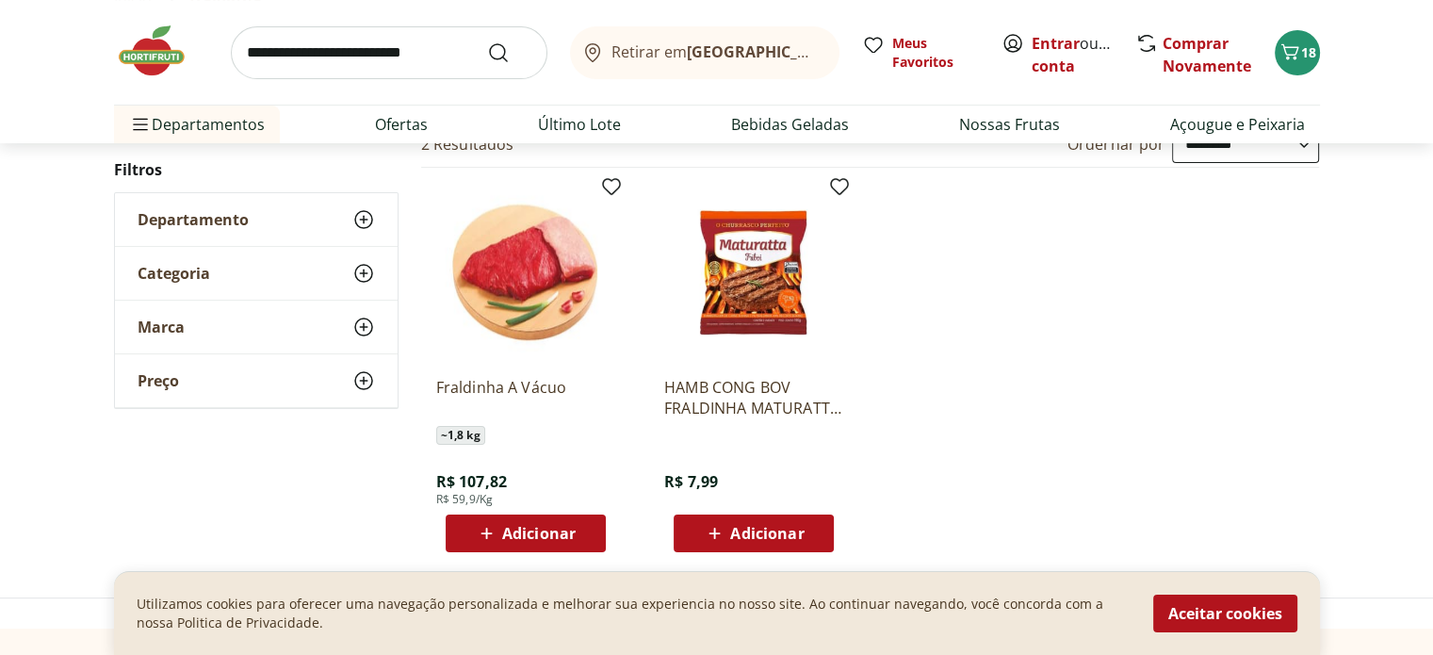
scroll to position [188, 0]
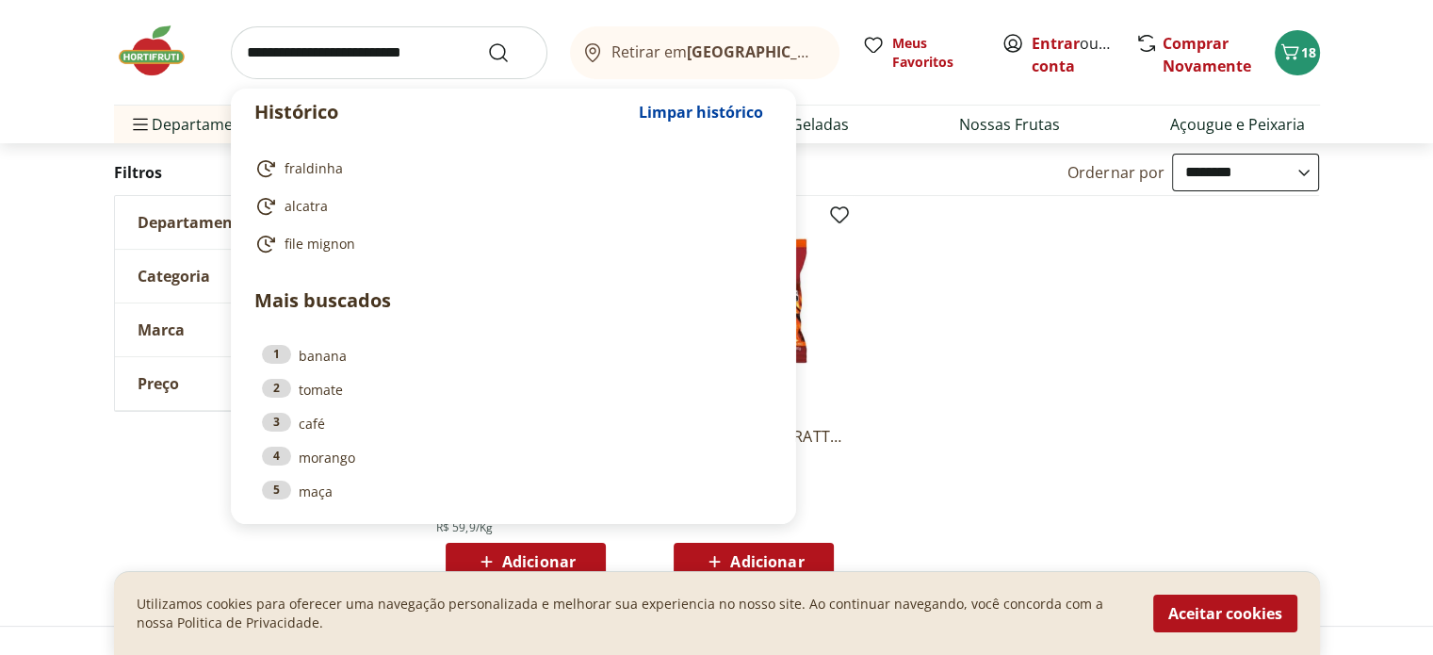
click at [384, 59] on input "search" at bounding box center [389, 52] width 316 height 53
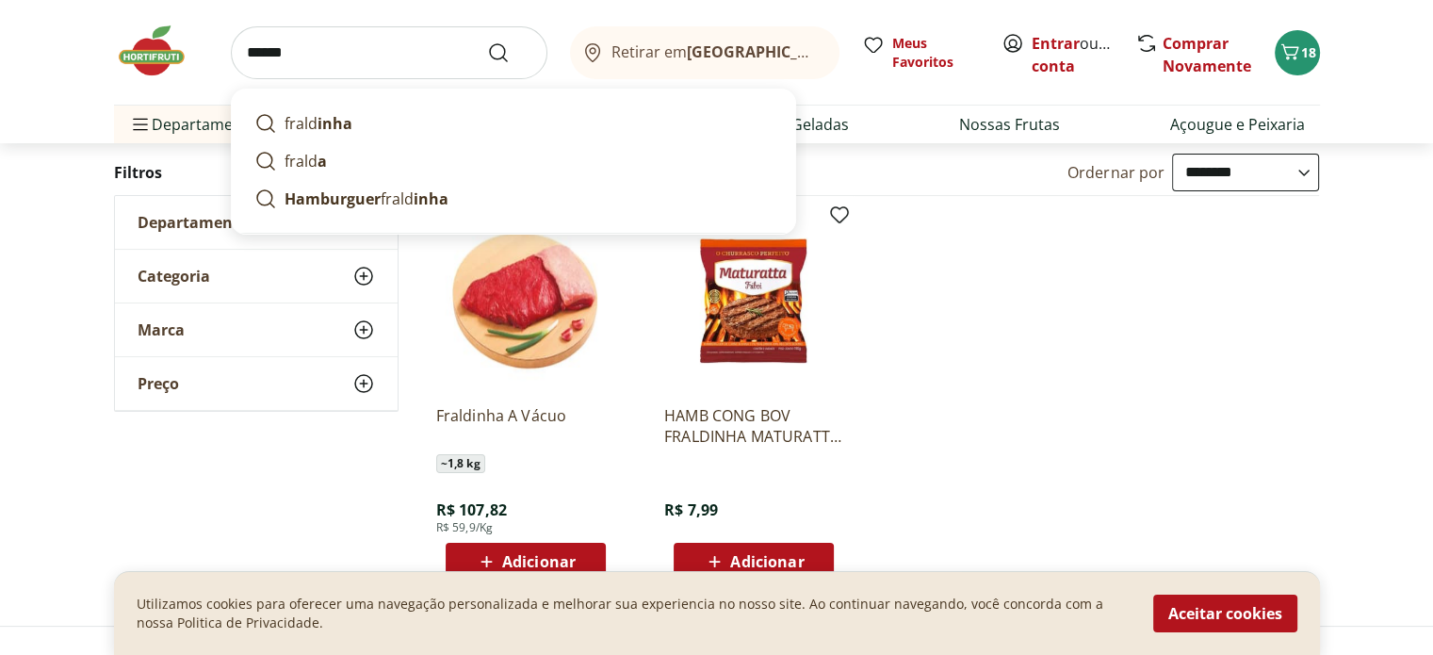
type input "******"
click at [487, 41] on button "Submit Search" at bounding box center [509, 52] width 45 height 23
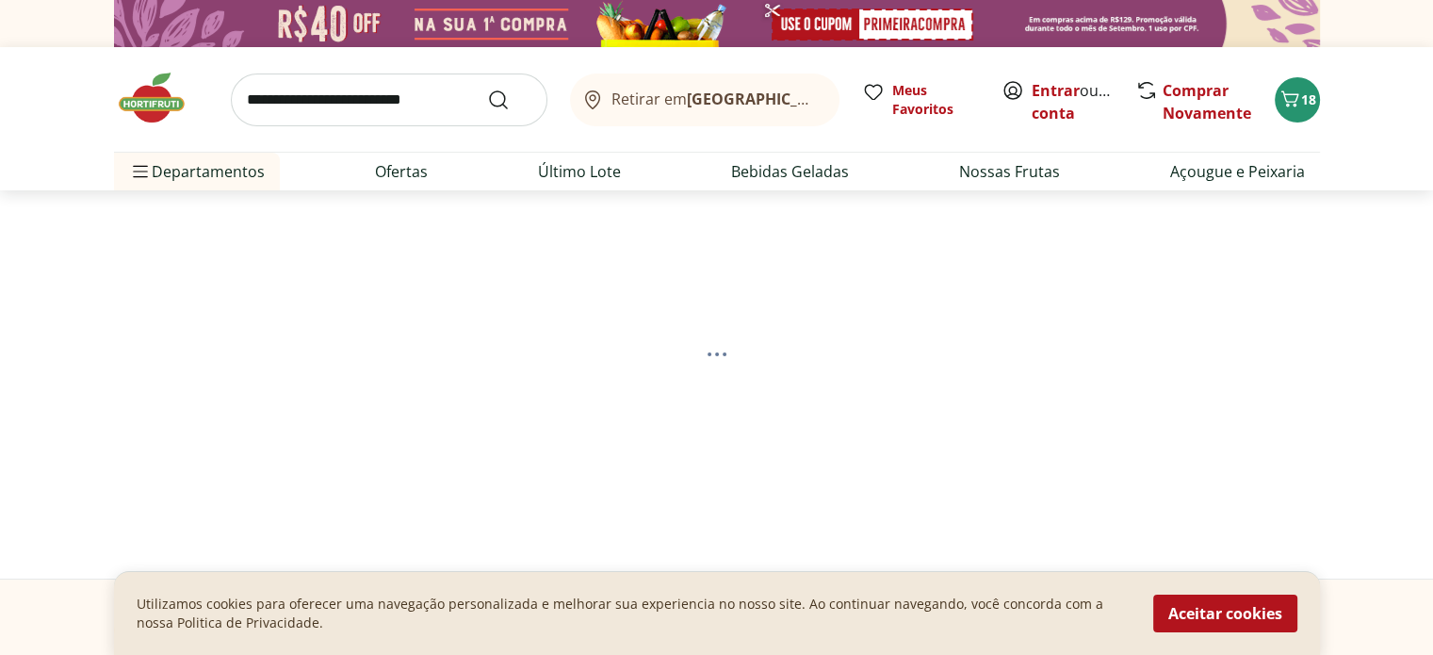
select select "**********"
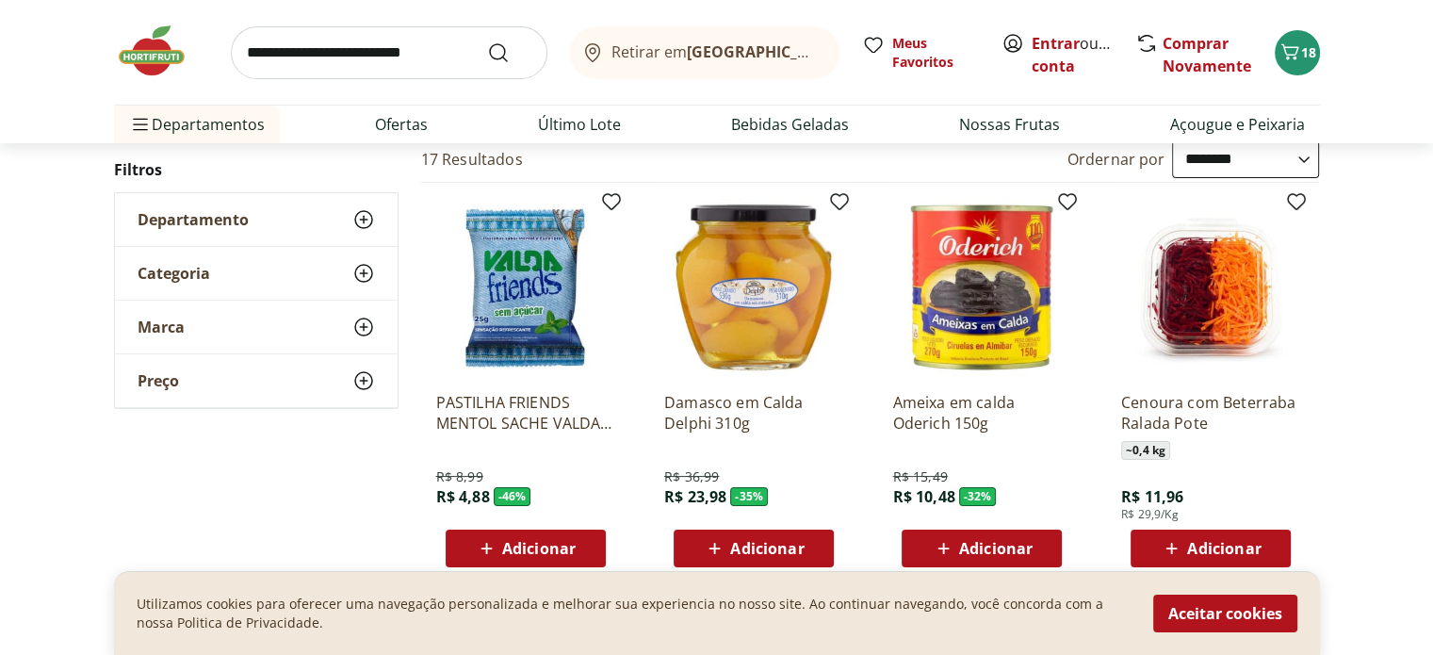
scroll to position [94, 0]
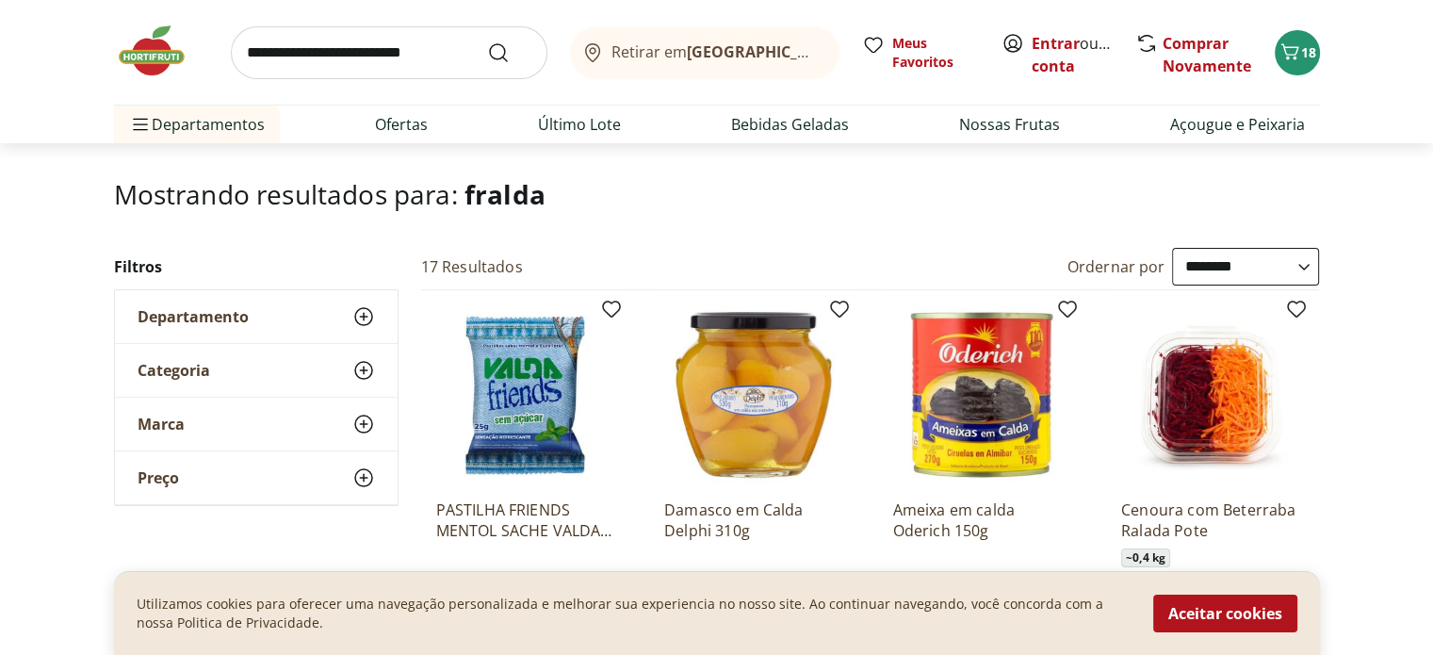
click at [364, 50] on input "search" at bounding box center [389, 52] width 316 height 53
type input "*****"
click at [487, 41] on button "Submit Search" at bounding box center [509, 52] width 45 height 23
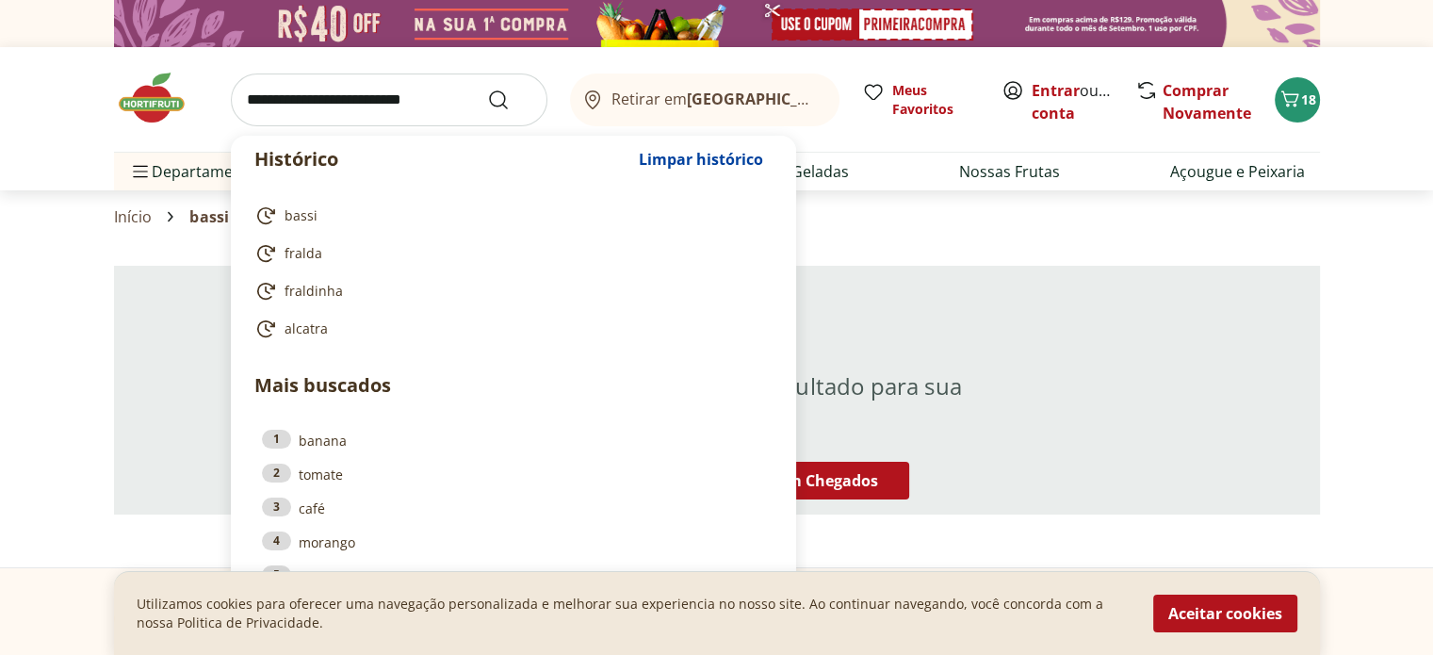
click at [364, 94] on input "search" at bounding box center [389, 99] width 316 height 53
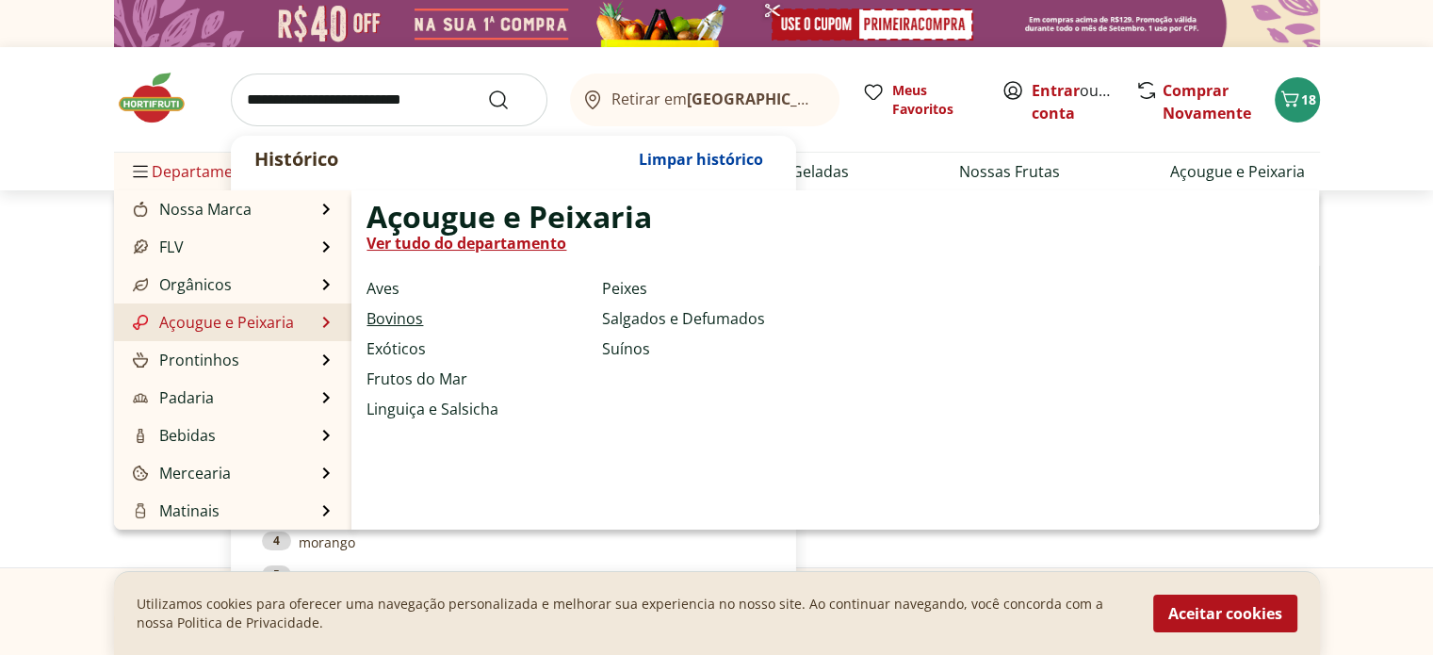
click at [395, 314] on link "Bovinos" at bounding box center [394, 318] width 57 height 23
select select "**********"
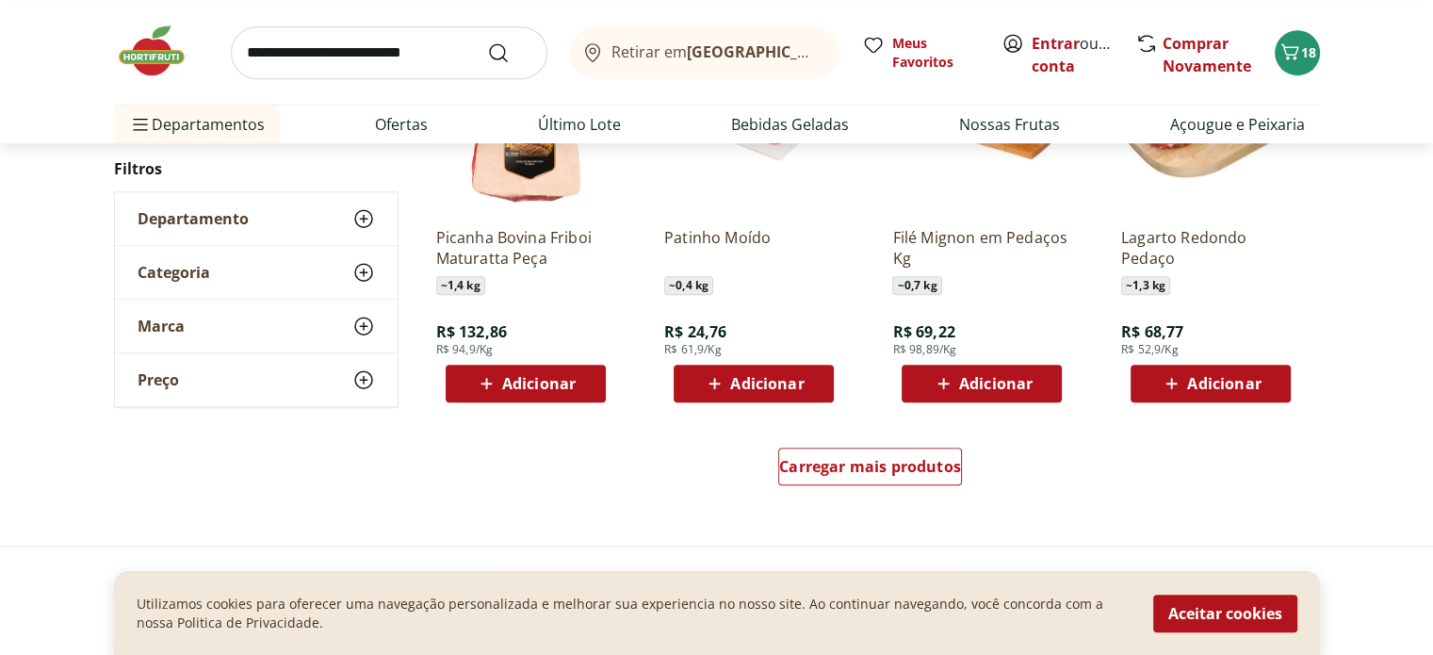
scroll to position [1130, 0]
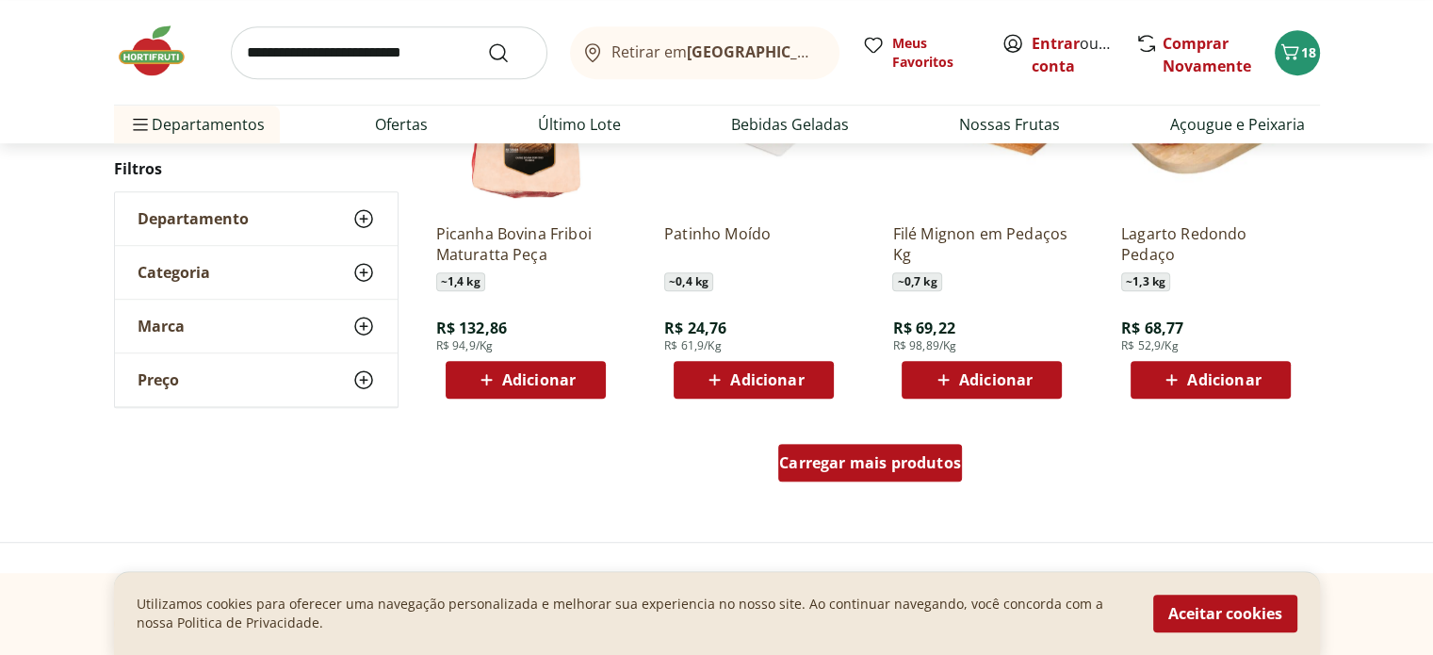
click at [903, 459] on span "Carregar mais produtos" at bounding box center [870, 462] width 182 height 15
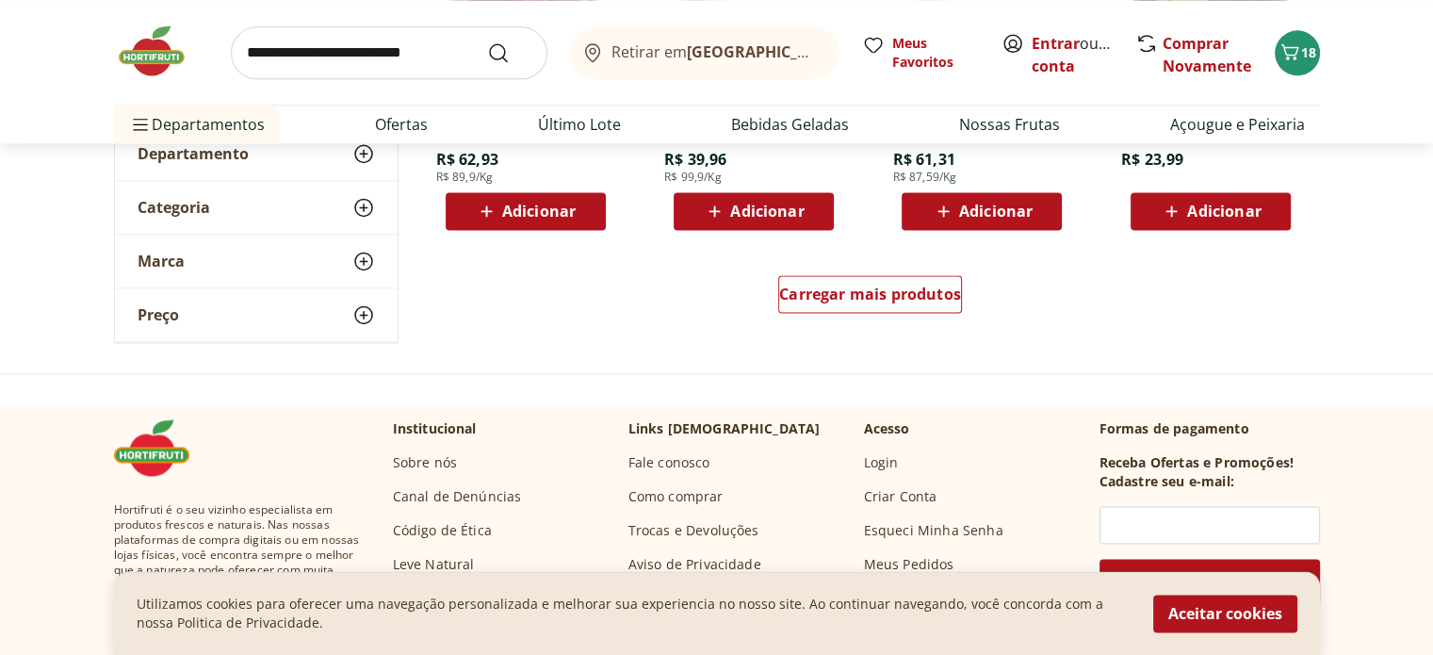
scroll to position [2637, 0]
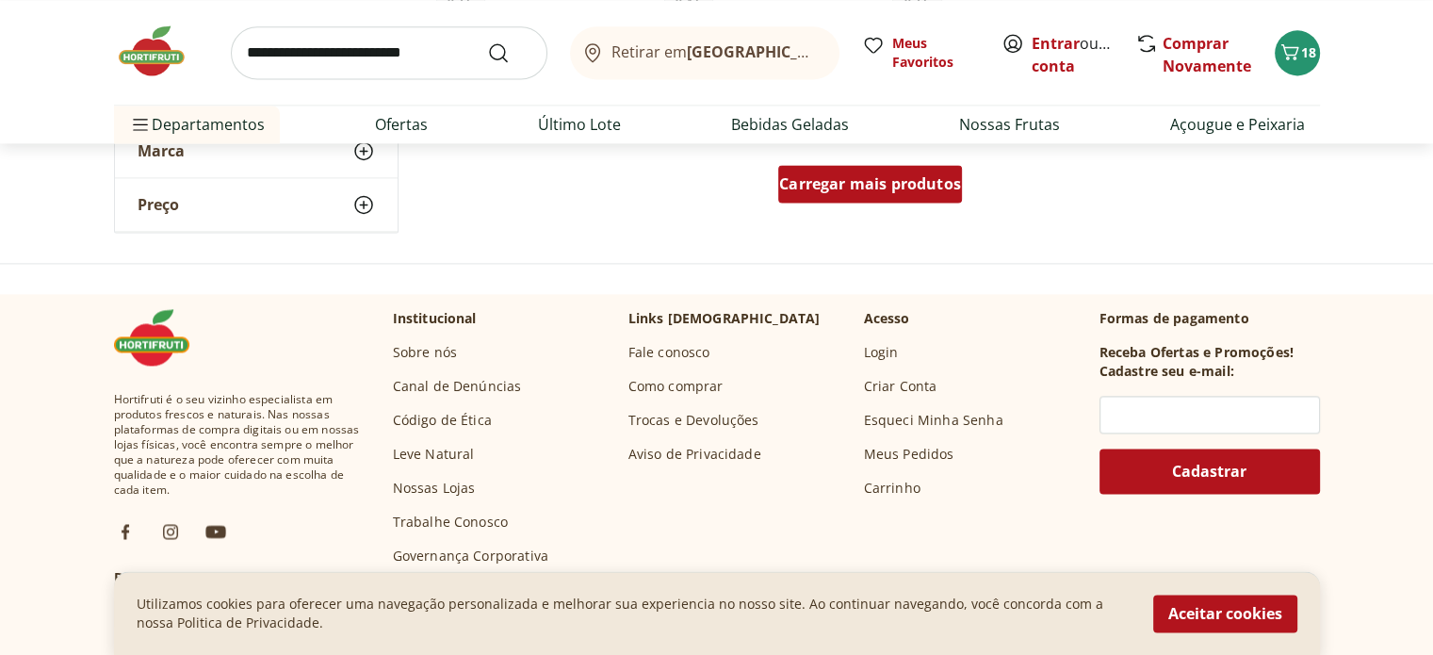
click at [902, 171] on div "Carregar mais produtos" at bounding box center [870, 184] width 184 height 38
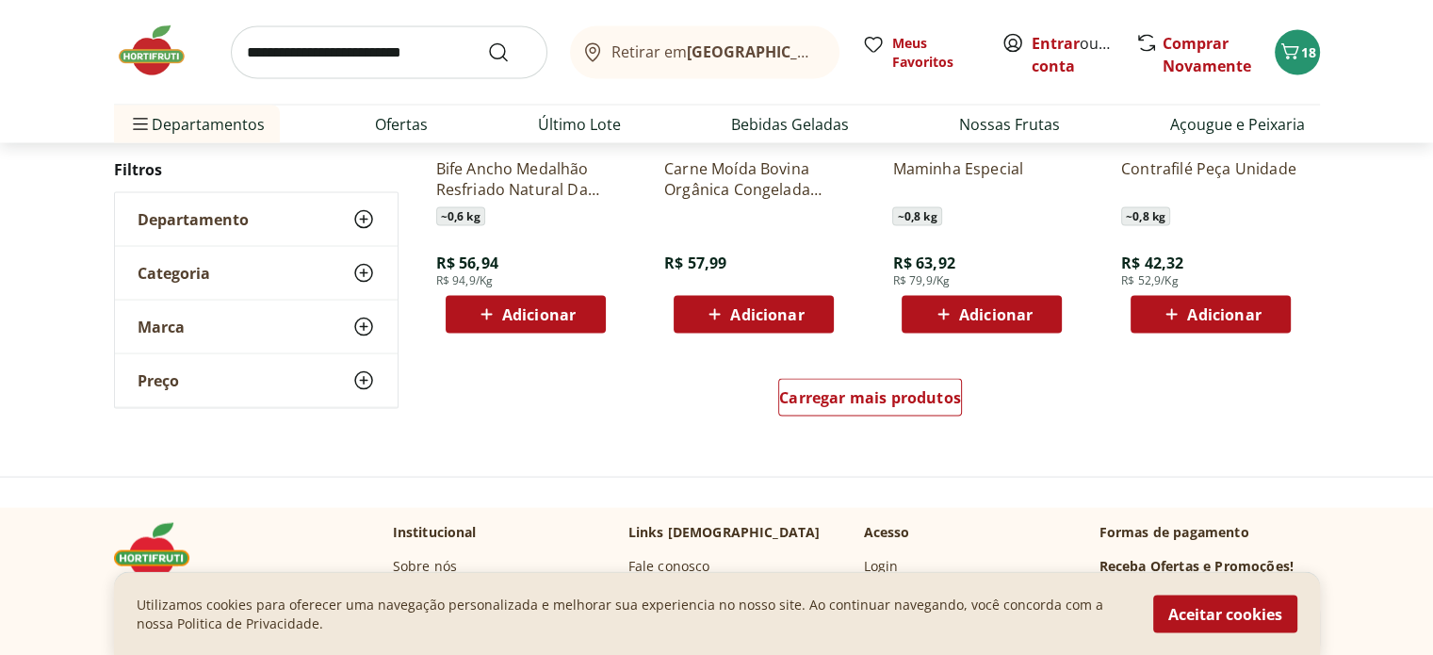
scroll to position [3673, 0]
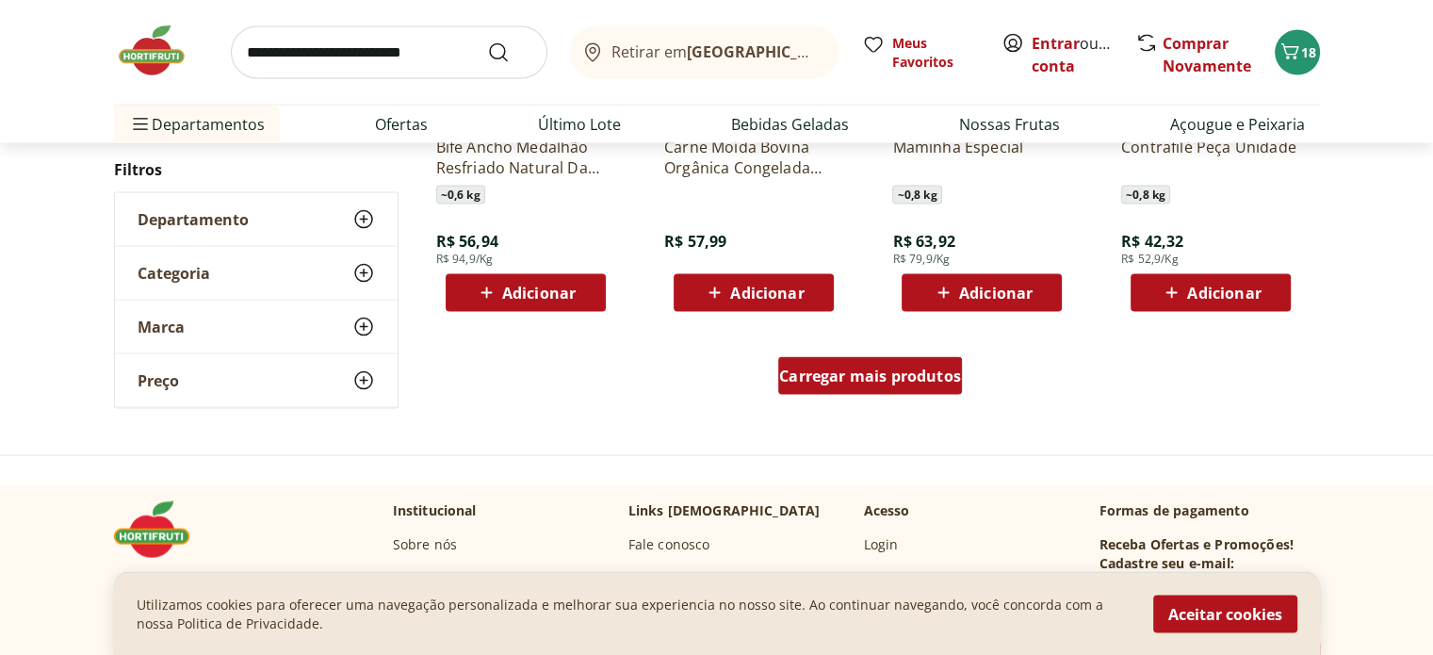
click at [839, 374] on span "Carregar mais produtos" at bounding box center [870, 375] width 182 height 15
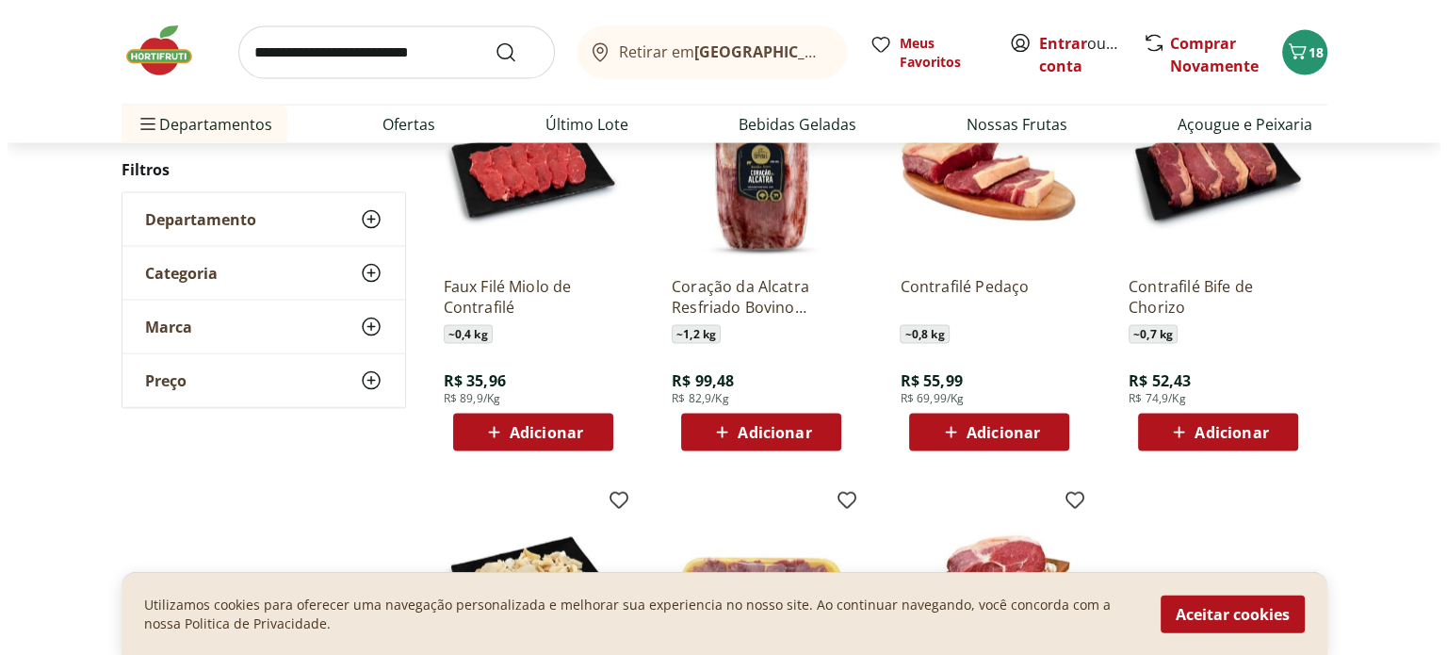
scroll to position [463, 0]
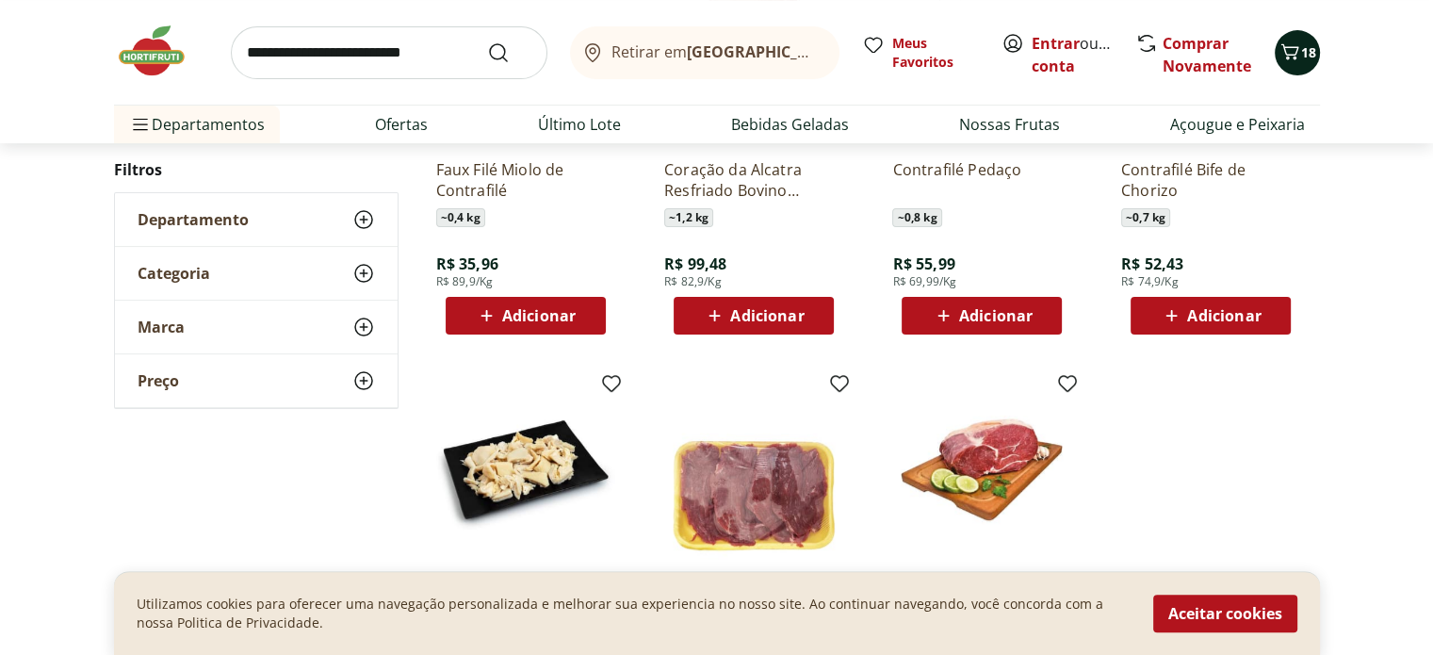
click at [1304, 43] on span "18" at bounding box center [1308, 52] width 15 height 18
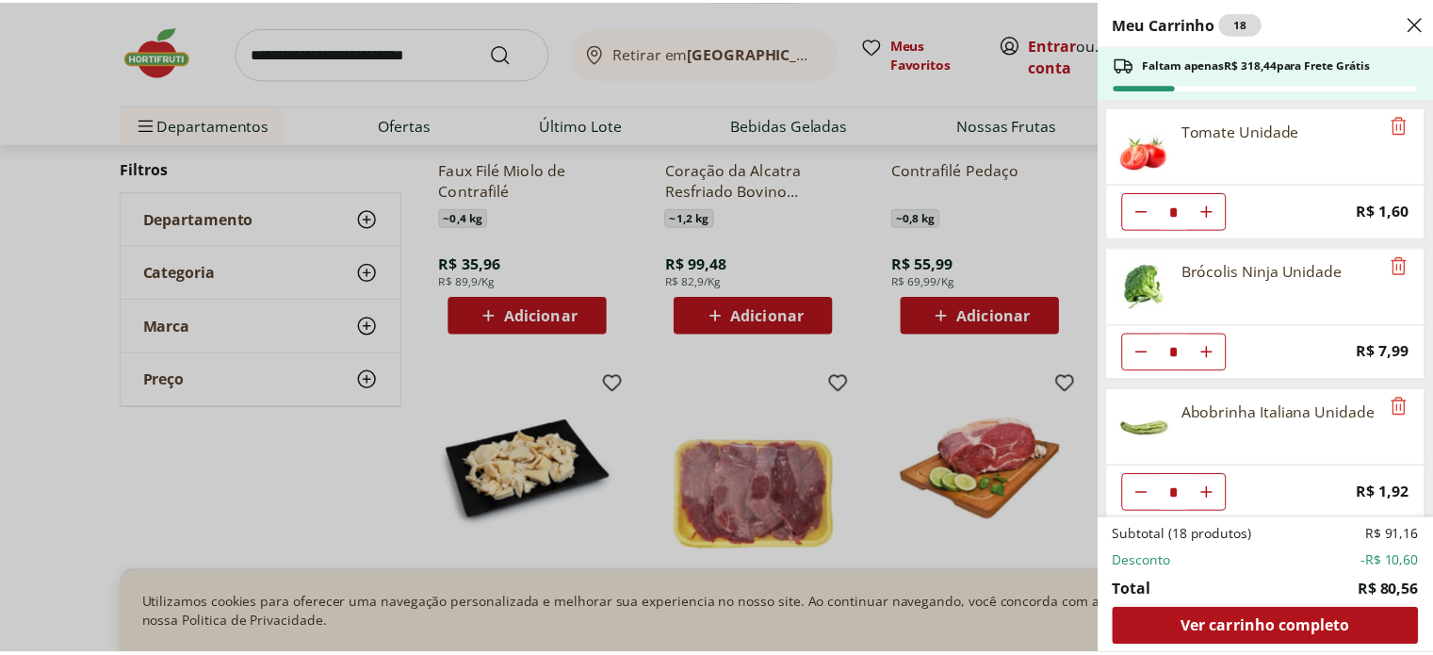
scroll to position [0, 0]
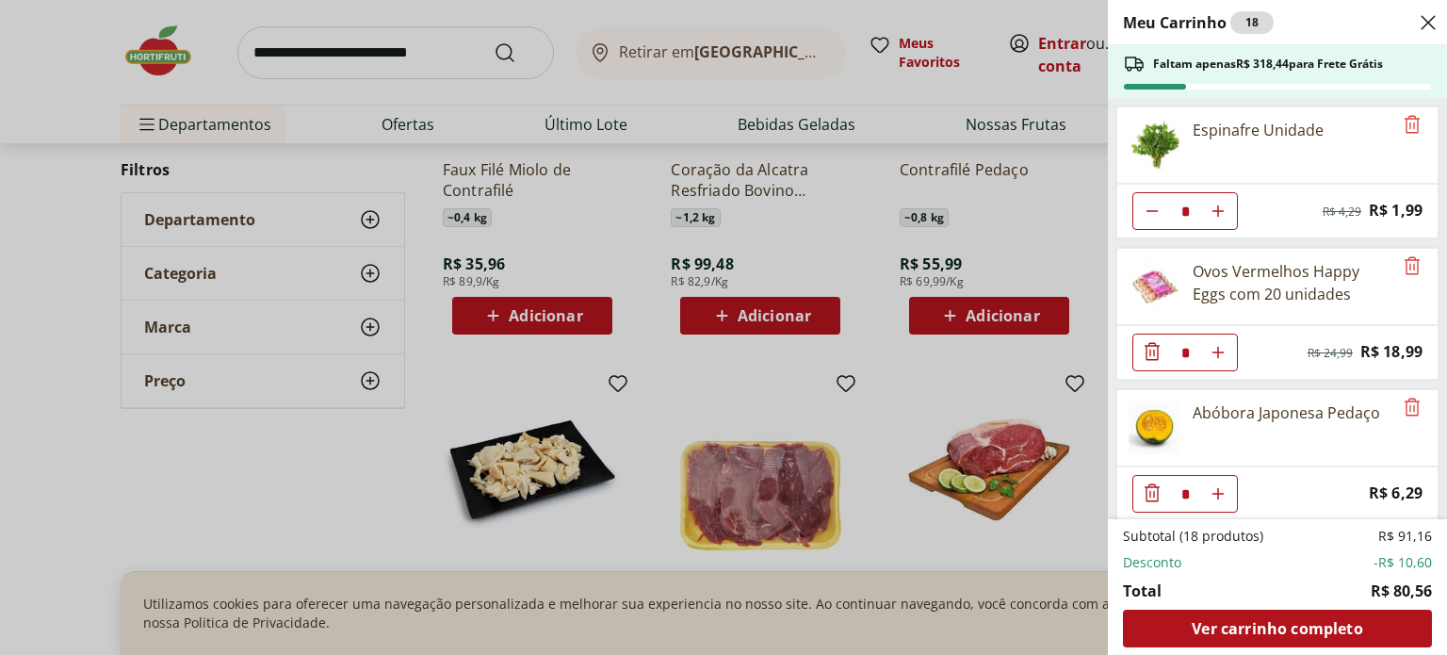
drag, startPoint x: 88, startPoint y: 71, endPoint x: 110, endPoint y: 67, distance: 22.9
click at [90, 70] on div "Meu Carrinho 18 Faltam apenas R$ 318,44 para Frete Grátis Espinafre Unidade * O…" at bounding box center [723, 327] width 1447 height 655
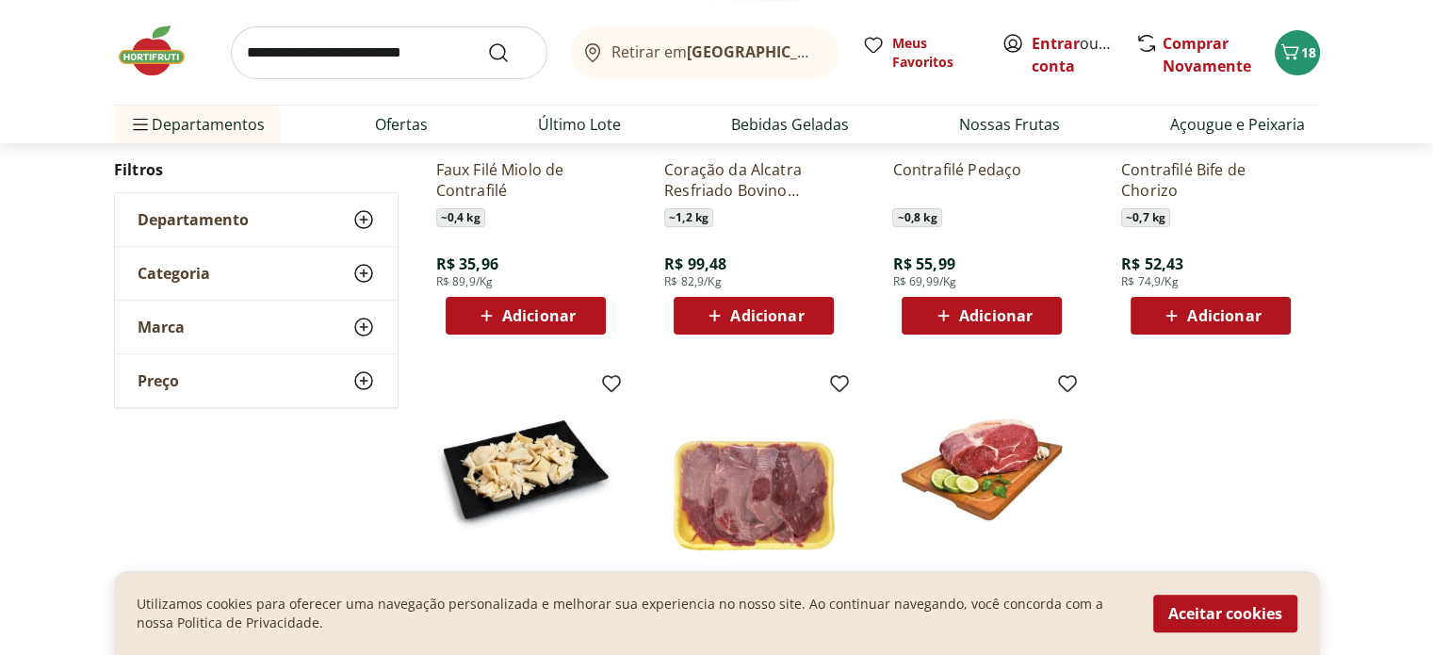
click at [159, 55] on img at bounding box center [161, 51] width 94 height 57
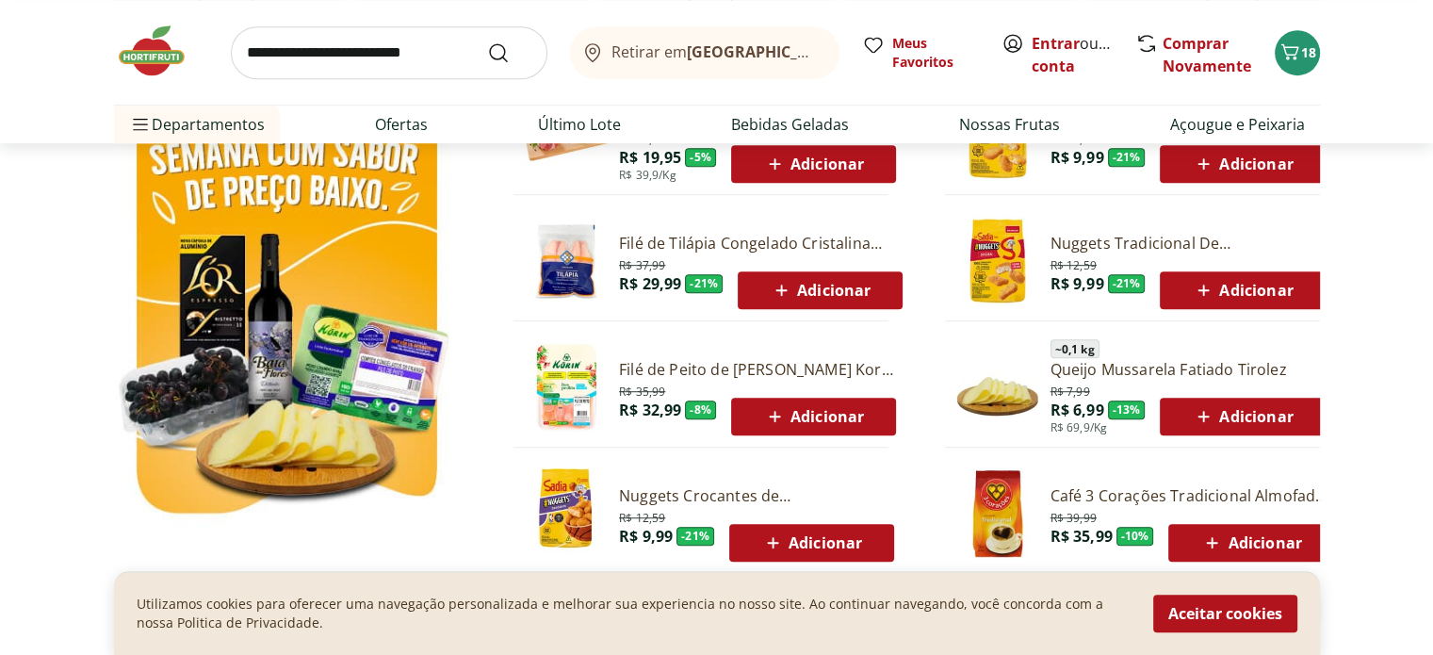
scroll to position [1036, 0]
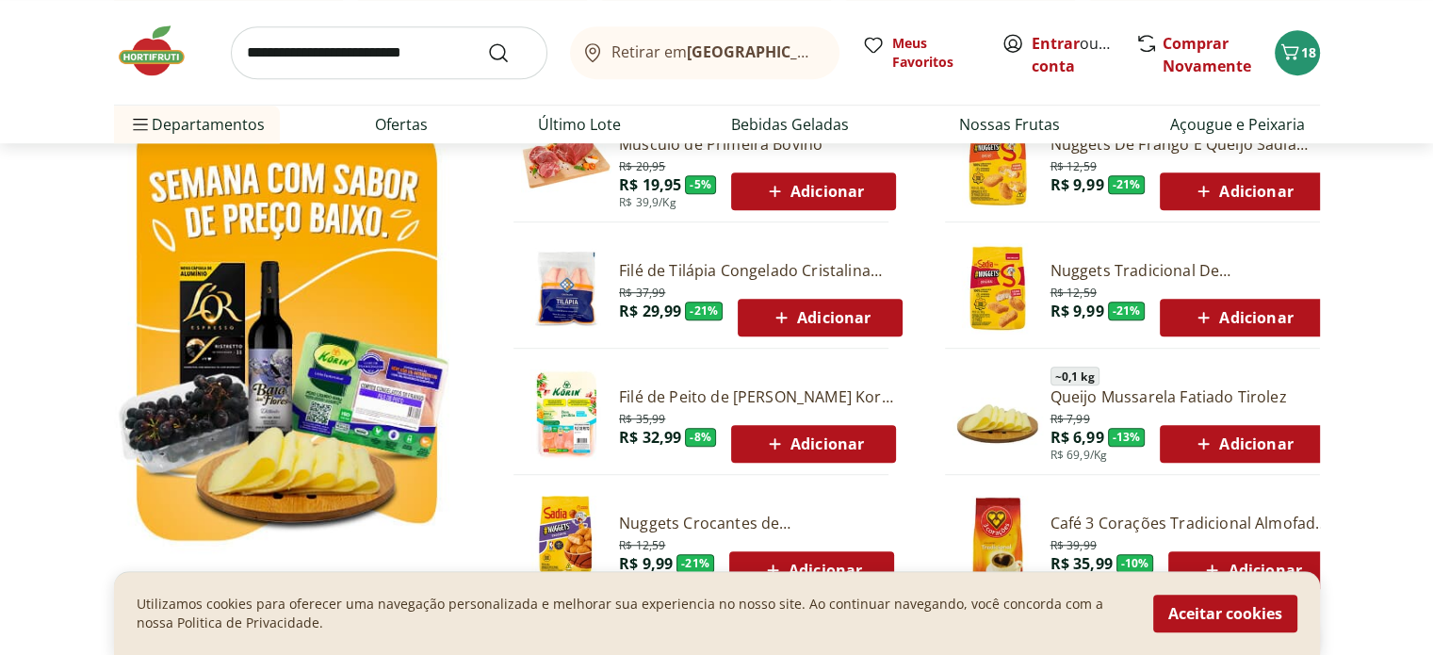
click at [565, 280] on img at bounding box center [566, 288] width 90 height 90
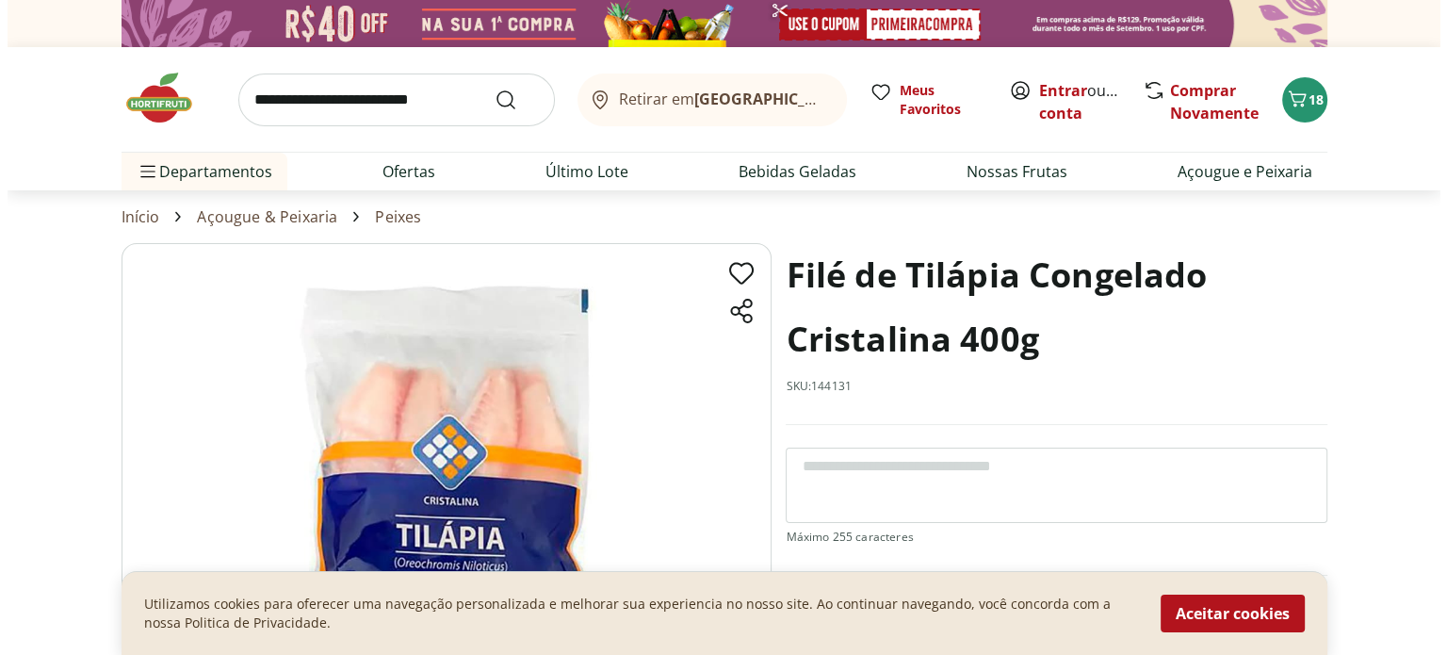
scroll to position [188, 0]
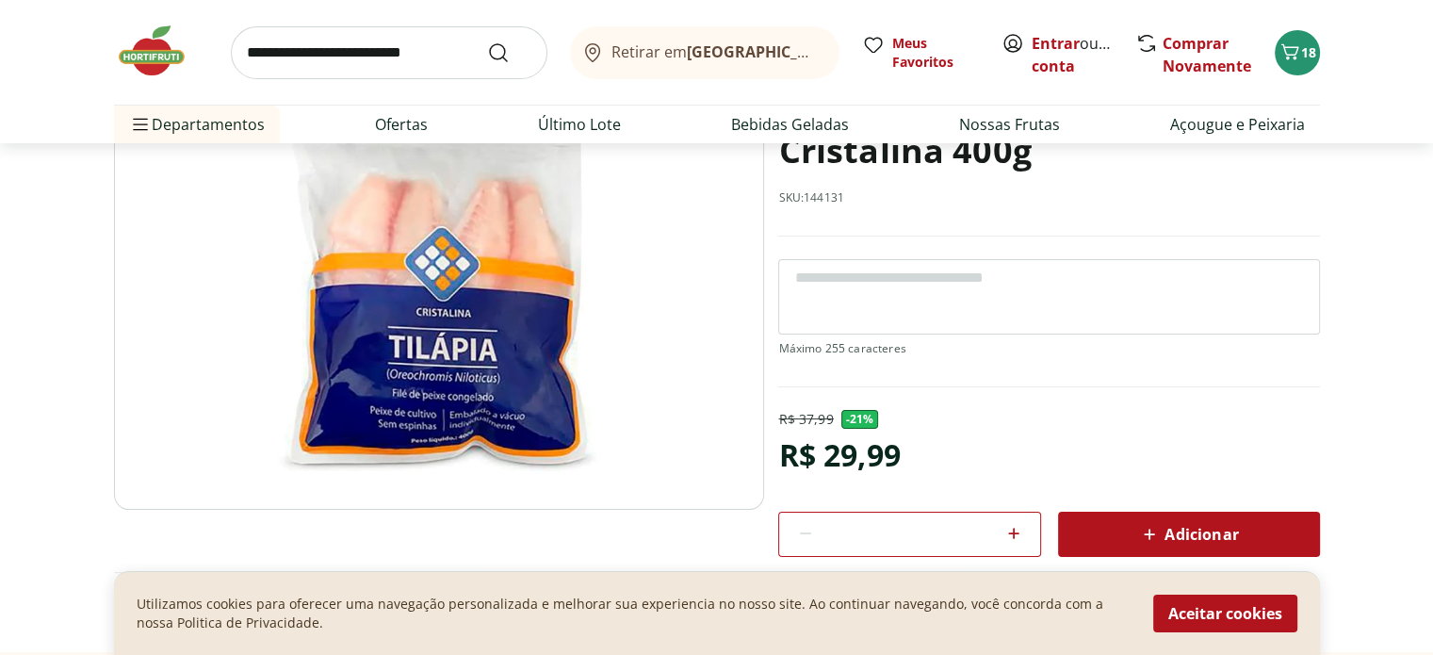
click at [1149, 537] on icon at bounding box center [1149, 533] width 11 height 11
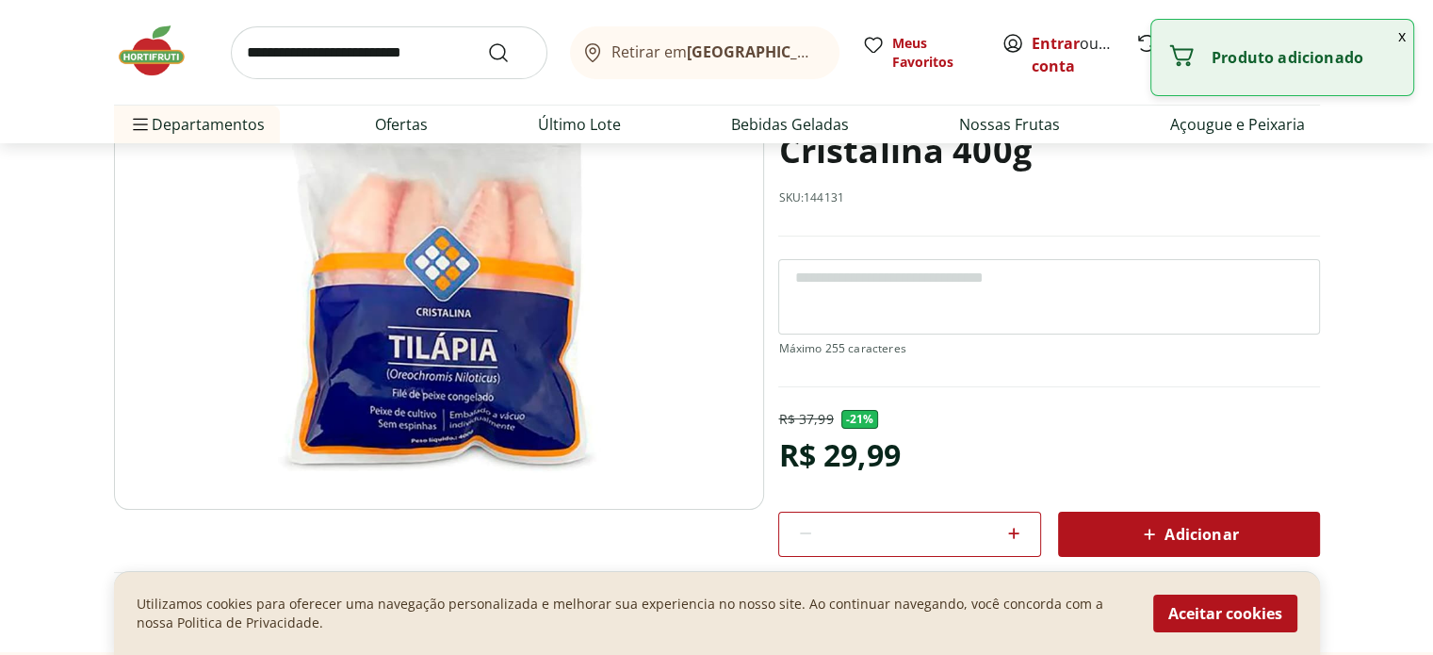
click at [1401, 33] on button "x" at bounding box center [1401, 36] width 23 height 32
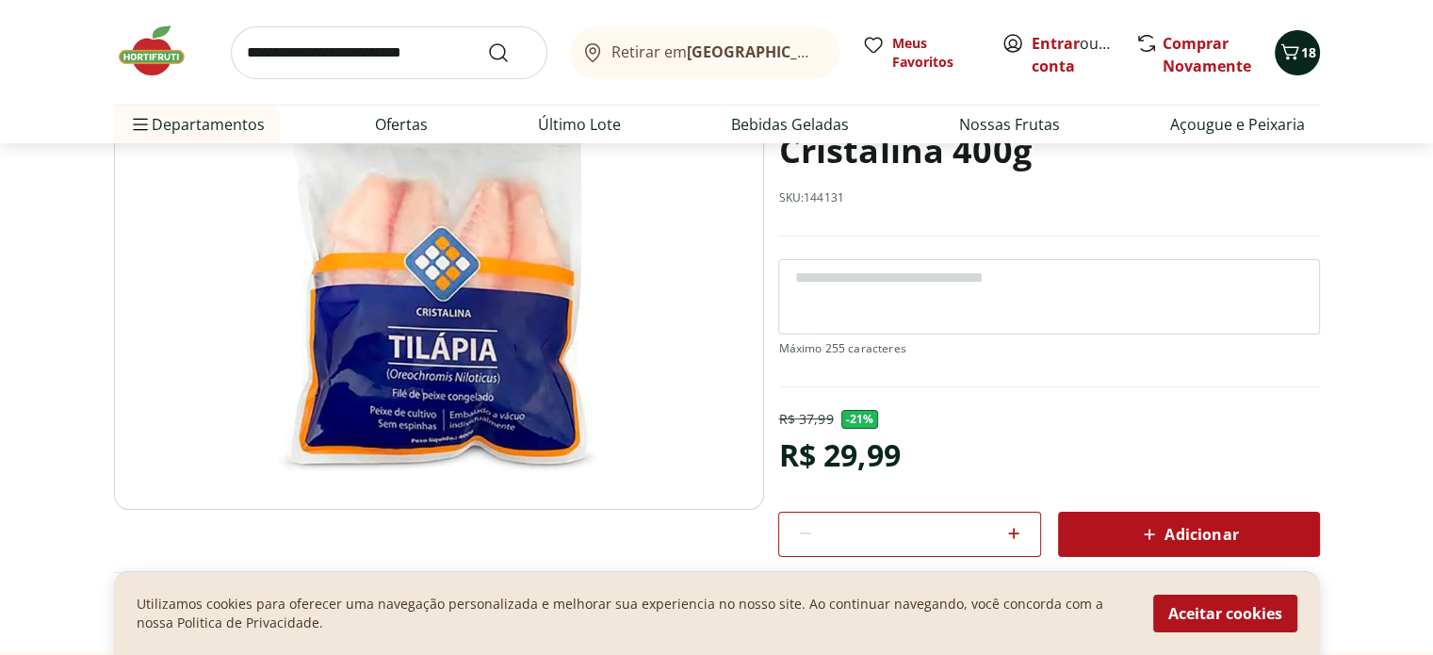
click at [1295, 63] on span "Carrinho" at bounding box center [1289, 53] width 23 height 24
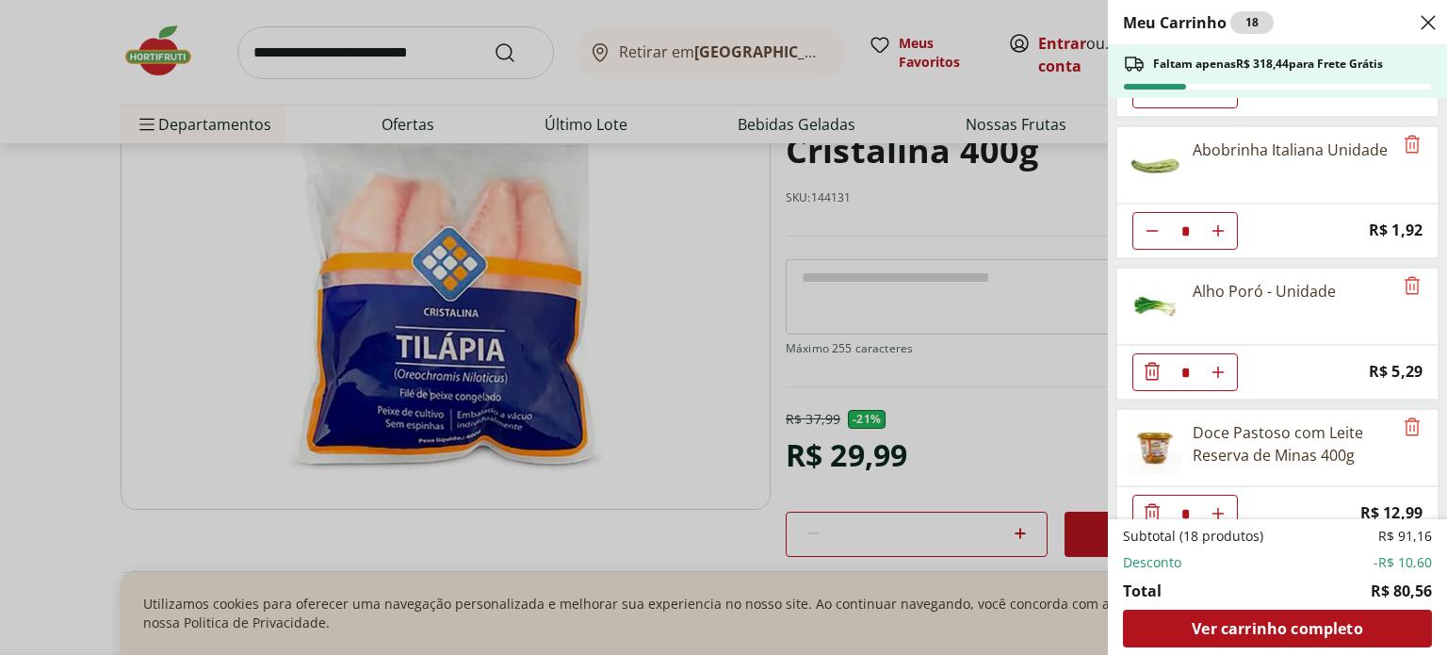
scroll to position [848, 0]
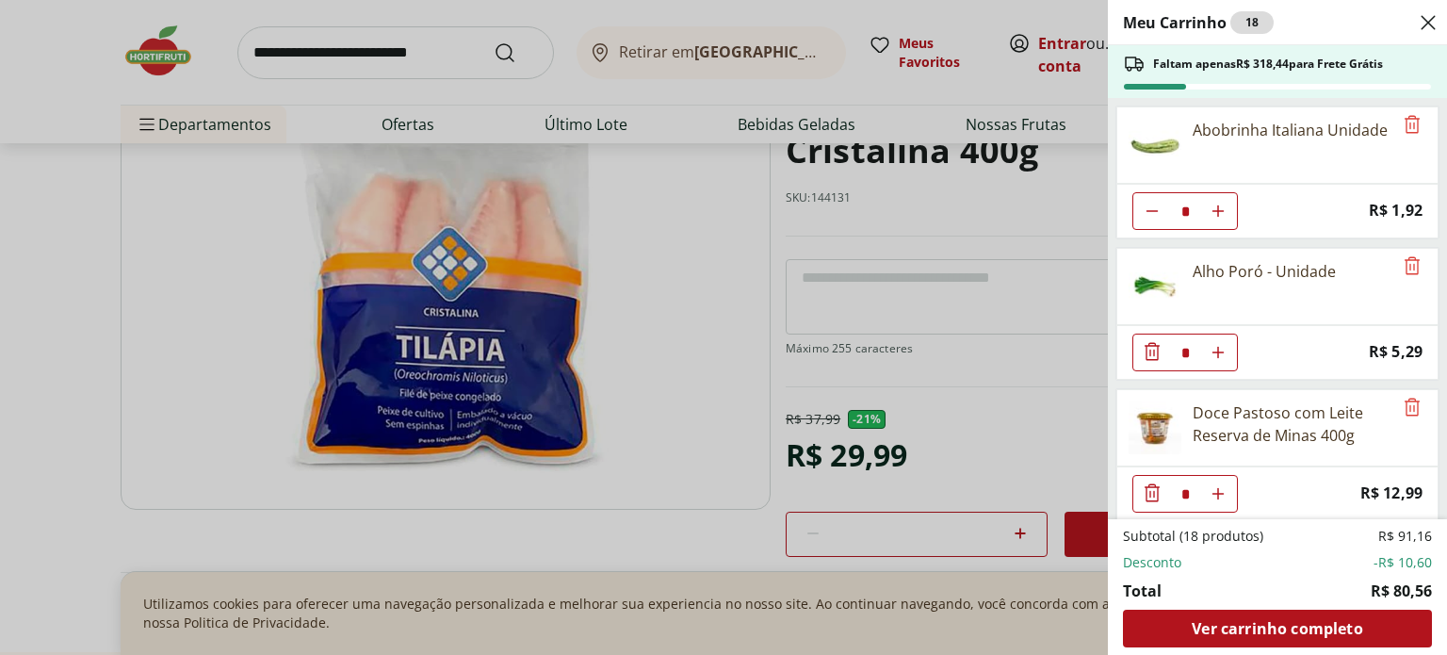
click at [995, 447] on div "Meu Carrinho 18 Faltam apenas R$ 318,44 para Frete Grátis Espinafre Unidade * O…" at bounding box center [723, 327] width 1447 height 655
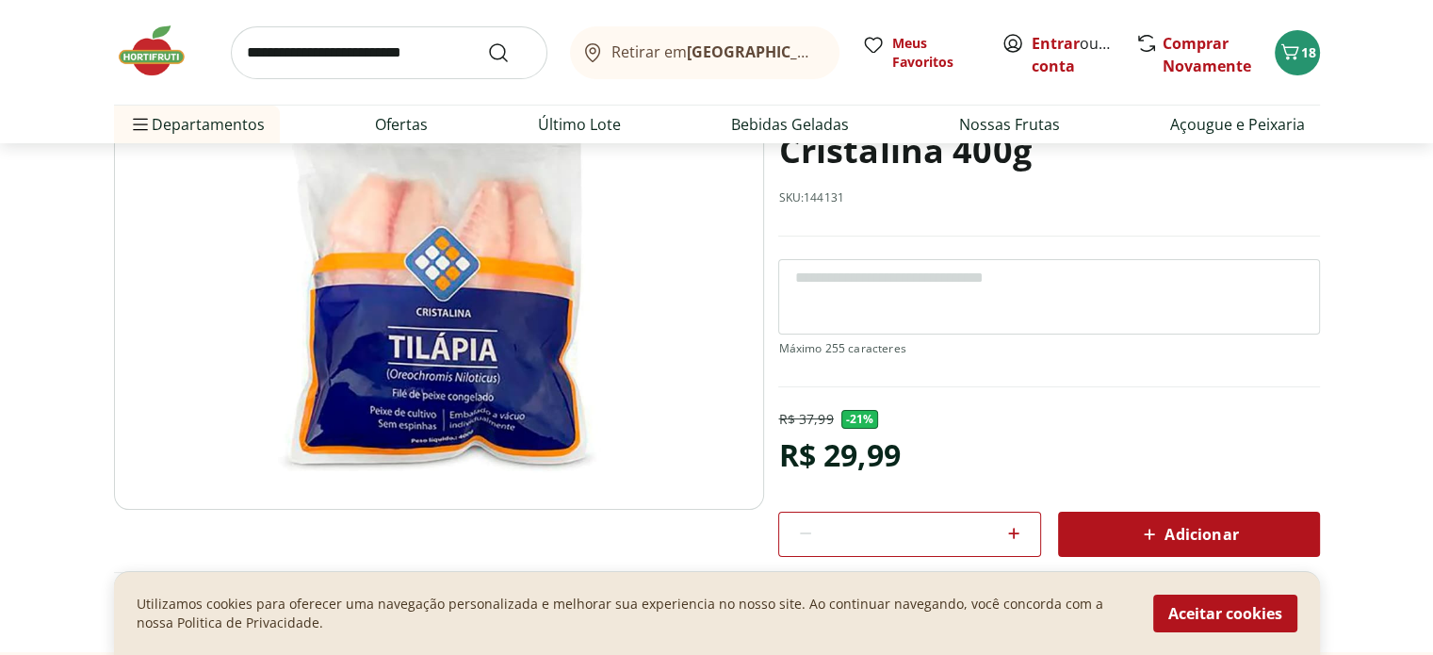
click at [1206, 514] on button "Adicionar" at bounding box center [1189, 533] width 262 height 45
click at [1291, 45] on icon "Carrinho" at bounding box center [1289, 52] width 23 height 23
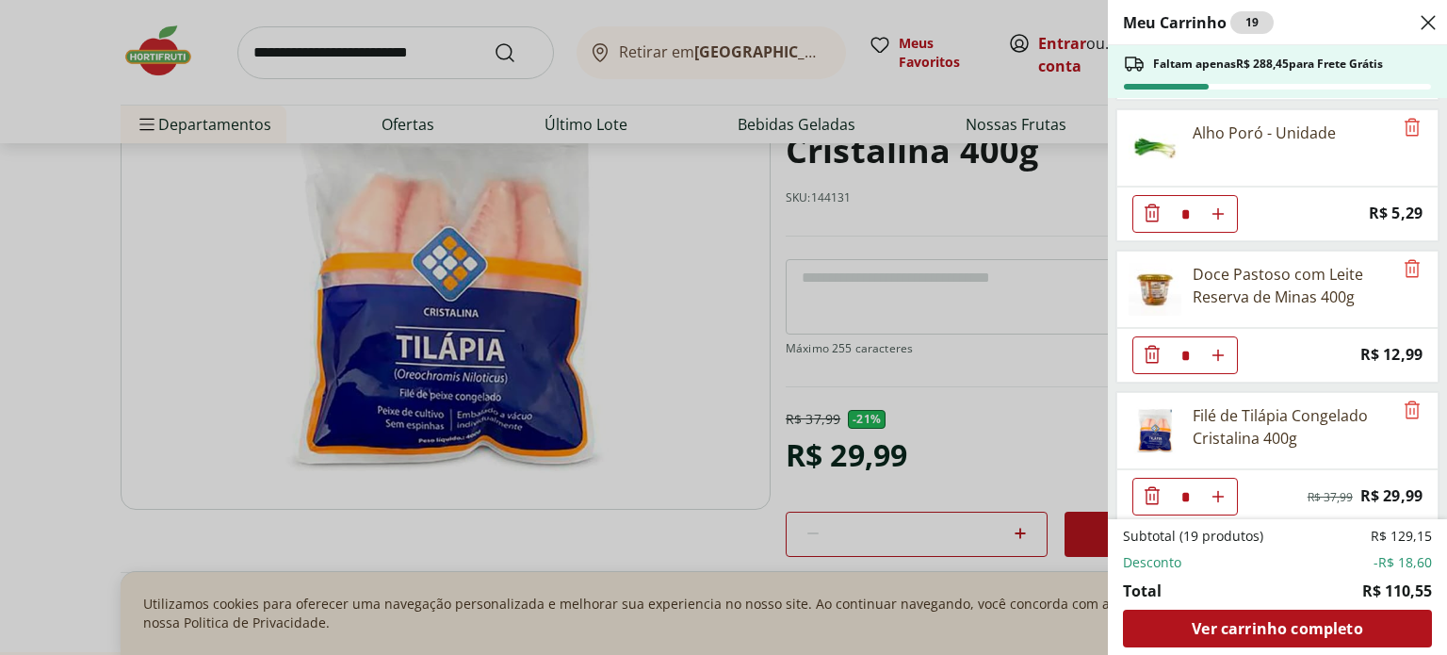
scroll to position [987, 0]
click at [1217, 488] on icon "Aumentar Quantidade" at bounding box center [1217, 495] width 15 height 15
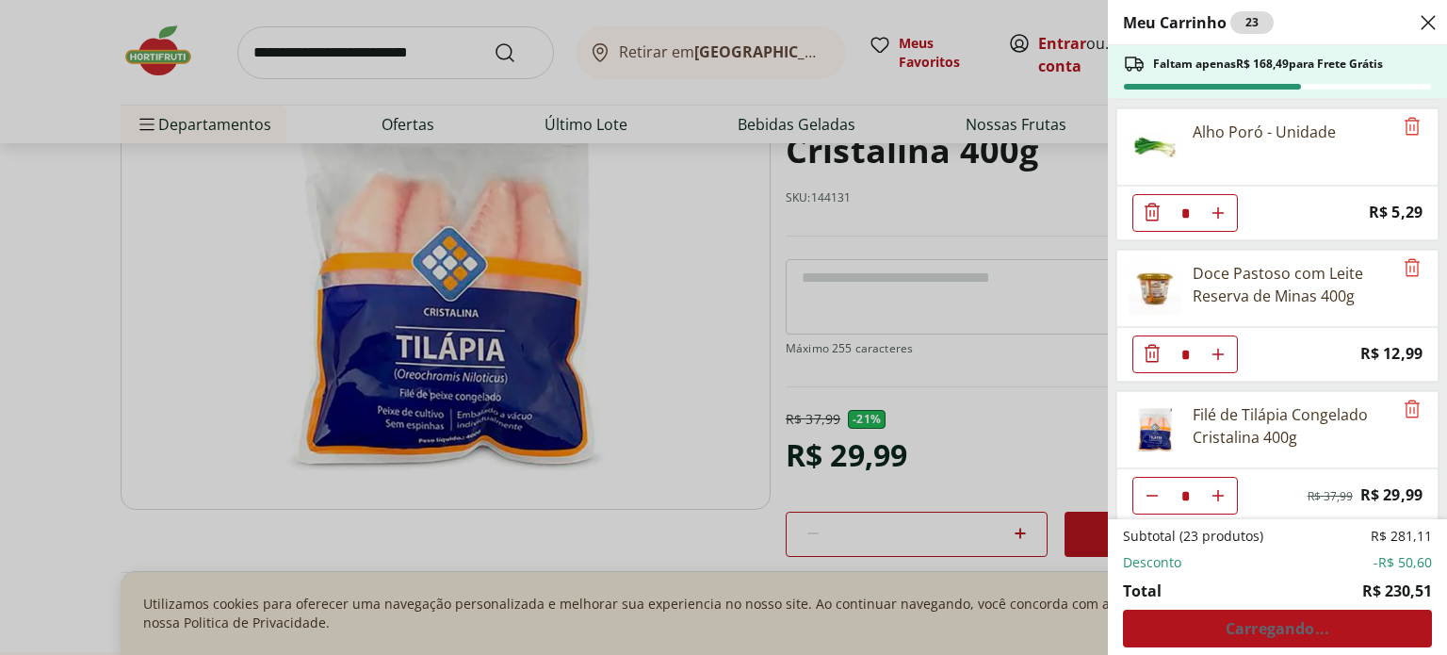
click at [1217, 488] on icon "Aumentar Quantidade" at bounding box center [1217, 495] width 15 height 15
type input "*"
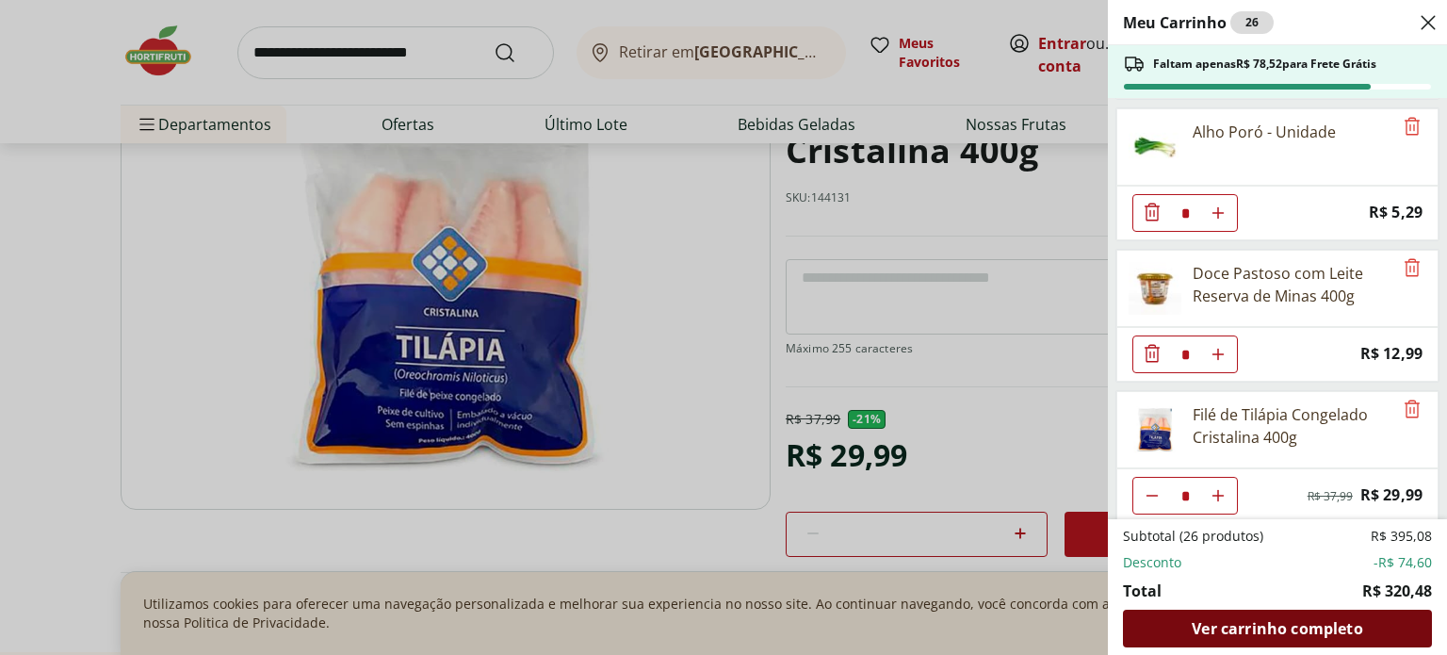
click at [1300, 627] on span "Ver carrinho completo" at bounding box center [1276, 628] width 170 height 15
